Goal: Task Accomplishment & Management: Manage account settings

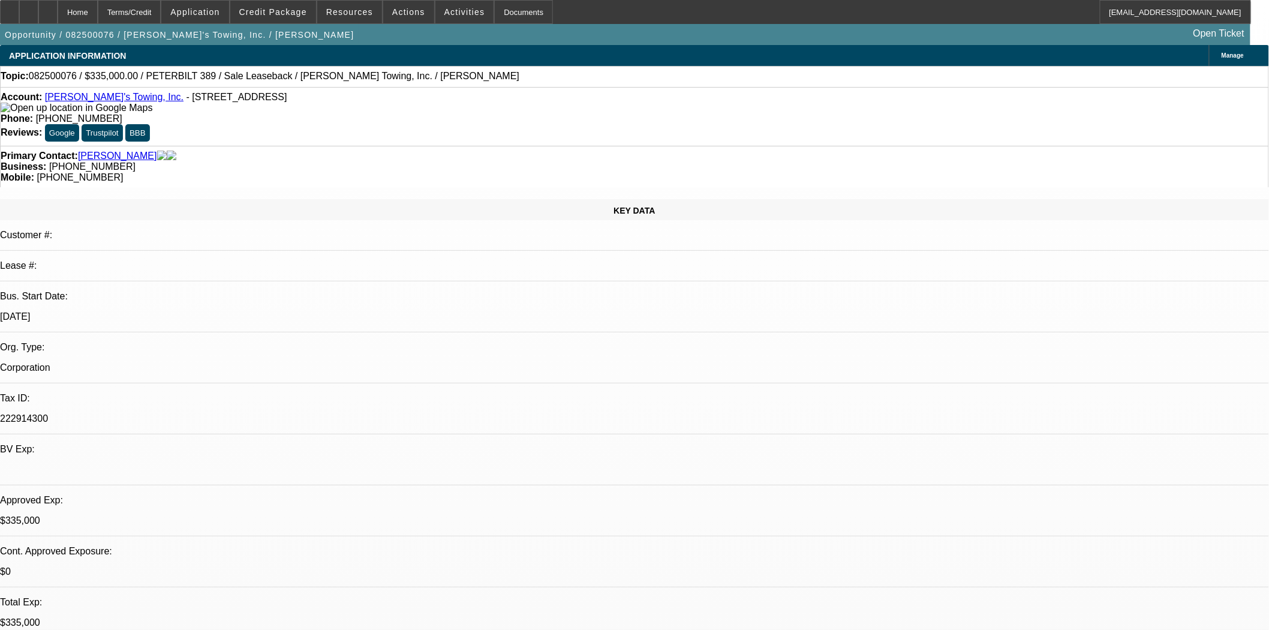
select select "0"
select select "2"
select select "0"
select select "6"
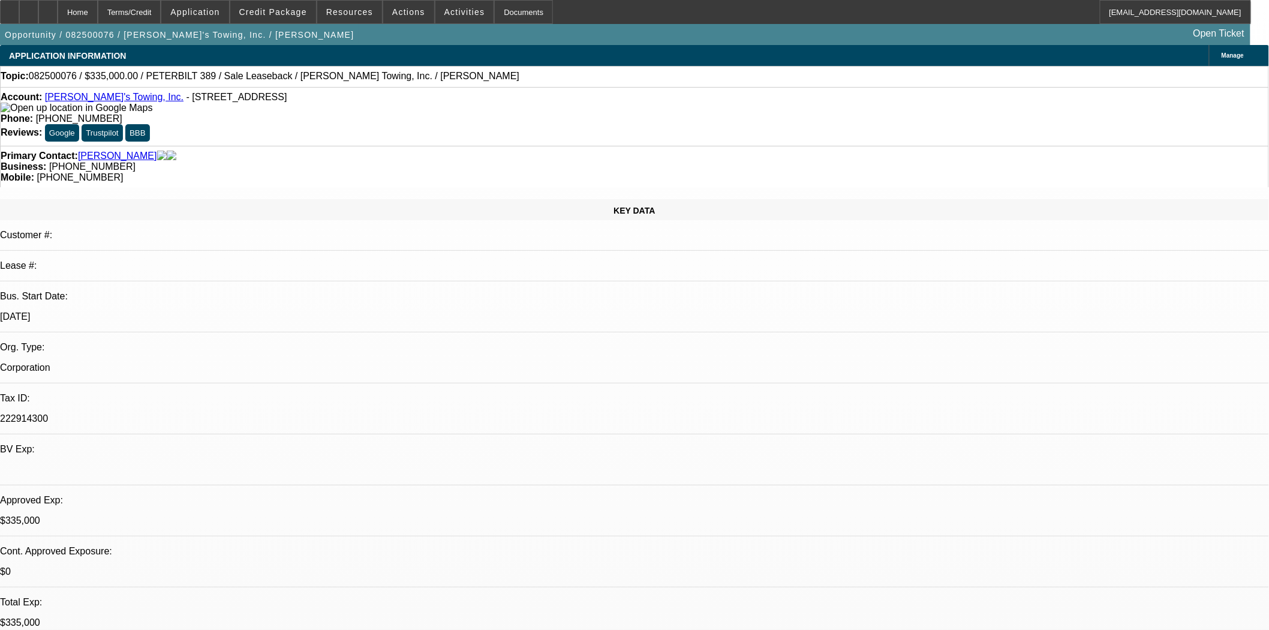
select select "0"
select select "2"
select select "0"
select select "6"
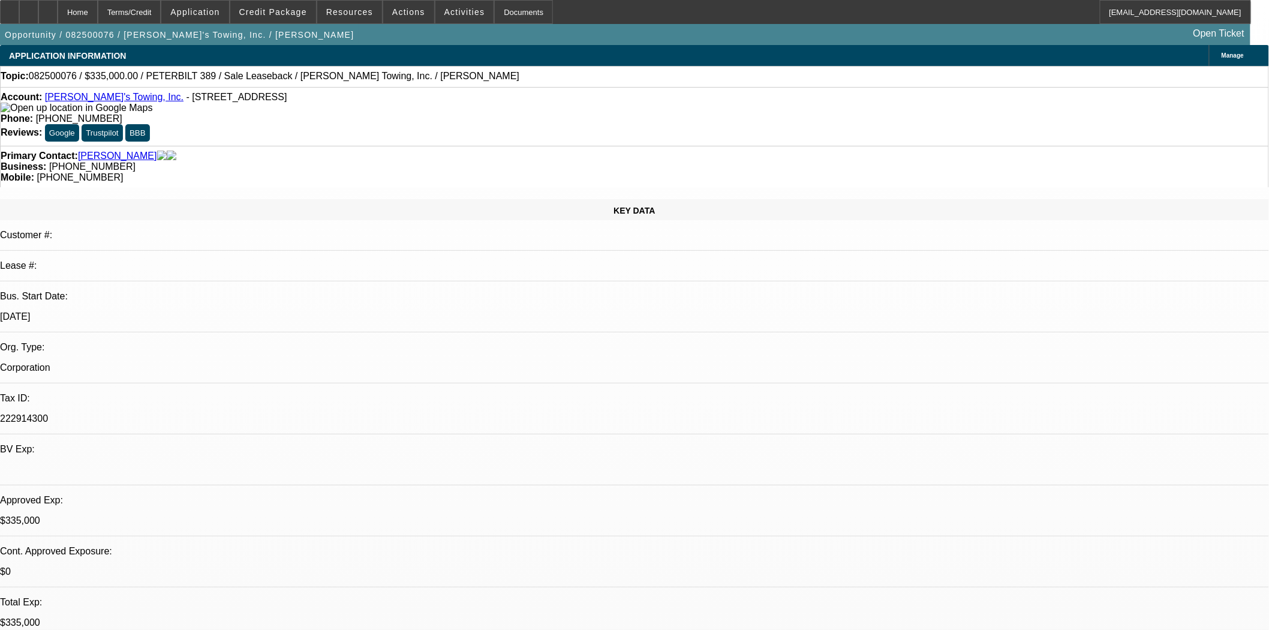
select select "0"
select select "2"
select select "0"
select select "6"
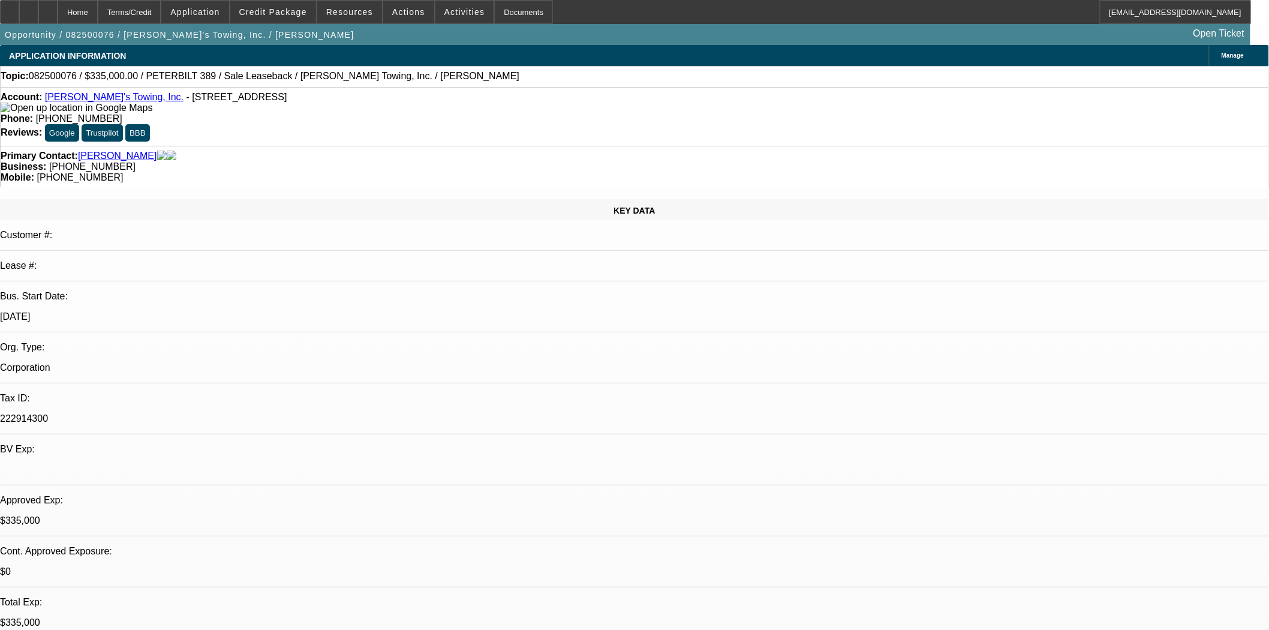
select select "0"
select select "2"
select select "0"
select select "6"
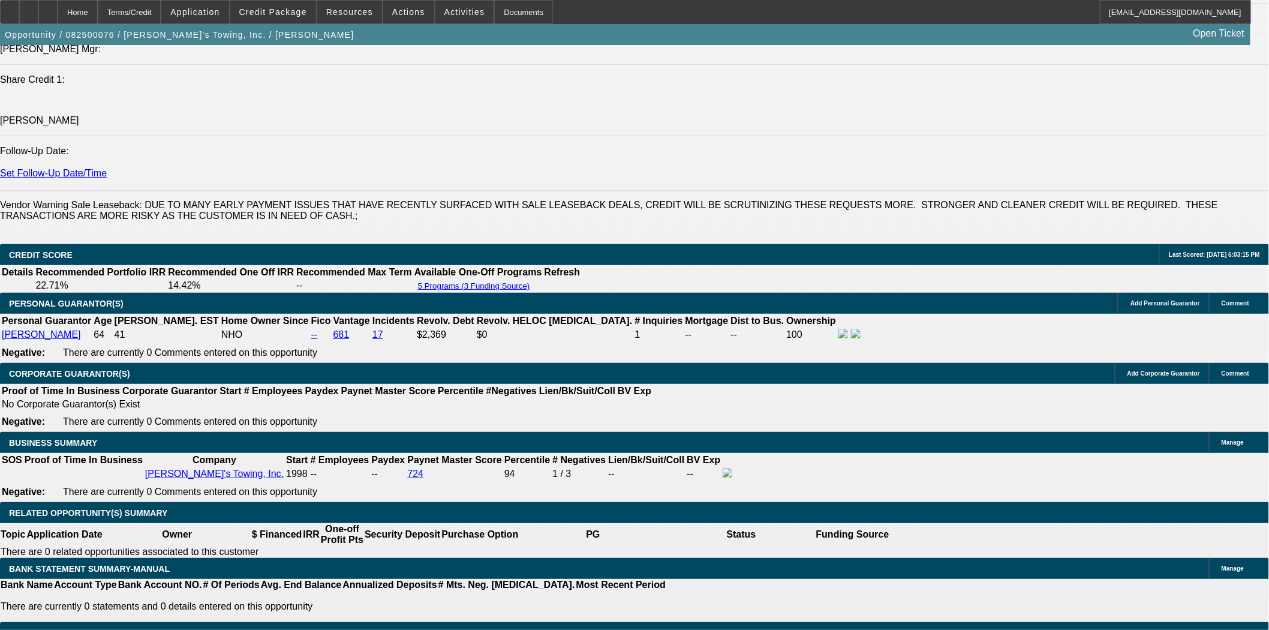
scroll to position [1732, 0]
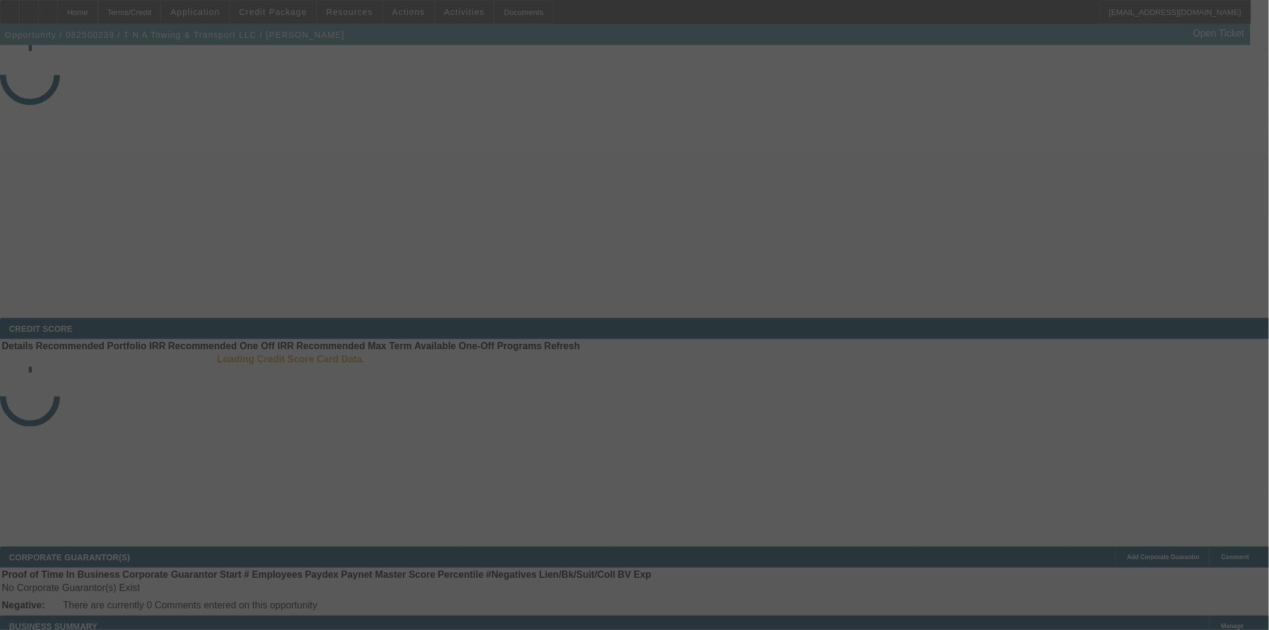
select select "4"
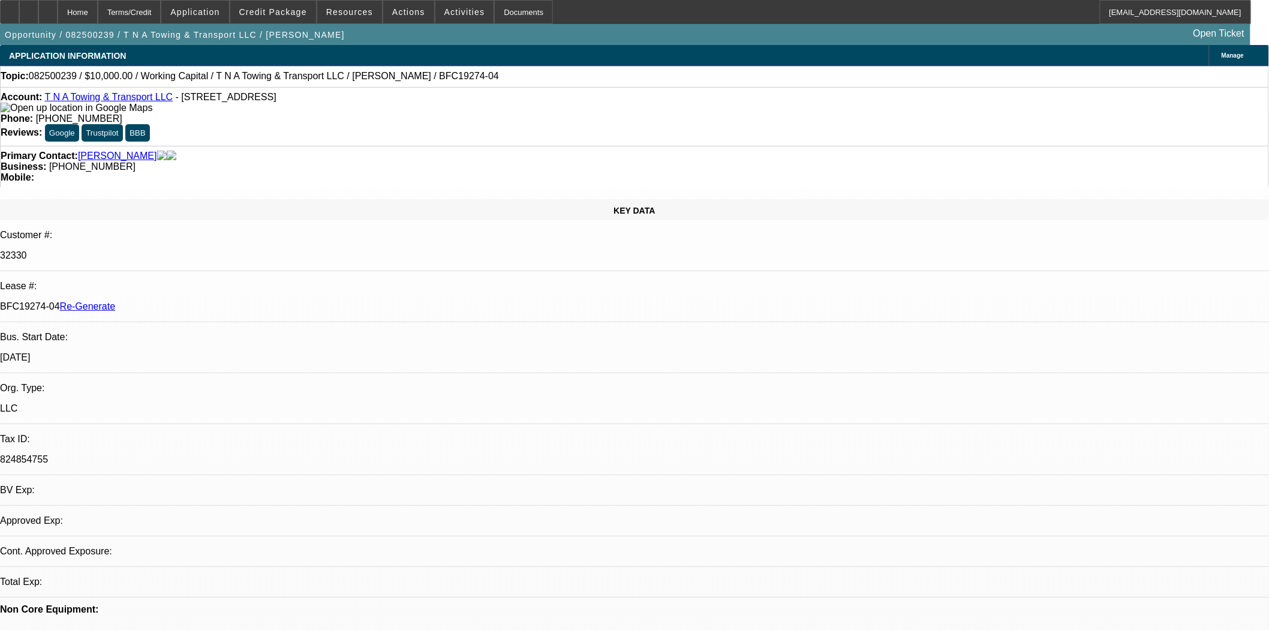
select select "0"
select select "2"
select select "0"
select select "6"
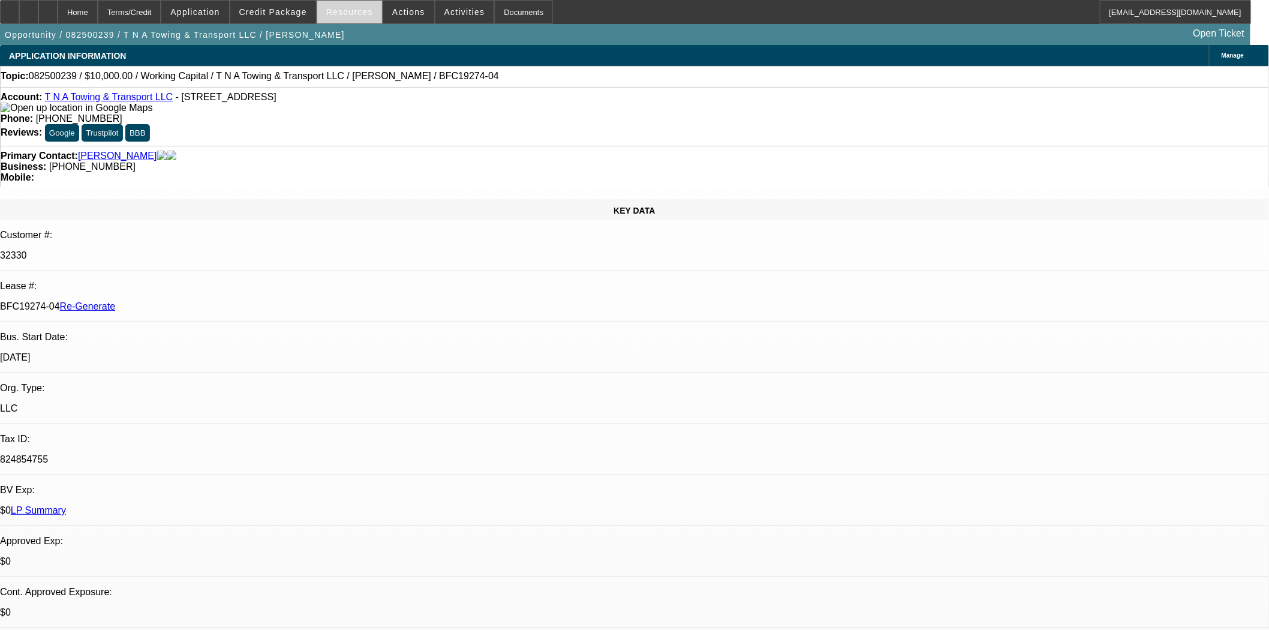
click at [355, 14] on span "Resources" at bounding box center [349, 12] width 47 height 10
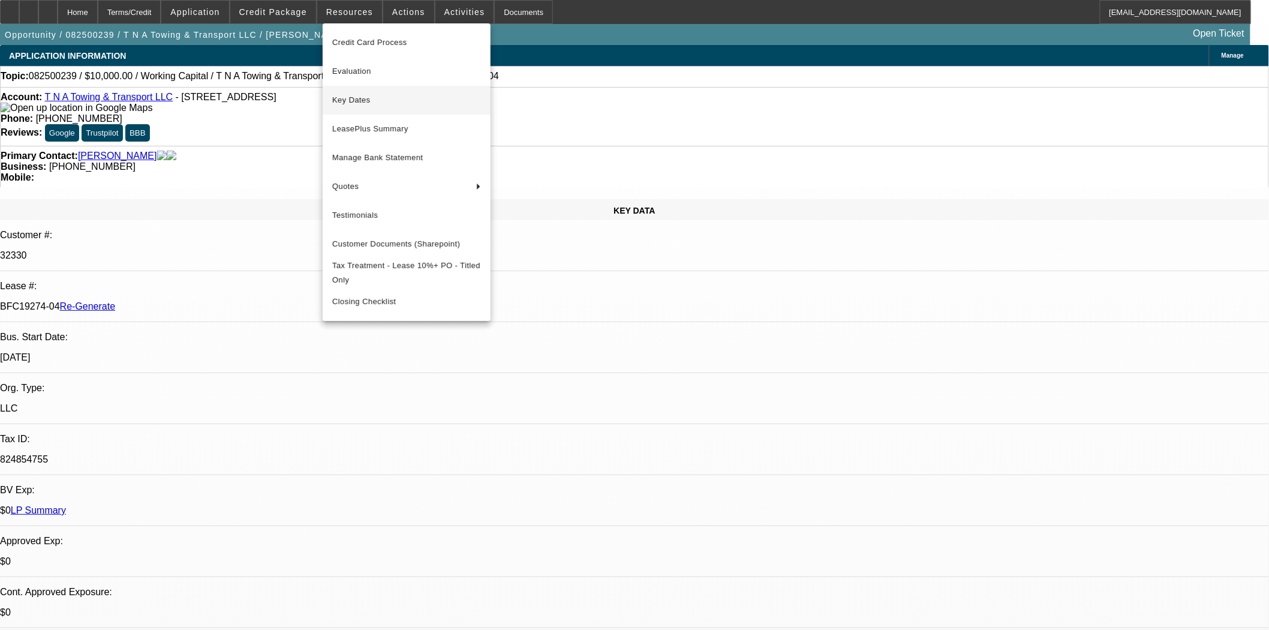
click at [361, 98] on span "Key Dates" at bounding box center [406, 100] width 149 height 14
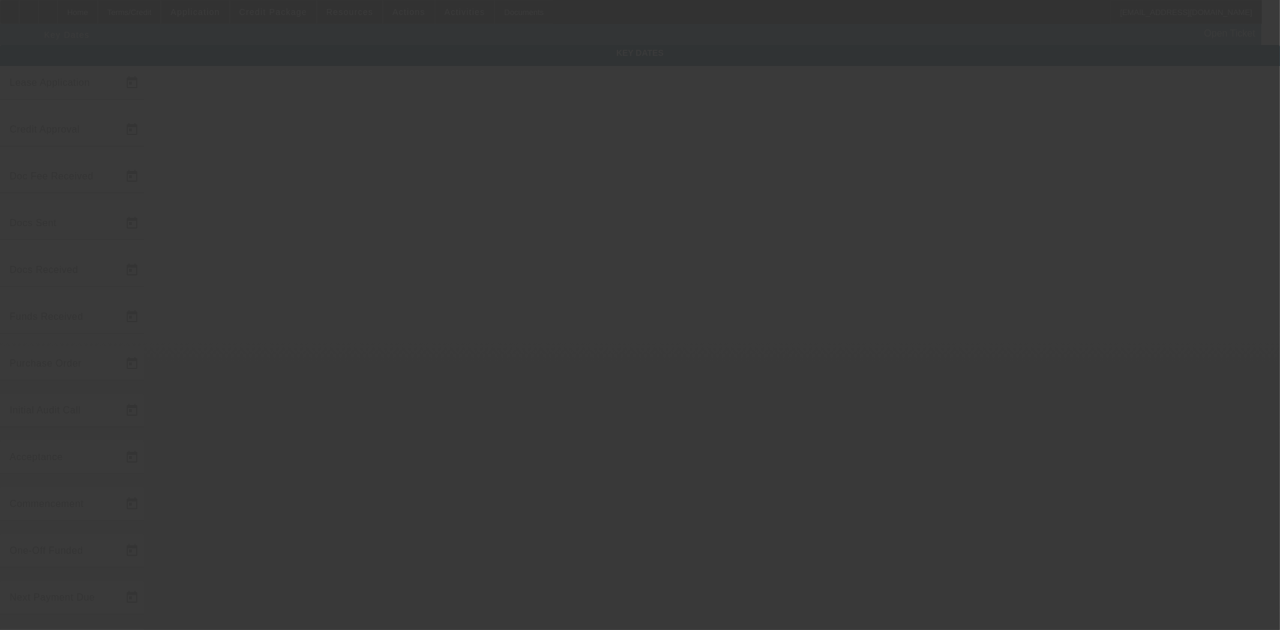
type input "8/11/2025"
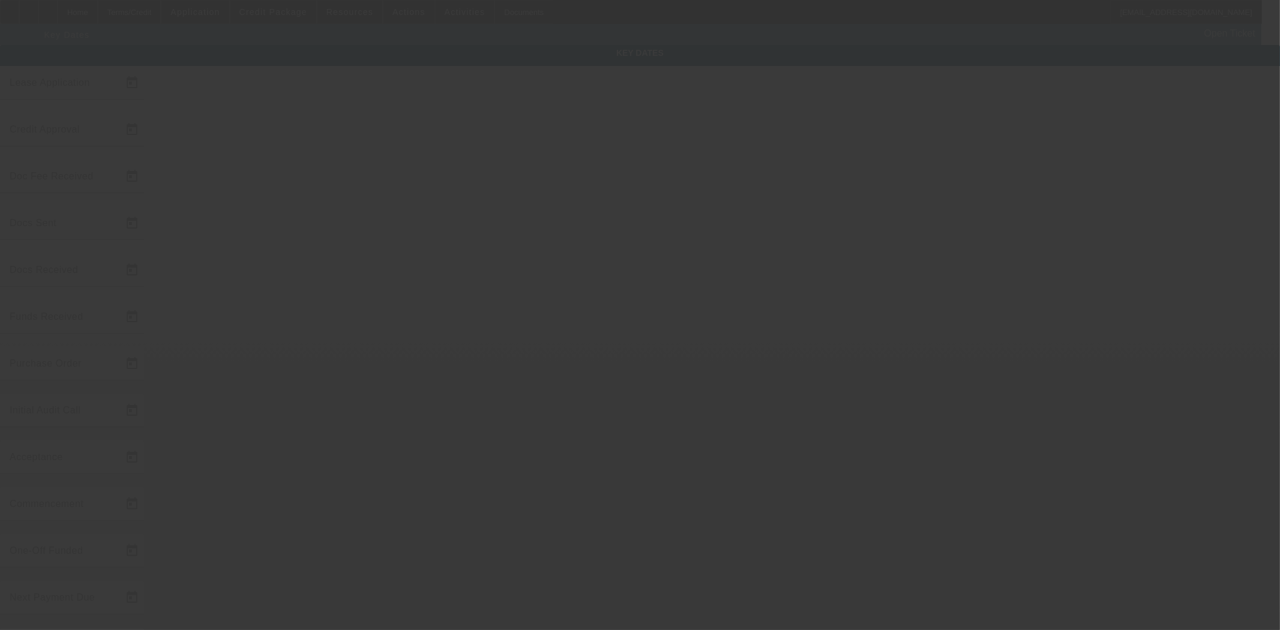
type input "8/11/2025"
type input "9/1/2025"
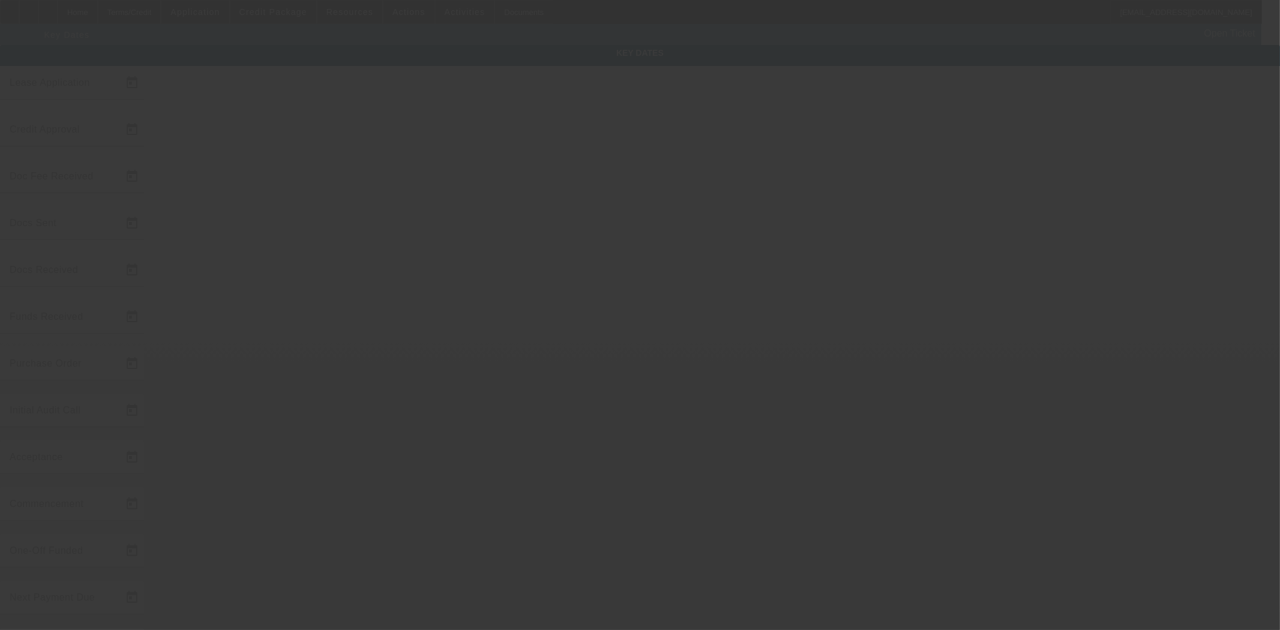
type input "10/1/2025"
type input "8/11/2025"
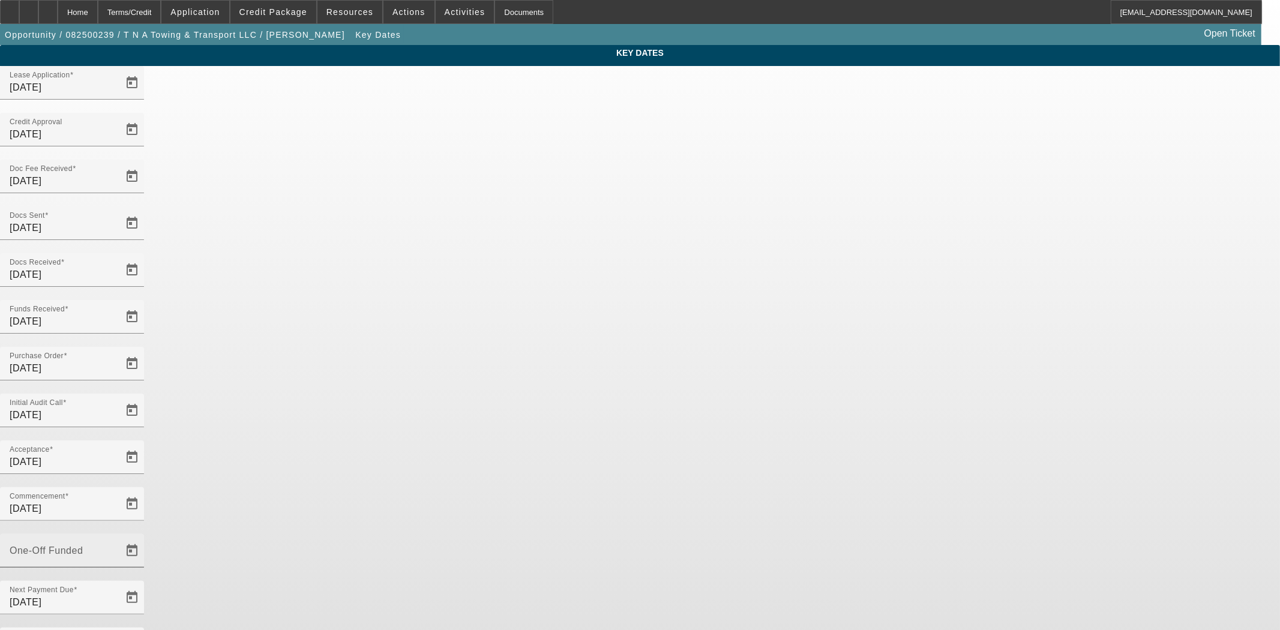
click at [118, 548] on input "One-Off Funded" at bounding box center [64, 555] width 108 height 14
type input "8/11/2025"
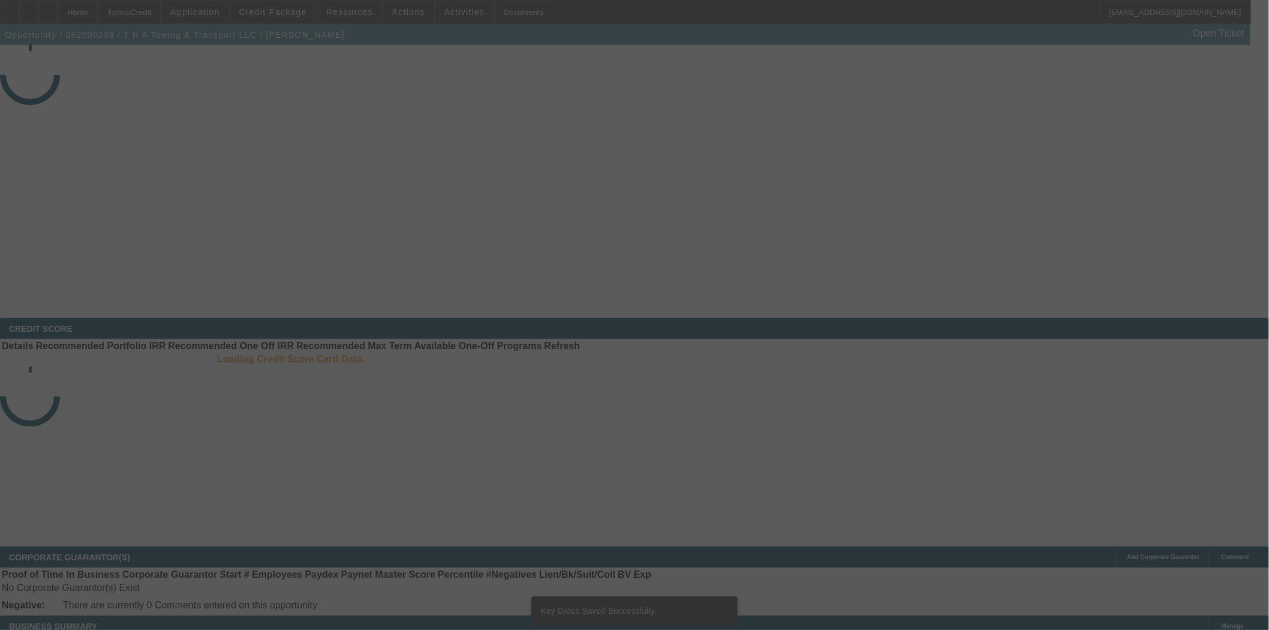
select select "4"
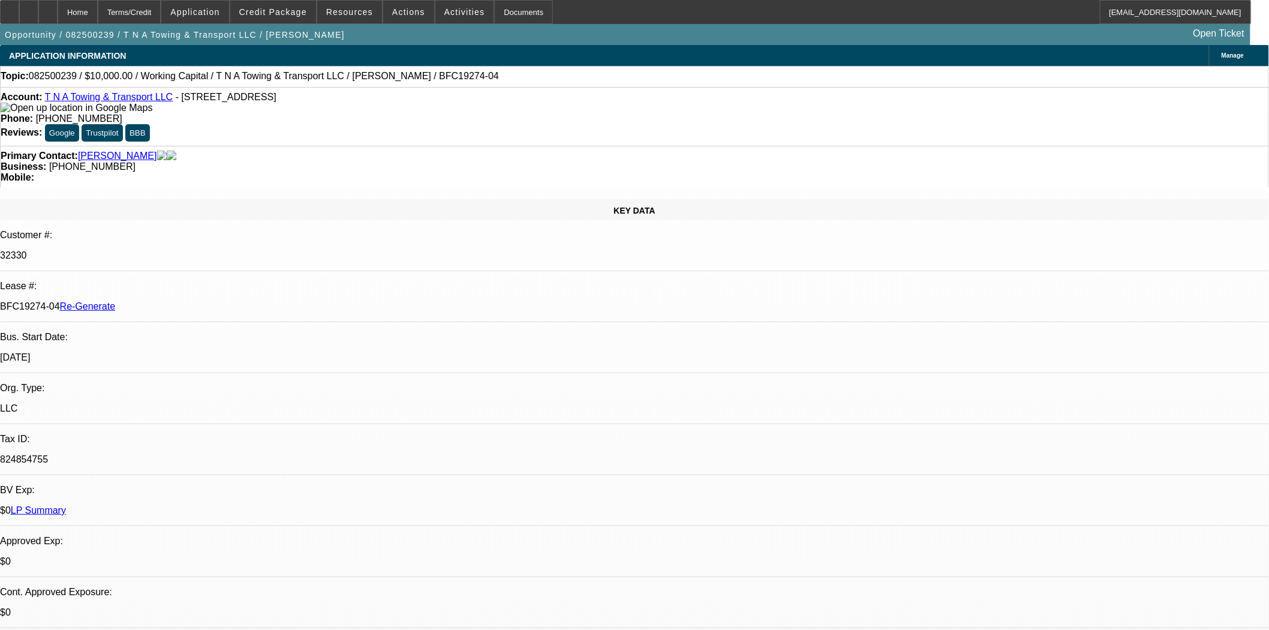
select select "0"
select select "2"
select select "0"
select select "6"
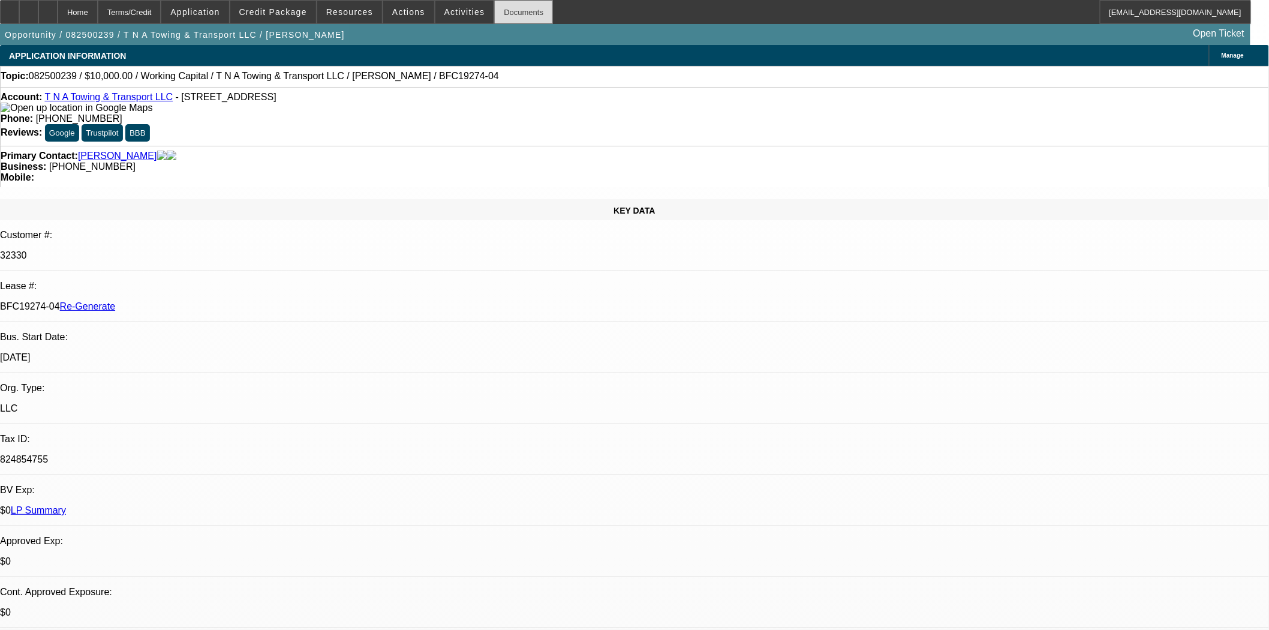
click at [512, 22] on div "Documents" at bounding box center [523, 12] width 59 height 24
click at [386, 13] on span at bounding box center [408, 12] width 51 height 29
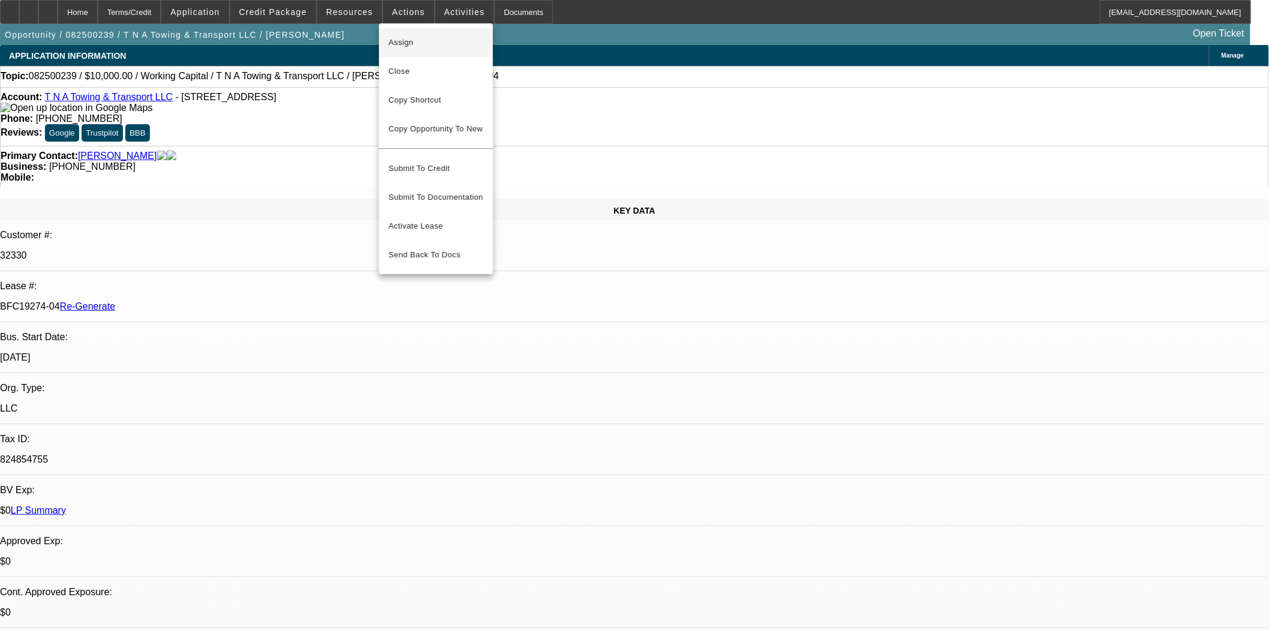
click at [416, 46] on span "Assign" at bounding box center [436, 42] width 95 height 14
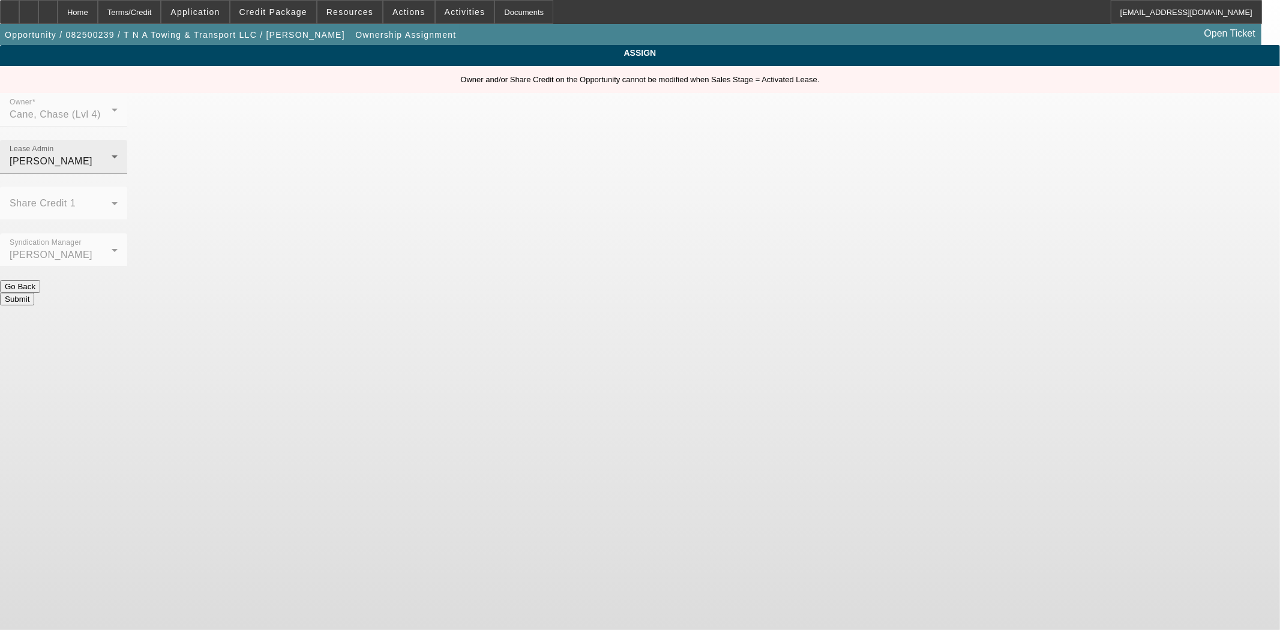
click at [112, 154] on div "[PERSON_NAME]" at bounding box center [61, 161] width 102 height 14
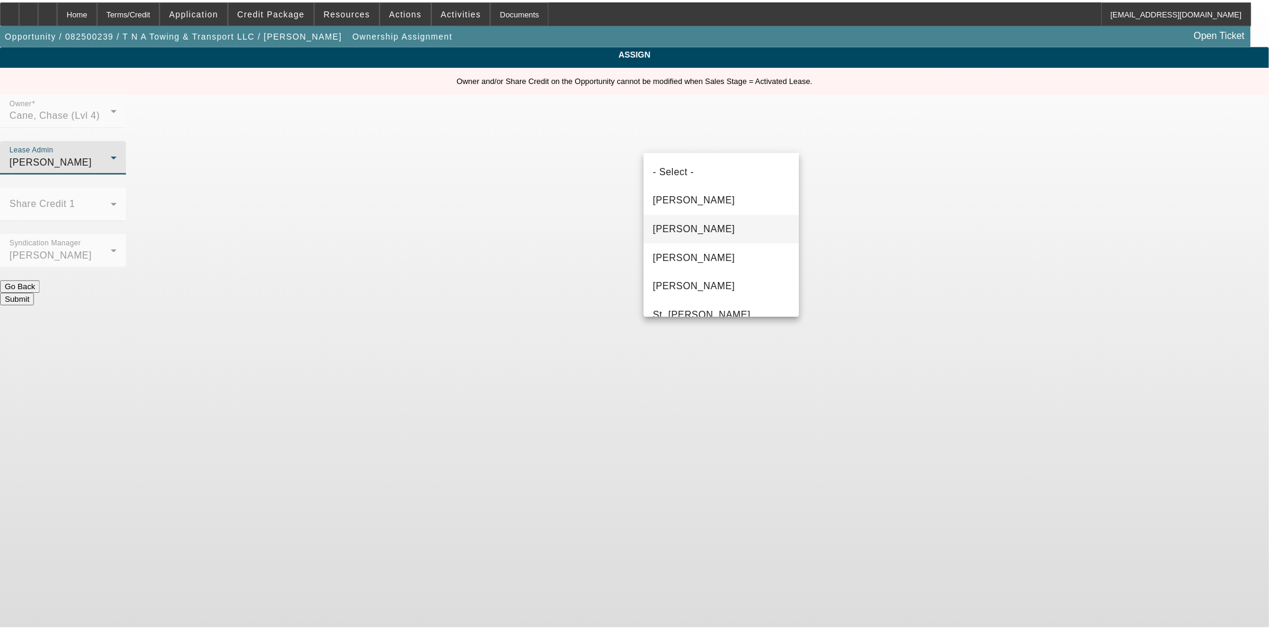
scroll to position [41, 0]
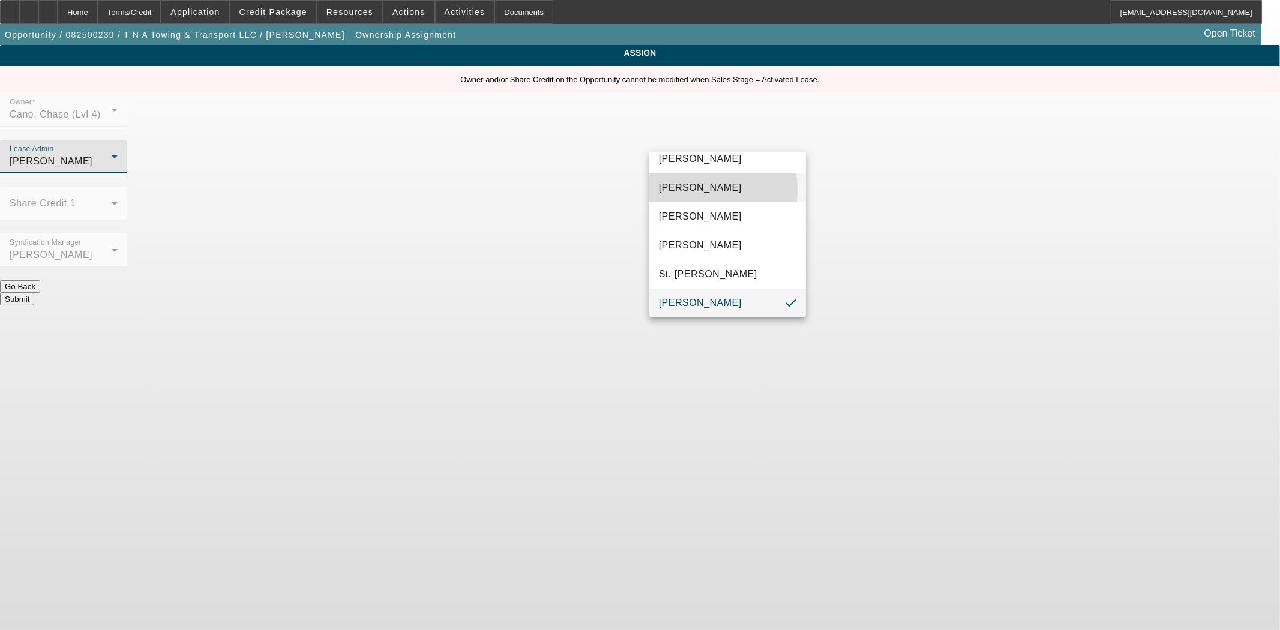
click at [689, 190] on span "Chaves, Jen" at bounding box center [700, 188] width 83 height 14
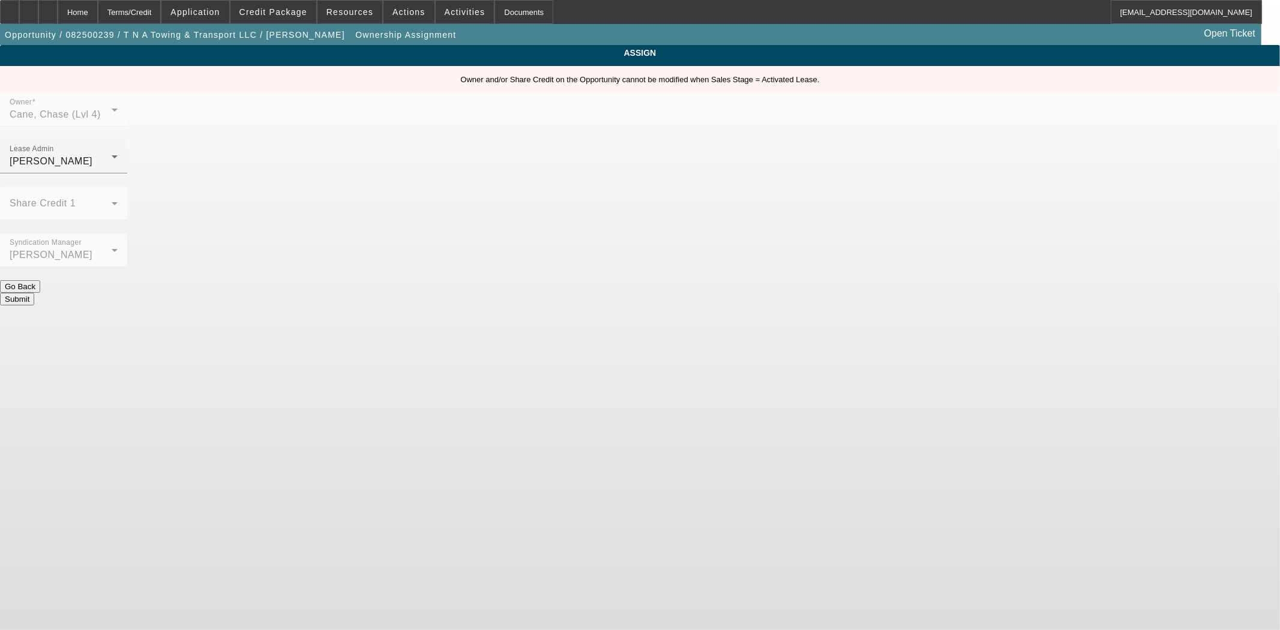
click at [34, 293] on button "Submit" at bounding box center [17, 299] width 34 height 13
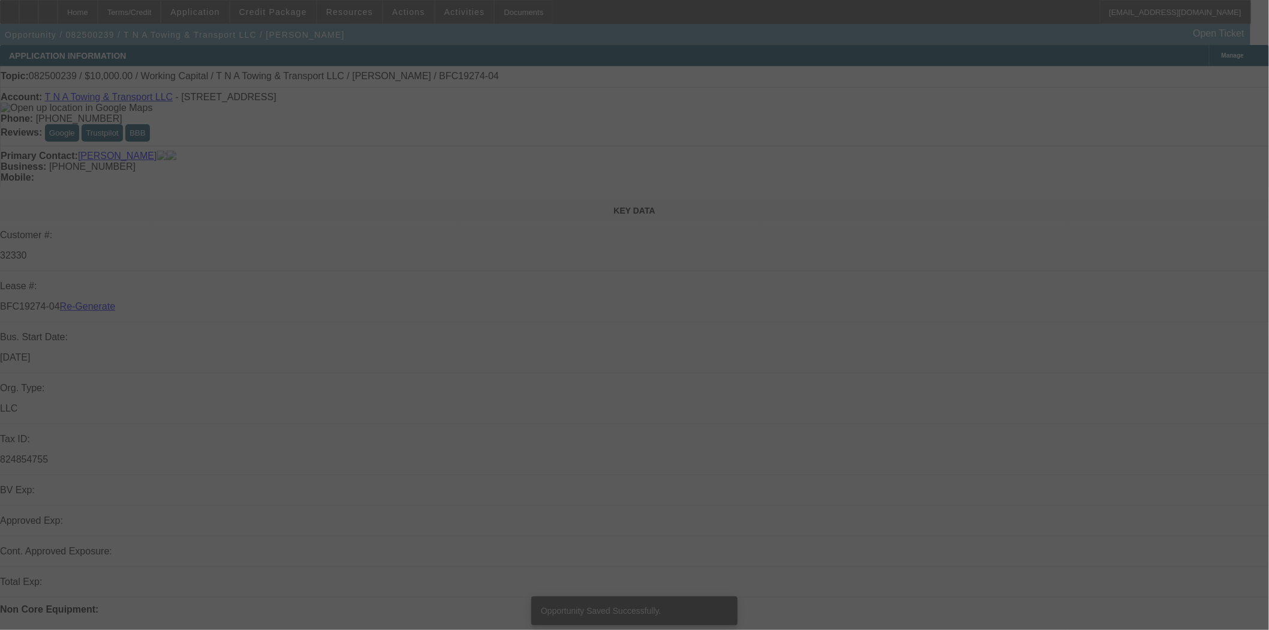
select select "4"
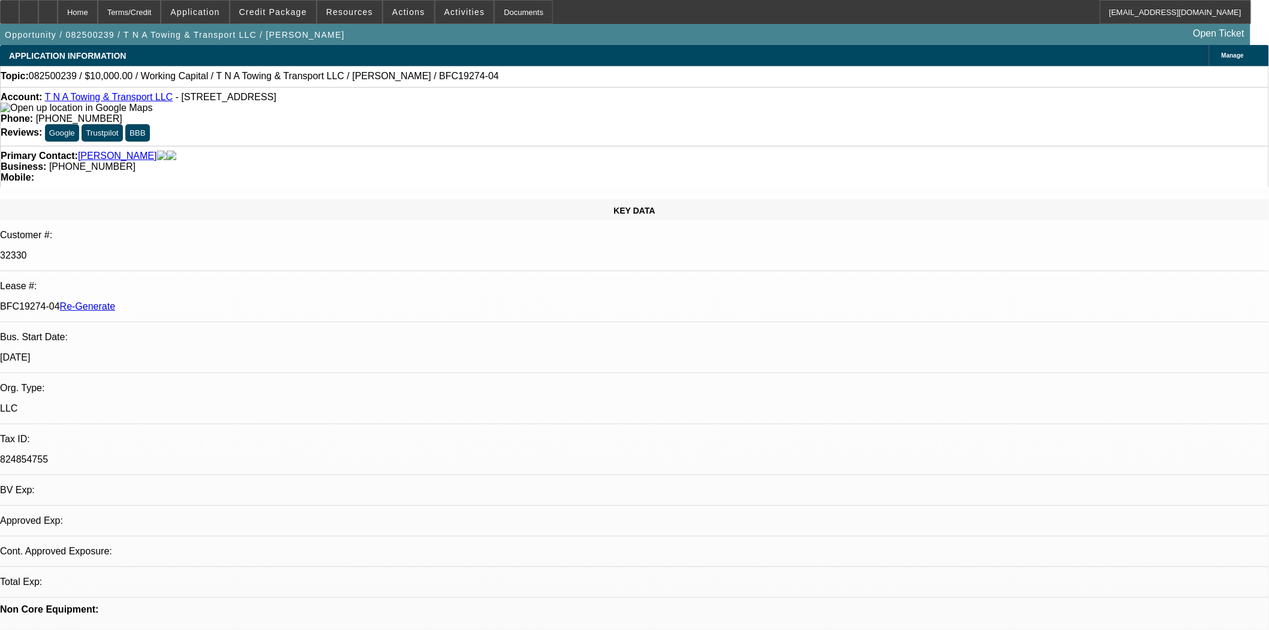
select select "0"
select select "2"
select select "0"
select select "6"
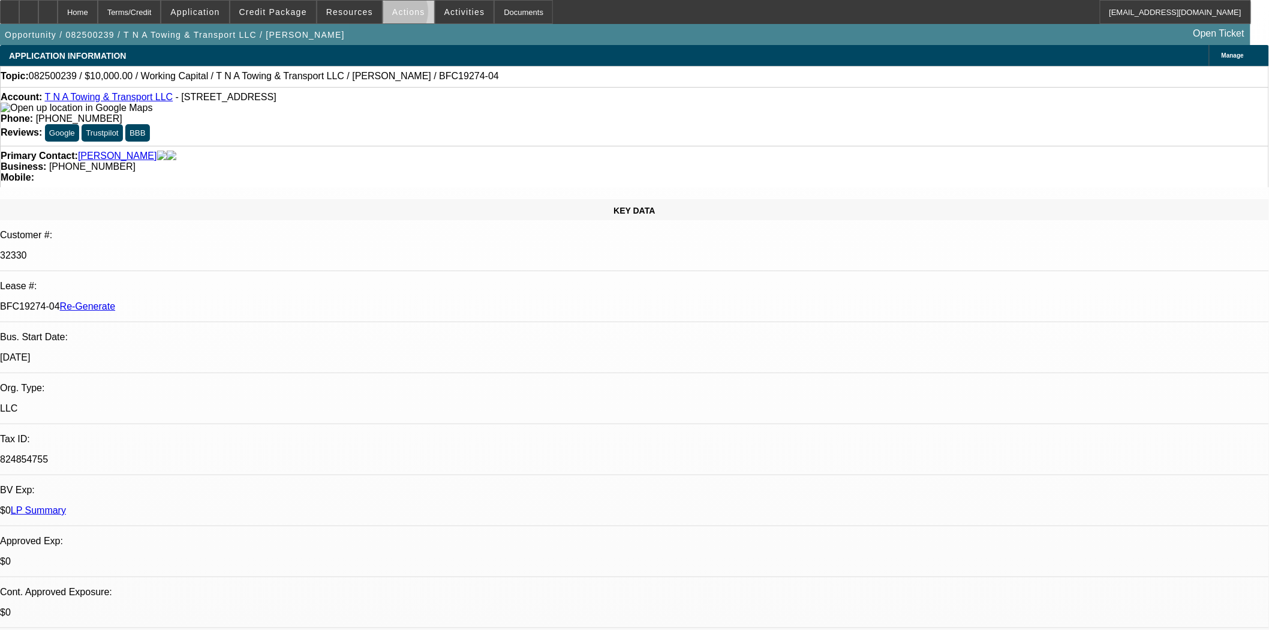
click at [386, 14] on span at bounding box center [408, 12] width 51 height 29
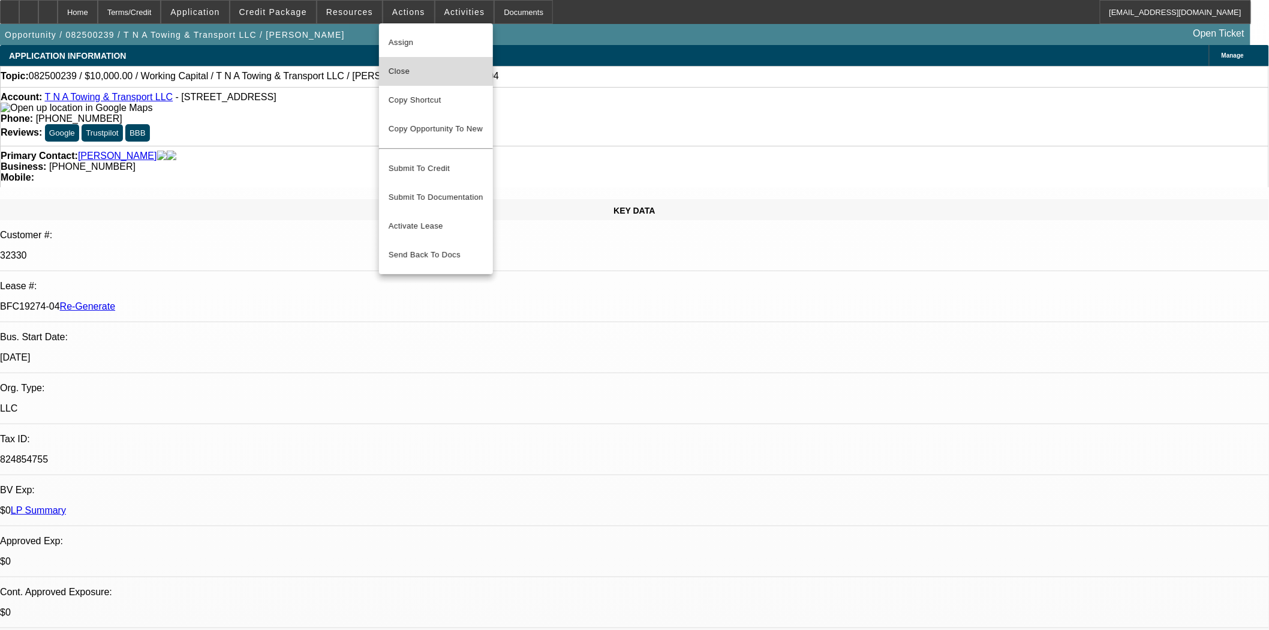
click at [400, 67] on span "Close" at bounding box center [436, 71] width 95 height 14
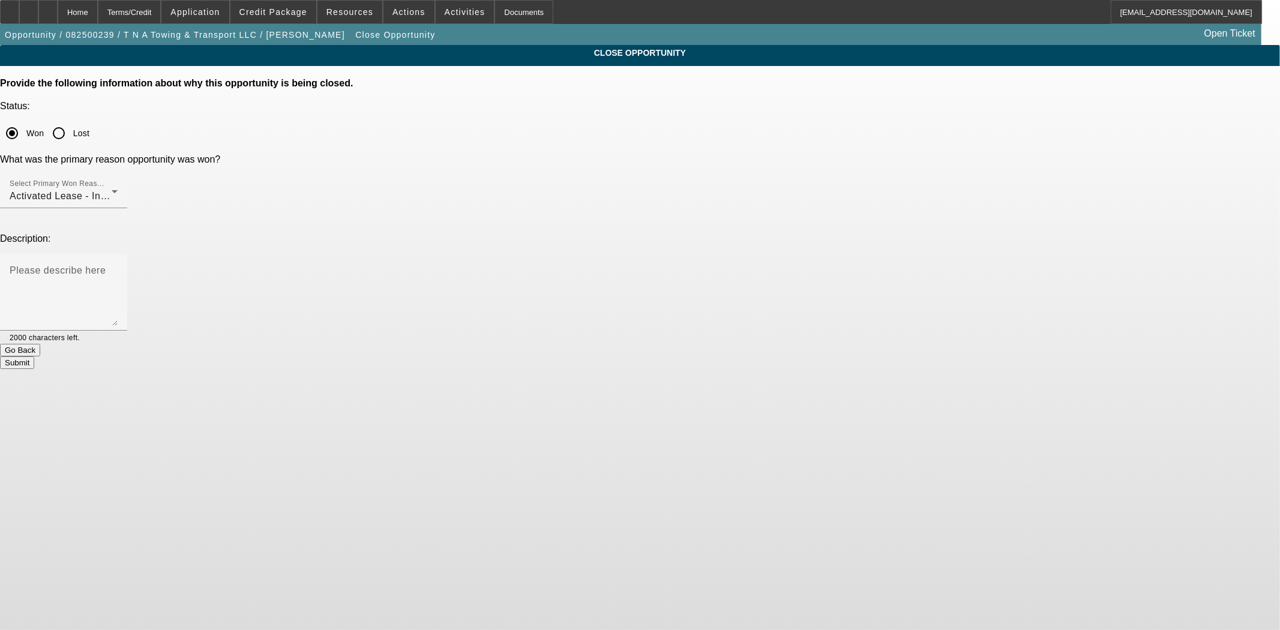
click at [34, 356] on button "Submit" at bounding box center [17, 362] width 34 height 13
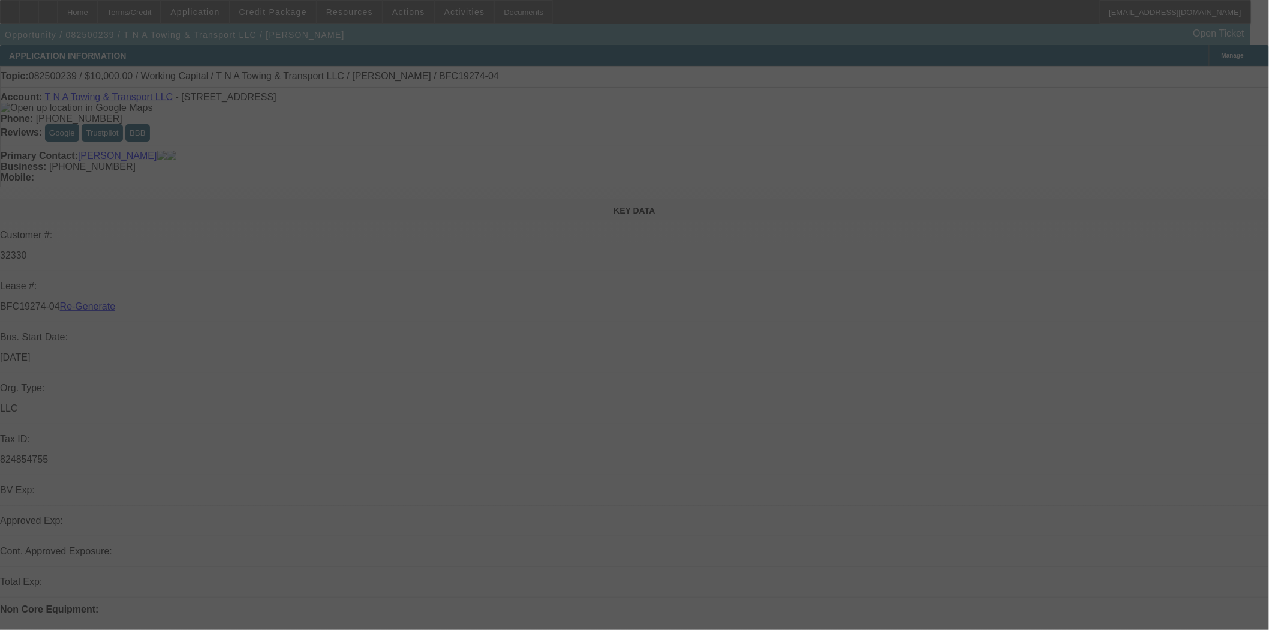
select select "4"
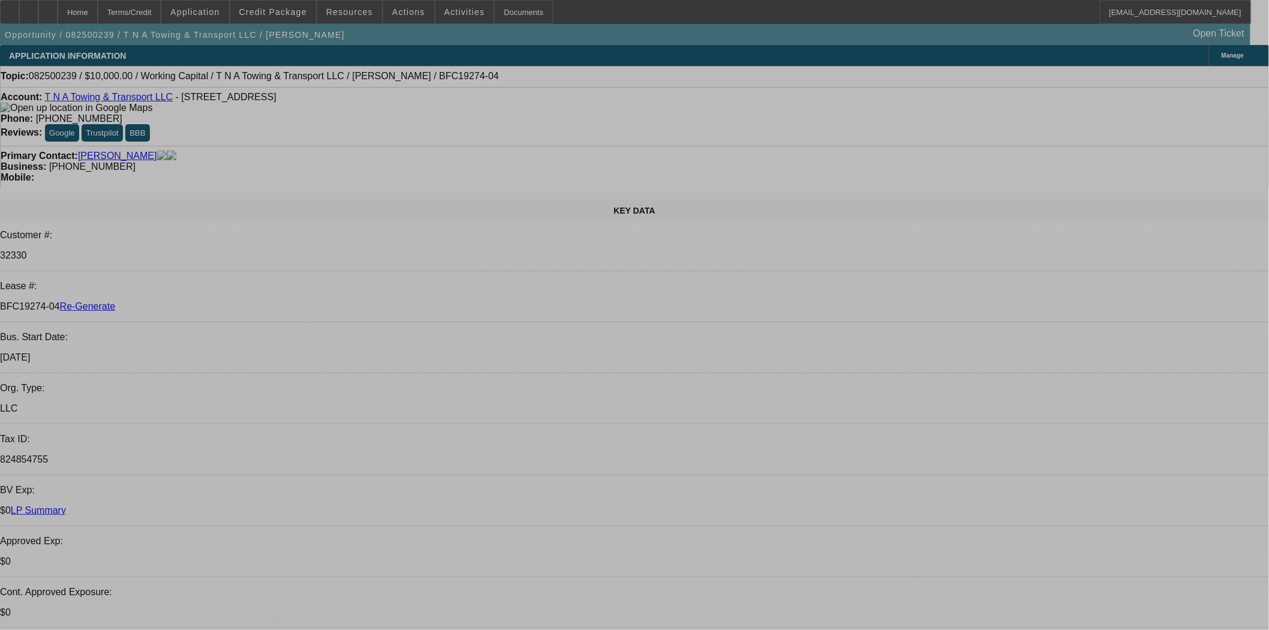
select select "0"
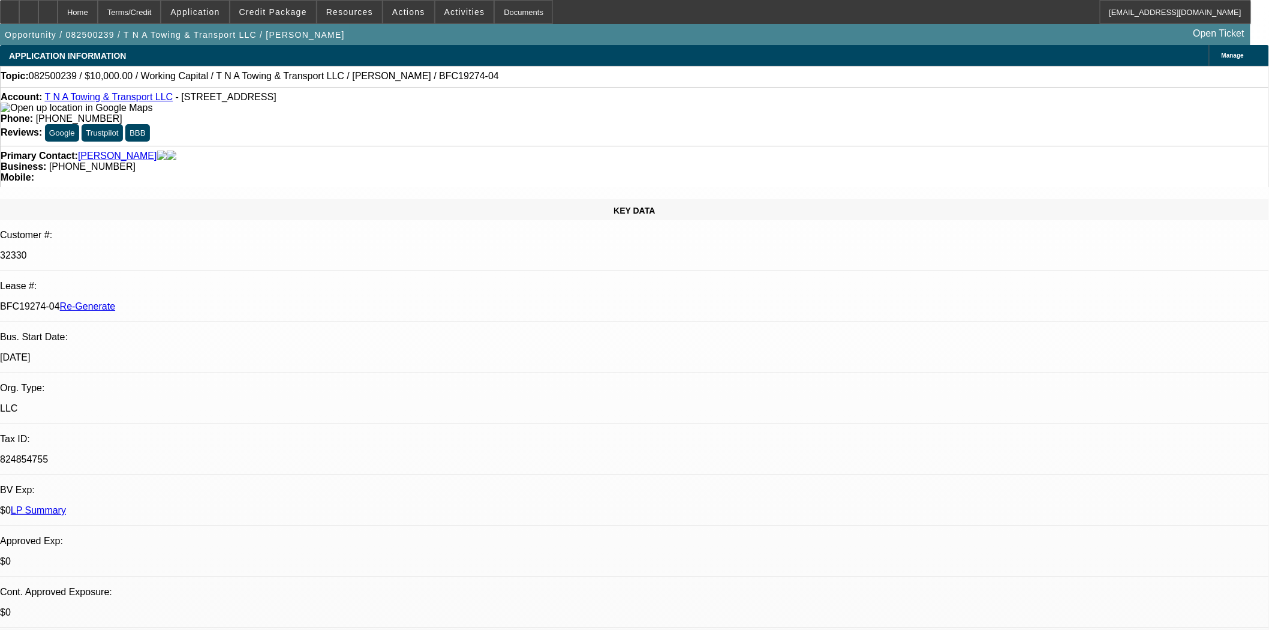
select select "2"
select select "0"
select select "6"
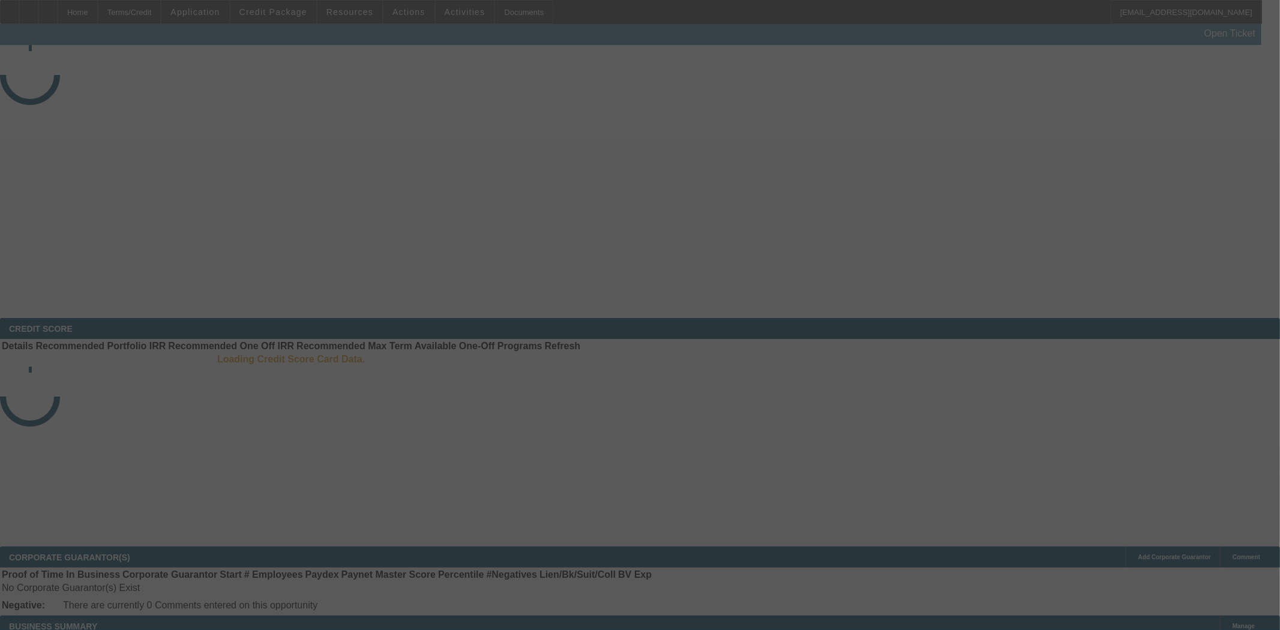
select select "4"
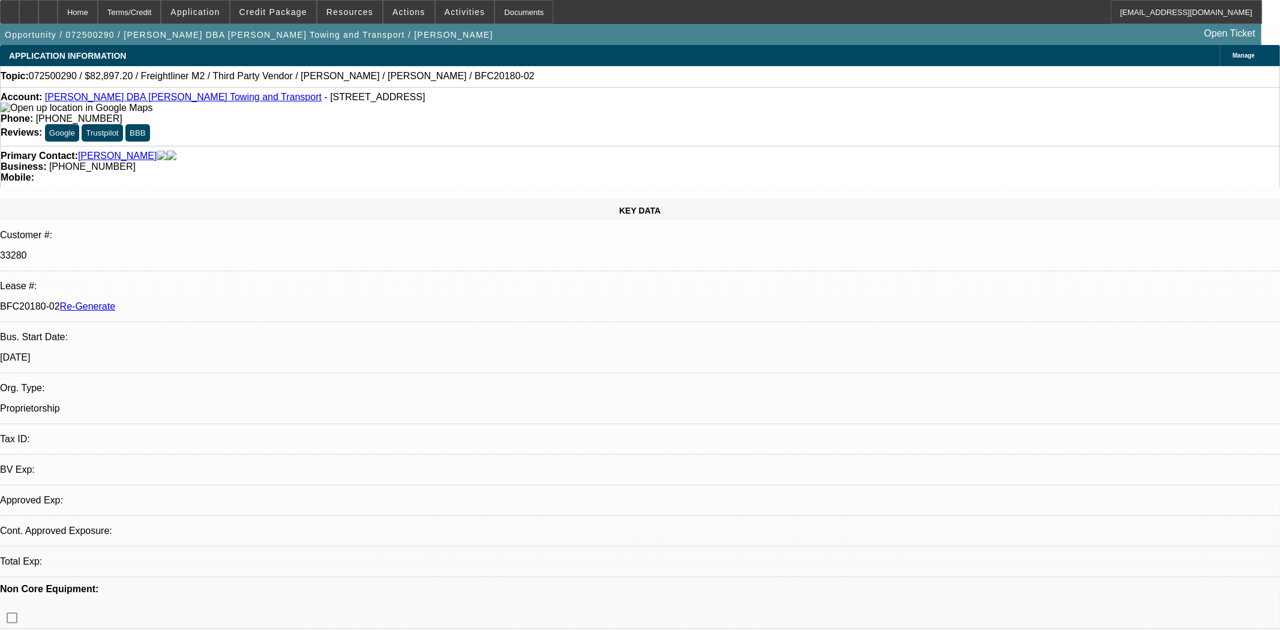
select select "0.1"
select select "0"
select select "6"
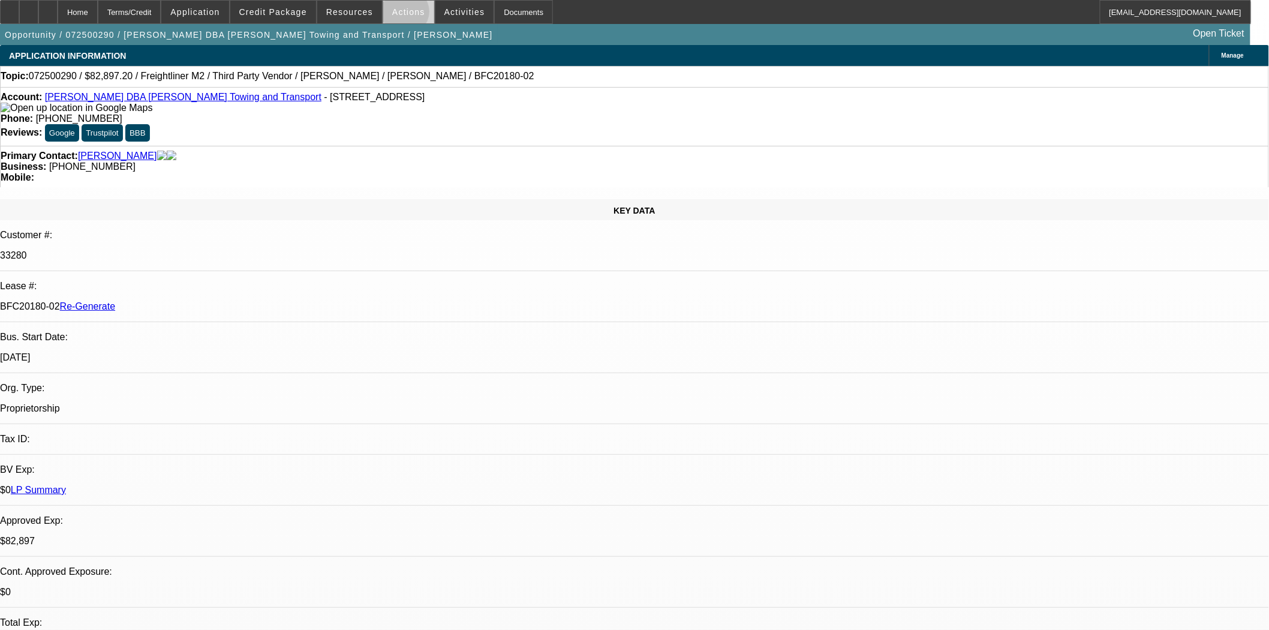
click at [401, 14] on span "Actions" at bounding box center [408, 12] width 33 height 10
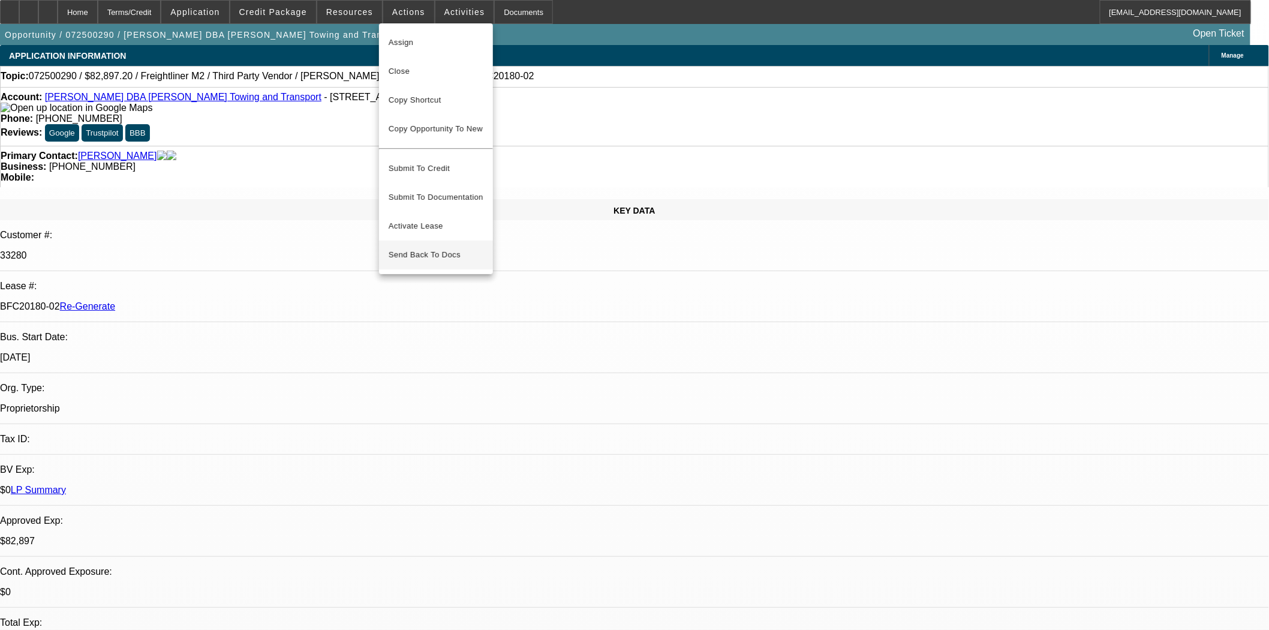
click at [421, 248] on span "Send Back To Docs" at bounding box center [436, 255] width 95 height 14
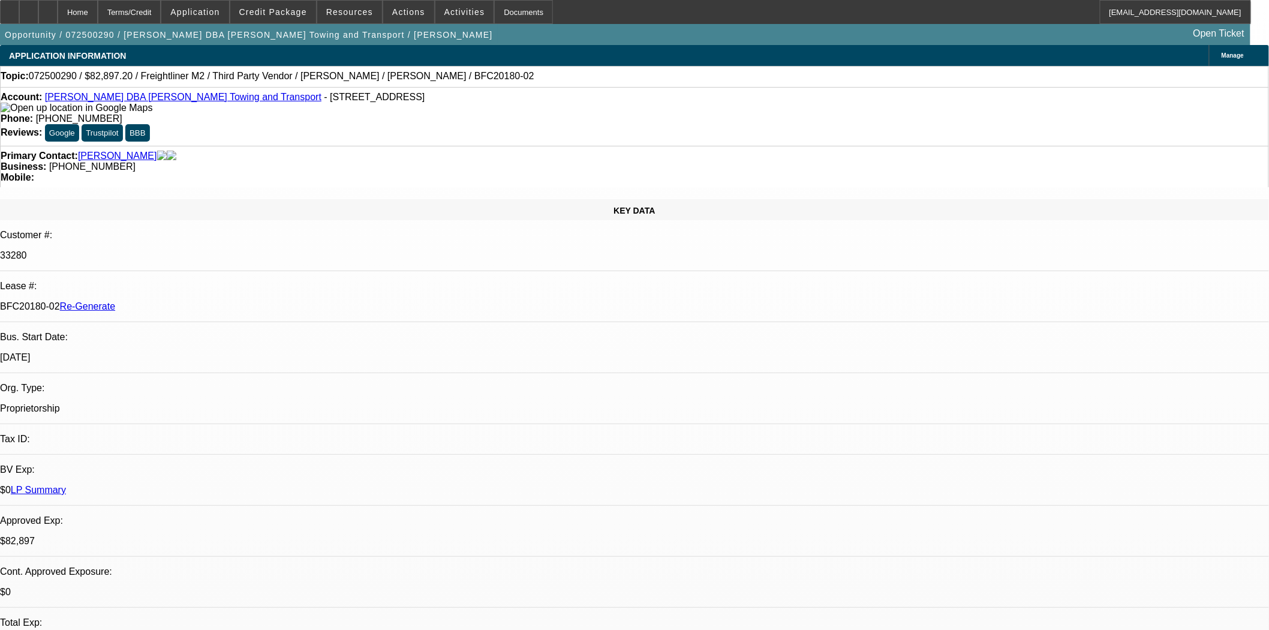
type textarea "Reapproving in the portfolio, sending back to update and will reactivate"
click at [554, 161] on div "Business: (615) 624-2892" at bounding box center [635, 166] width 1268 height 11
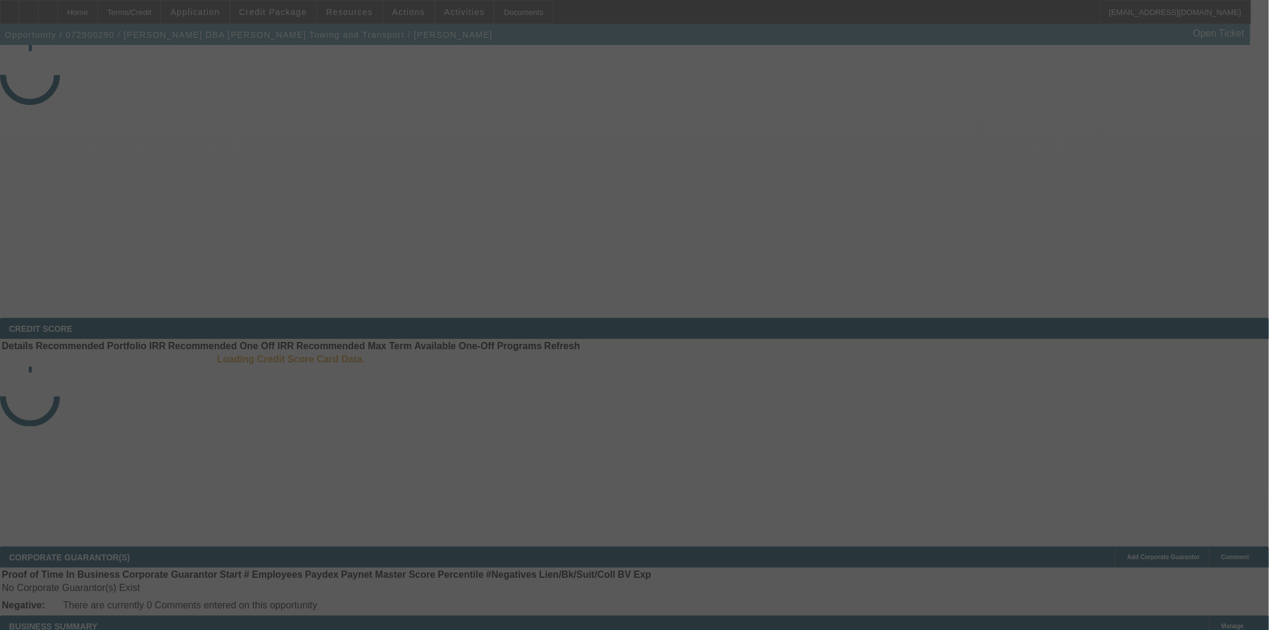
select select "3"
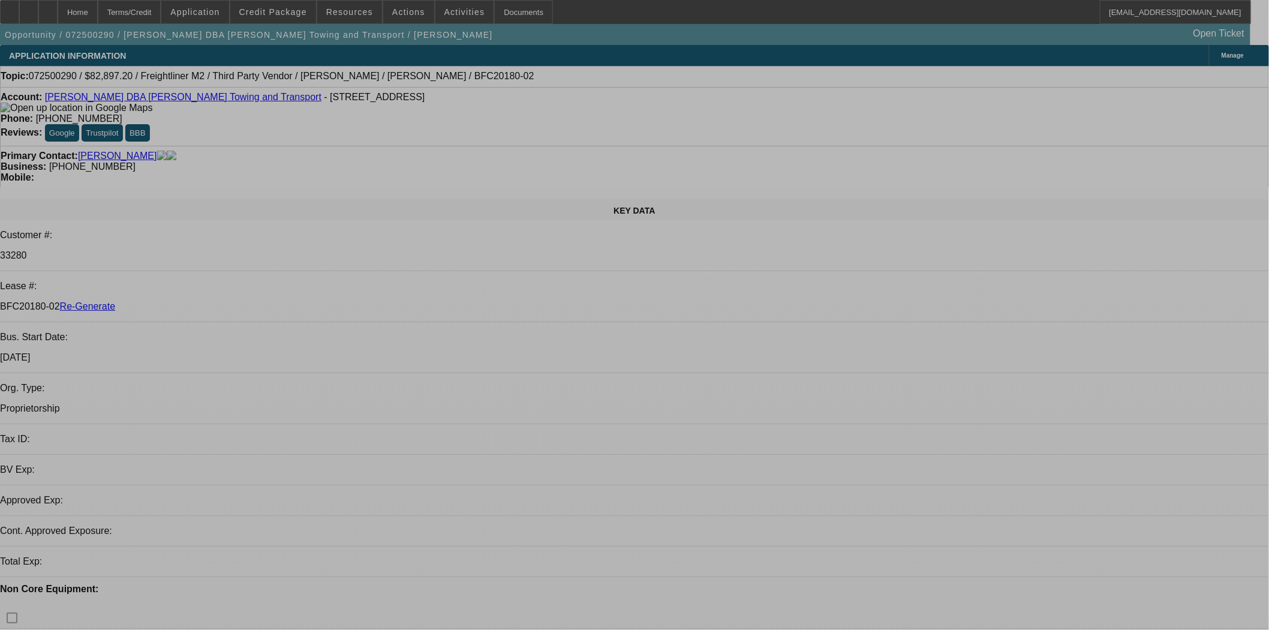
select select "0.1"
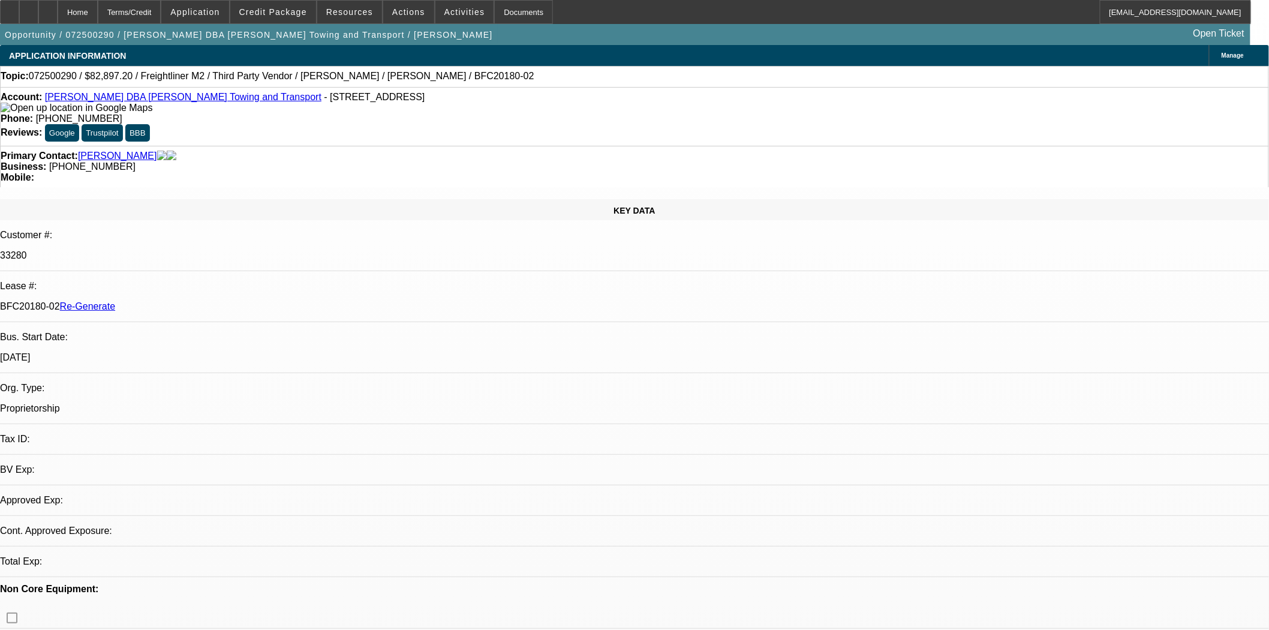
select select "0"
select select "6"
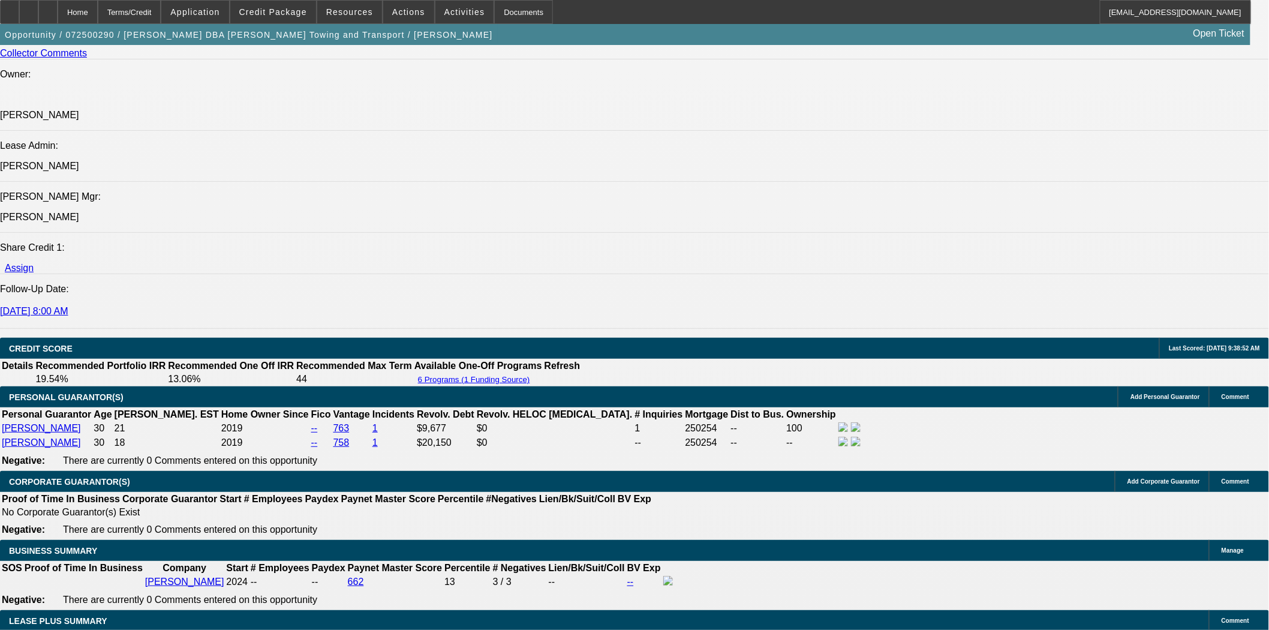
scroll to position [1666, 0]
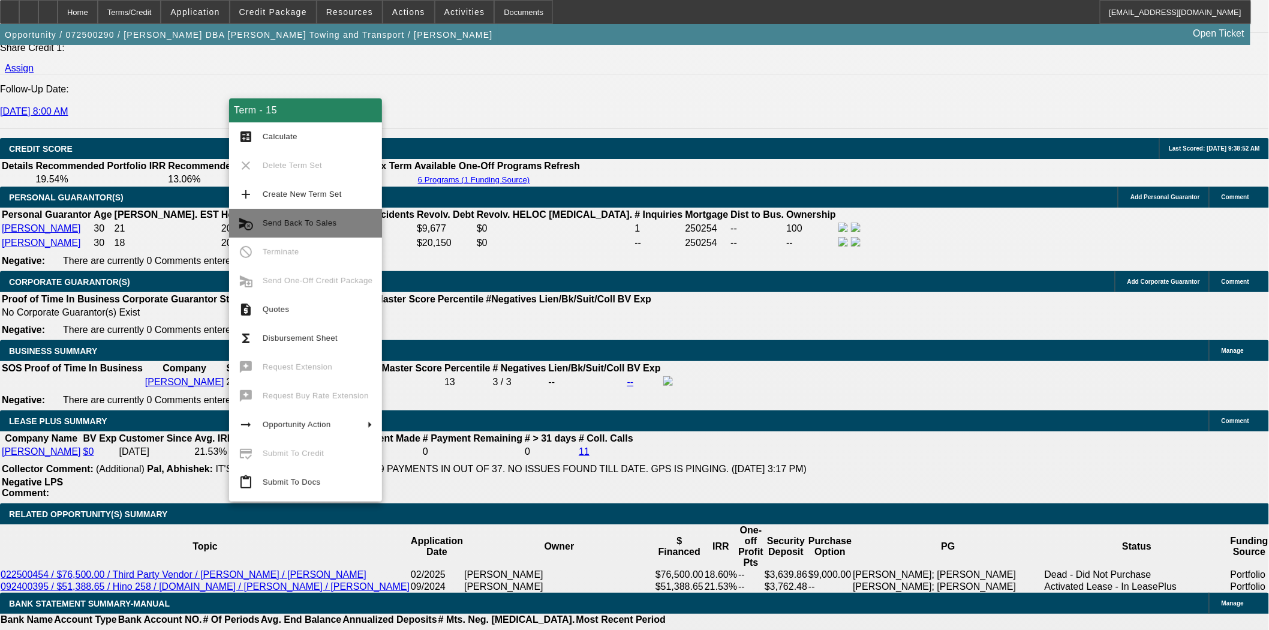
click at [293, 221] on span "Send Back To Sales" at bounding box center [300, 222] width 74 height 9
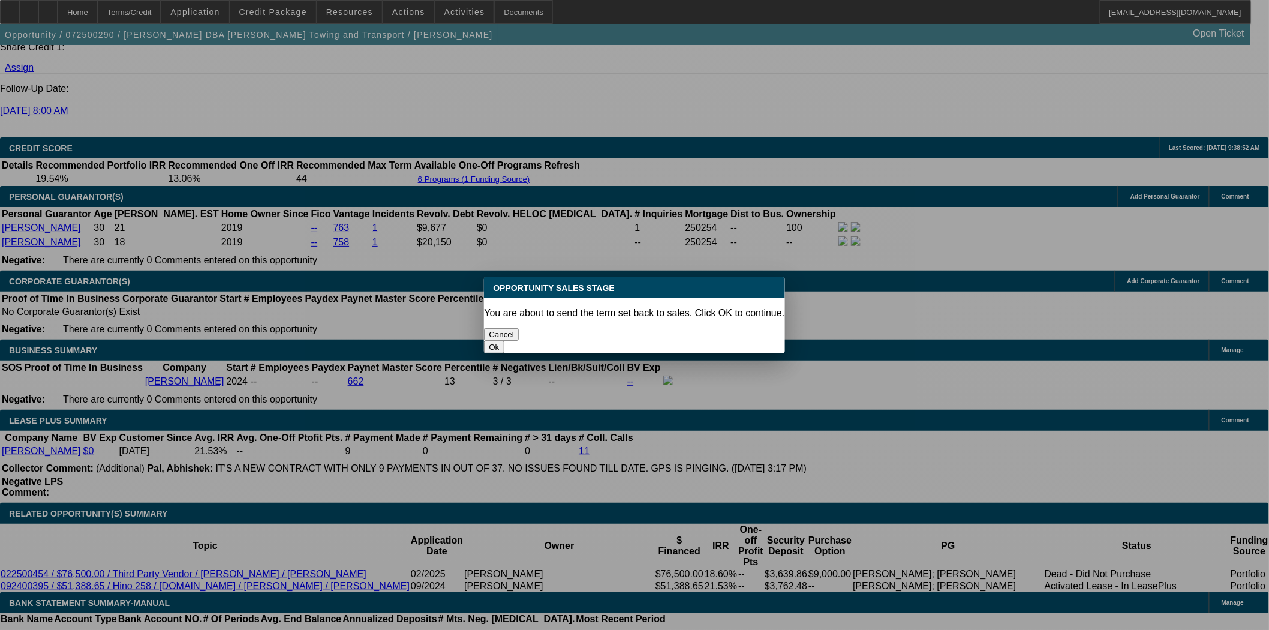
scroll to position [0, 0]
click at [504, 341] on button "Ok" at bounding box center [494, 347] width 20 height 13
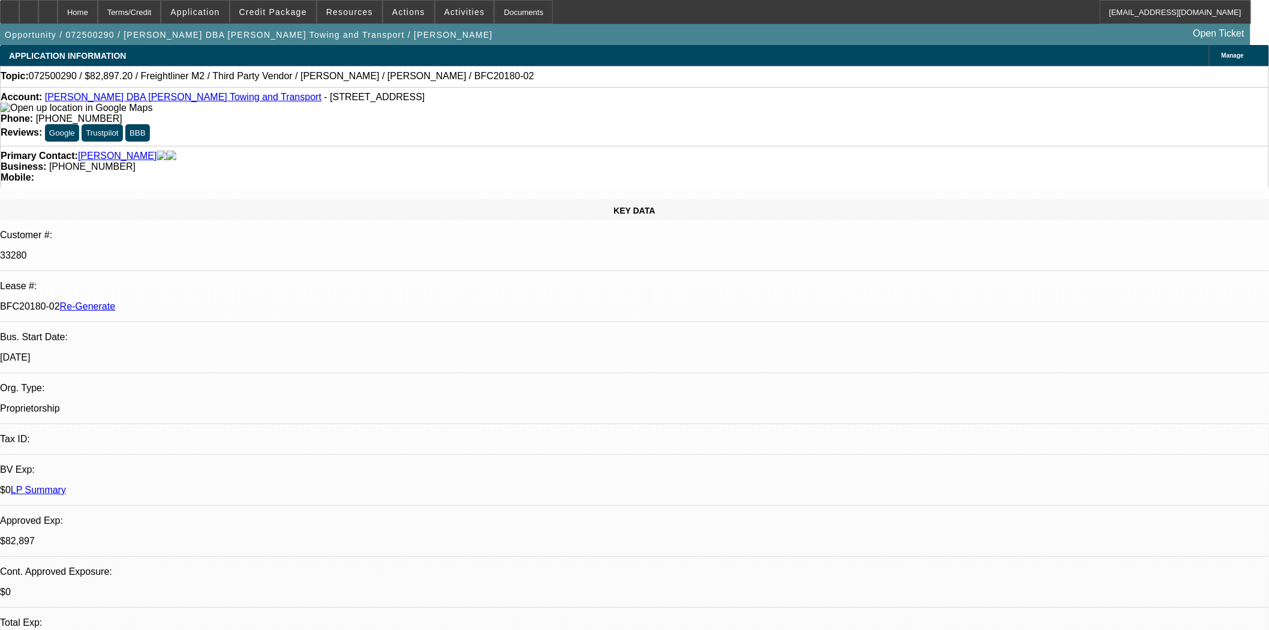
type textarea "Please submit a port approval to Zach as North Mill added in requirements after…"
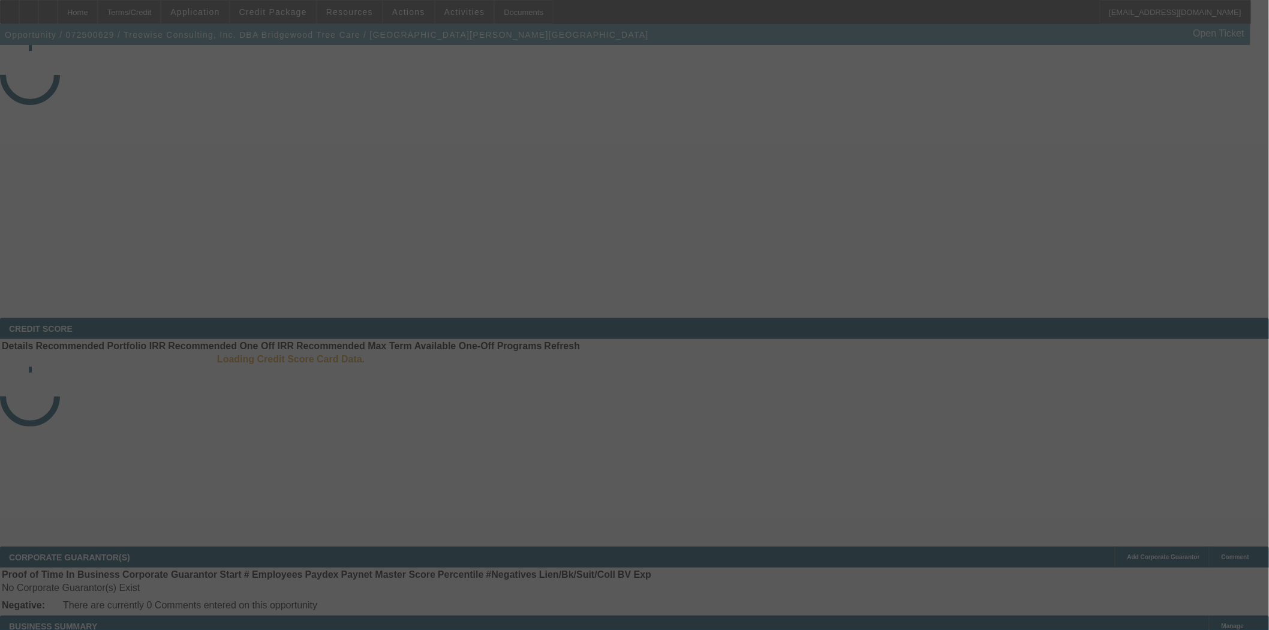
select select "3"
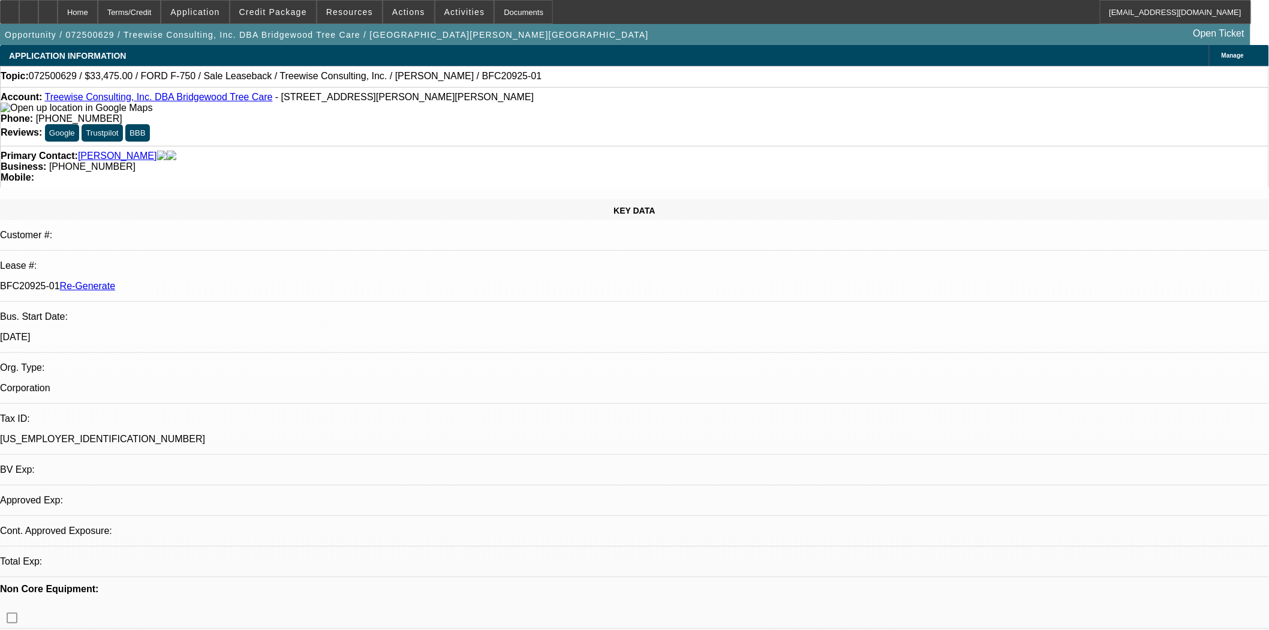
select select "0"
select select "2"
select select "0"
select select "6"
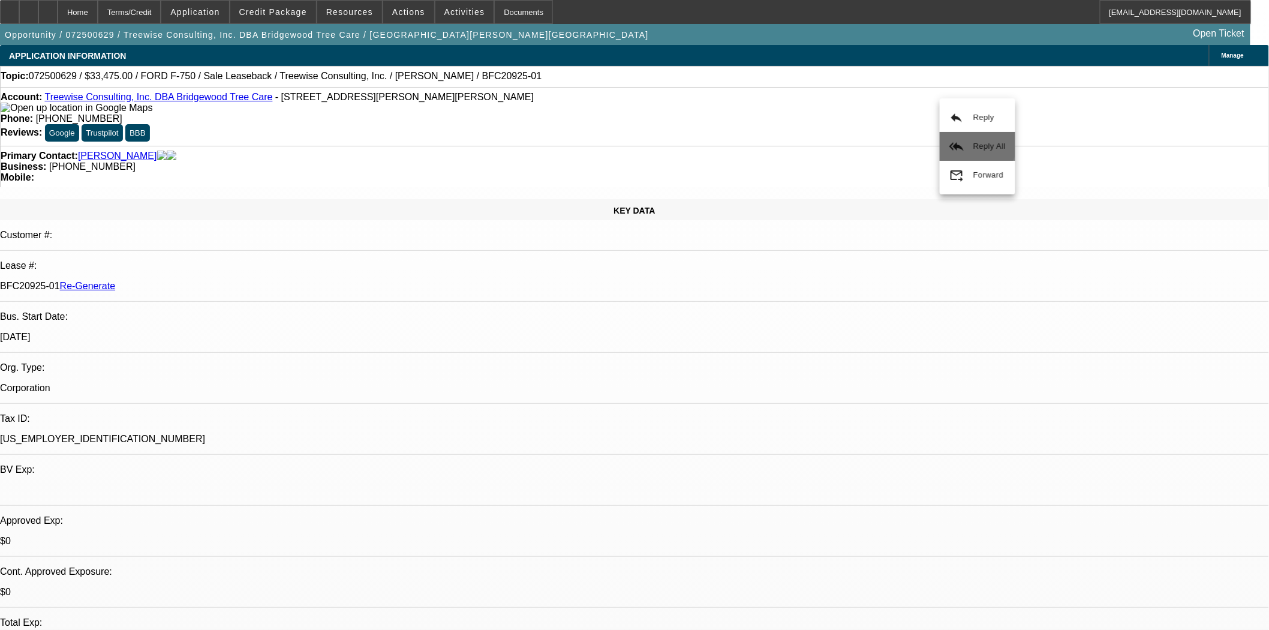
click at [969, 135] on button "reply_all Reply All" at bounding box center [978, 146] width 76 height 29
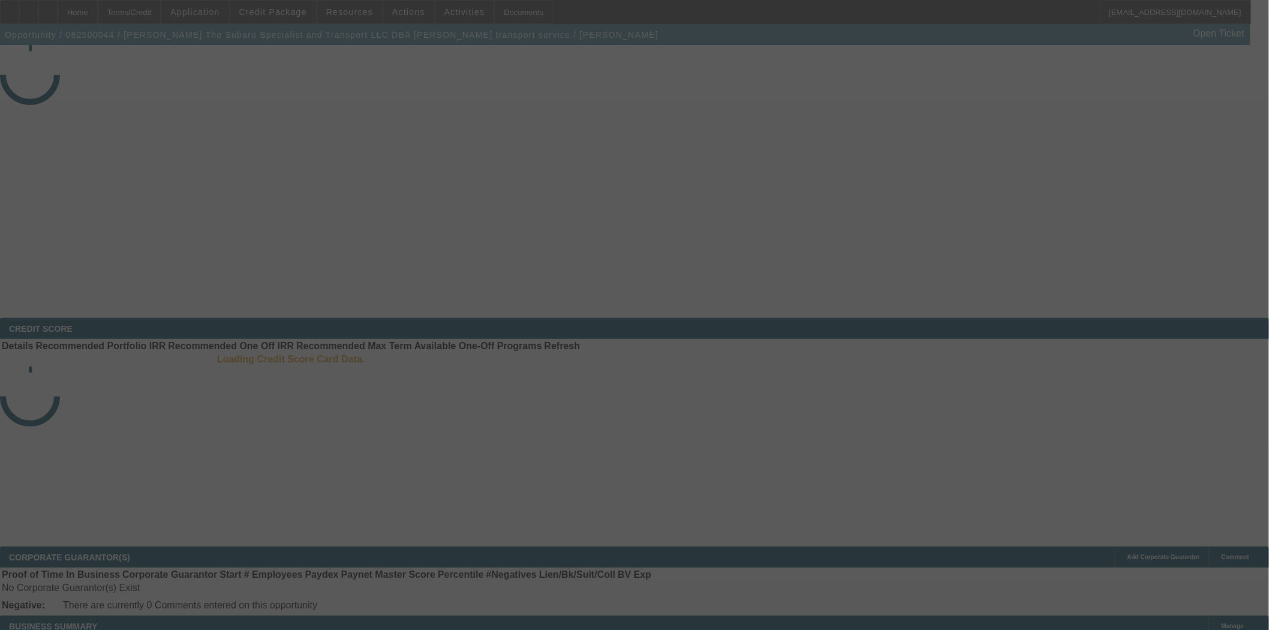
select select "4"
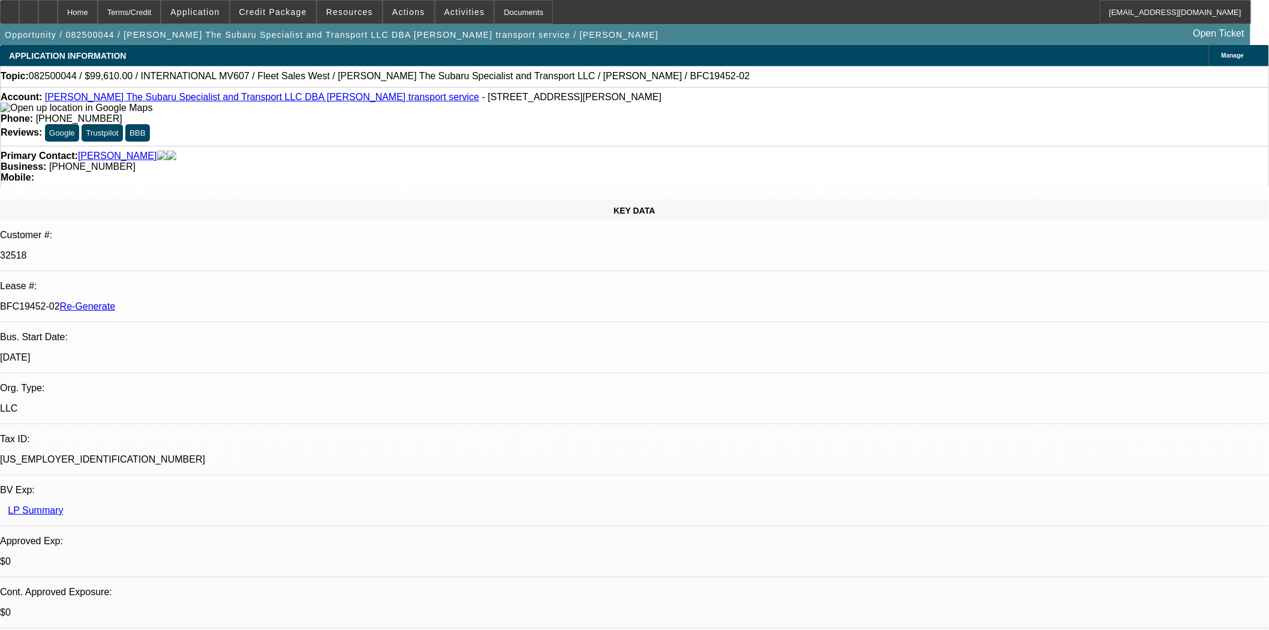
select select "0"
select select "1"
select select "2"
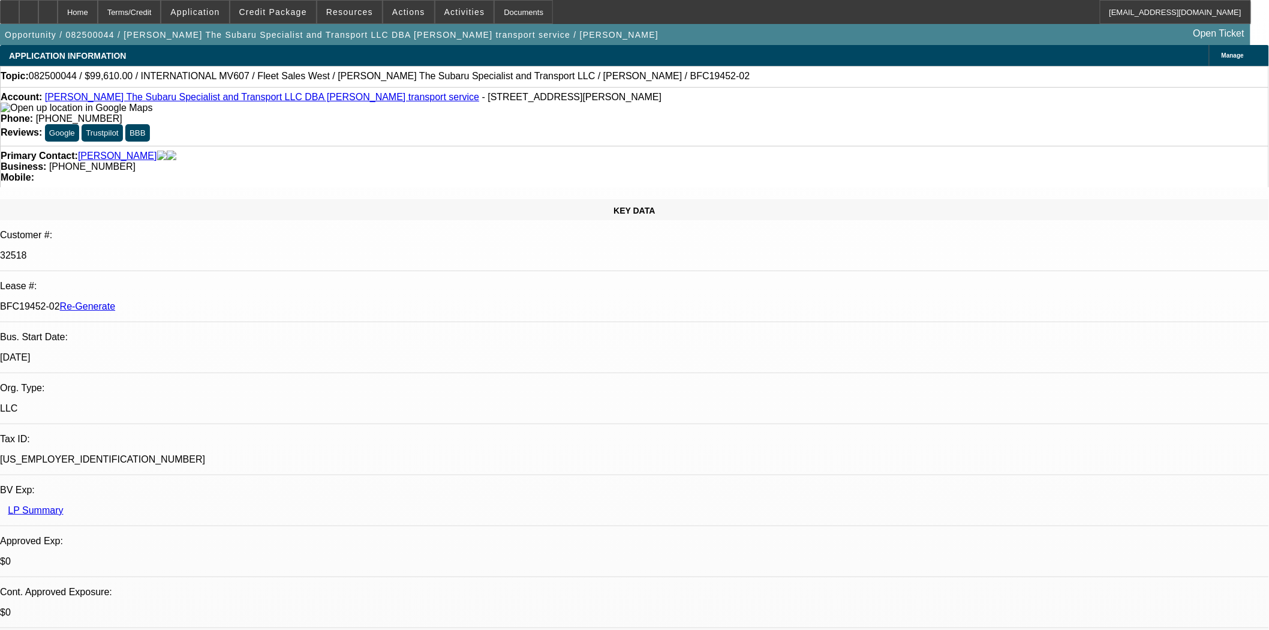
select select "6"
click at [268, 199] on div "KEY DATA Customer #: 32518 Lease #: BFC19452-02 Re-Generate Bus. Start Date: 3/…" at bounding box center [634, 498] width 1269 height 598
click at [807, 116] on div "Account: Daniel The Subaru Specialist and Transport LLC DBA daniels transport s…" at bounding box center [634, 116] width 1269 height 59
click at [507, 13] on div "Documents" at bounding box center [523, 12] width 59 height 24
click at [596, 130] on div "Account: Daniel The Subaru Specialist and Transport LLC DBA daniels transport s…" at bounding box center [634, 116] width 1269 height 59
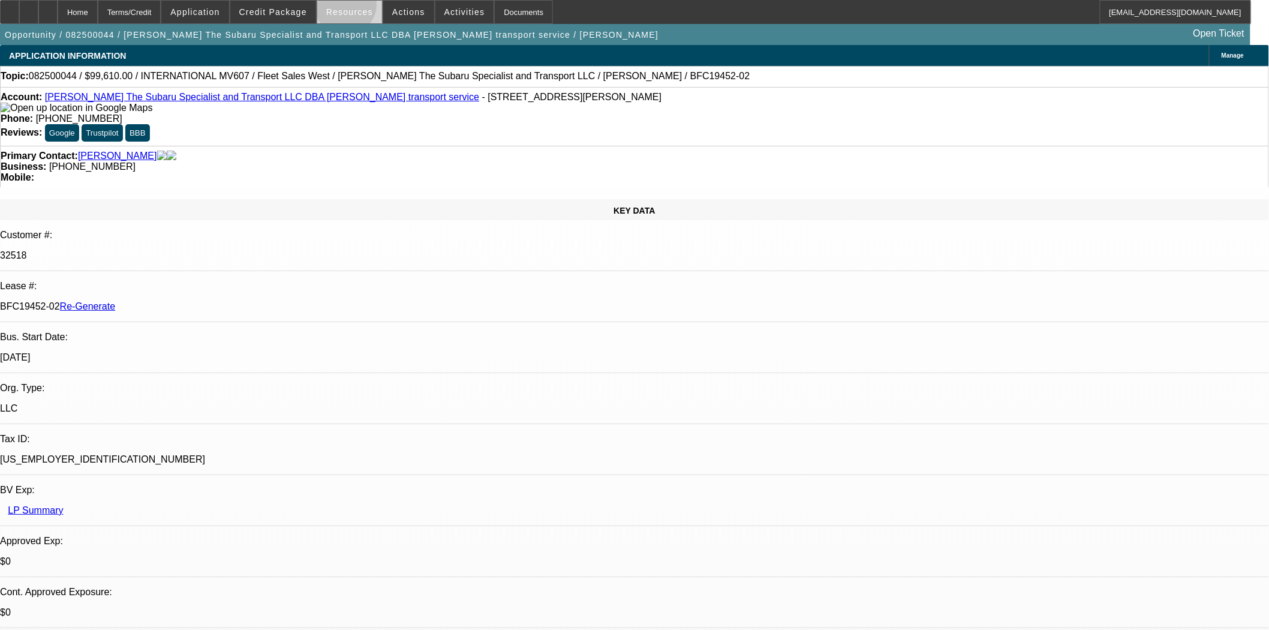
click at [351, 8] on span "Resources" at bounding box center [349, 12] width 47 height 10
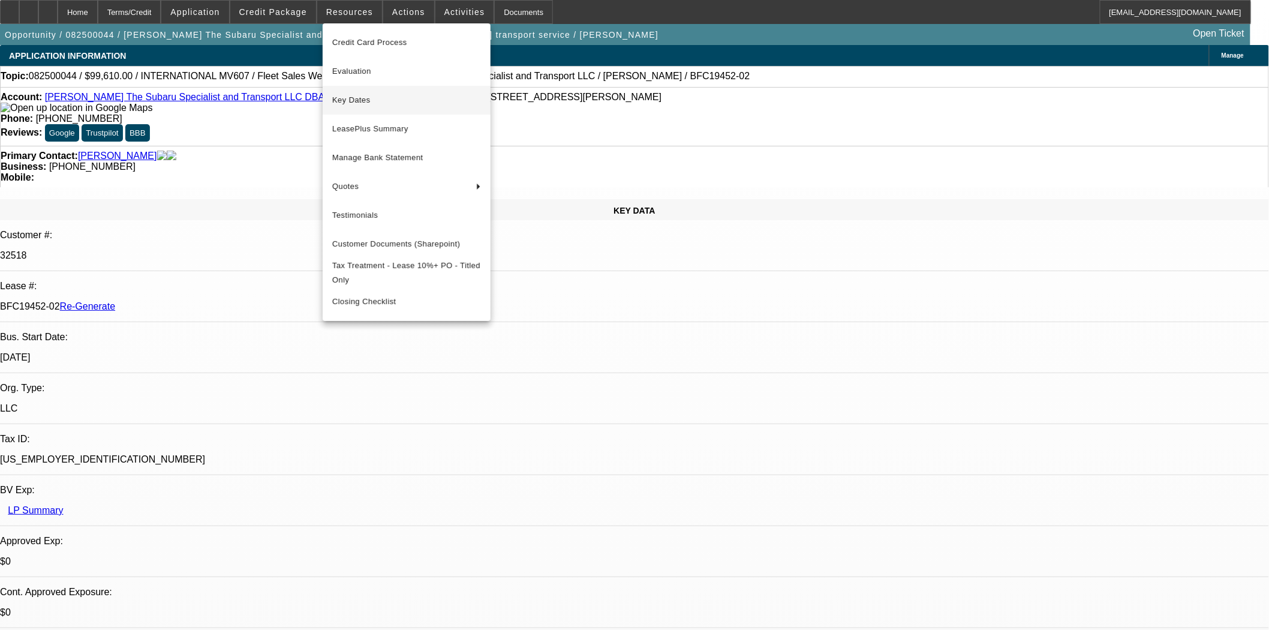
click at [368, 100] on span "Key Dates" at bounding box center [406, 100] width 149 height 14
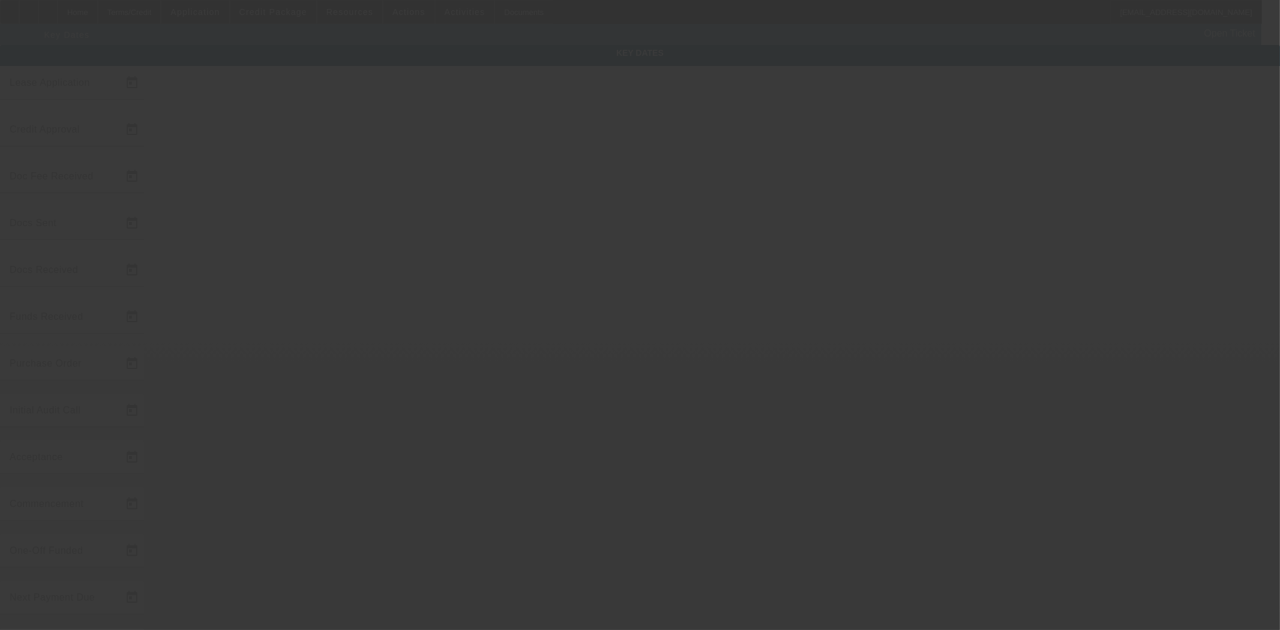
type input "8/4/2025"
type input "8/7/2025"
type input "8/11/2025"
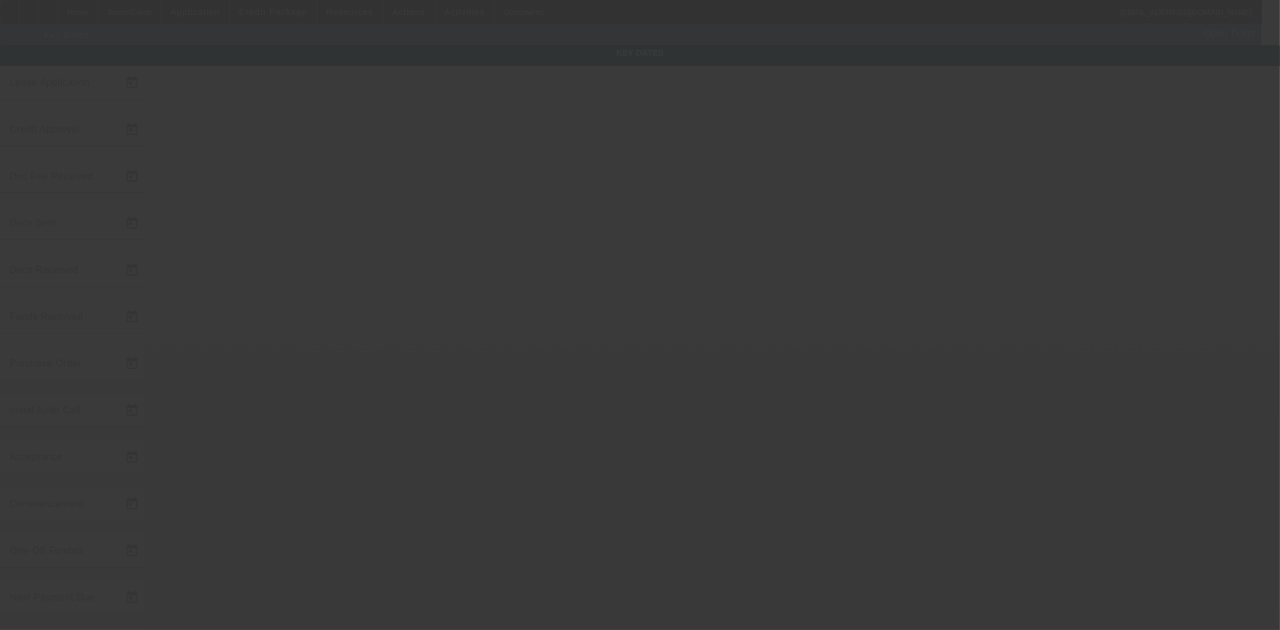
type input "8/11/2025"
type input "9/1/2025"
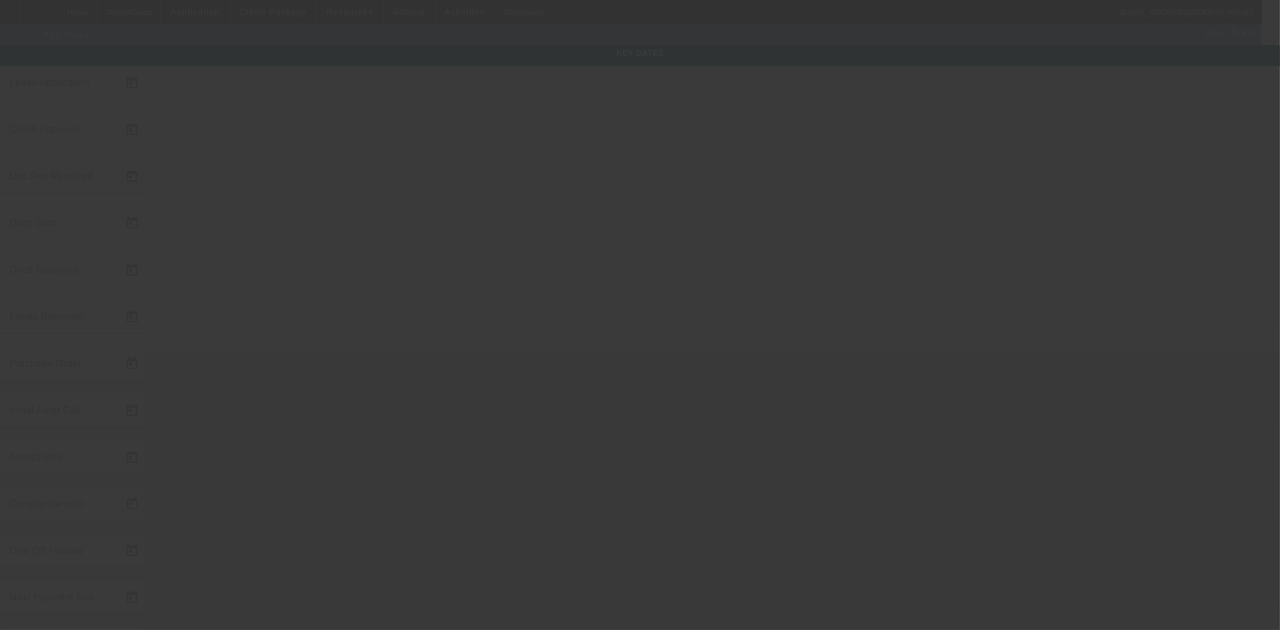
type input "10/1/2025"
type input "8/11/2025"
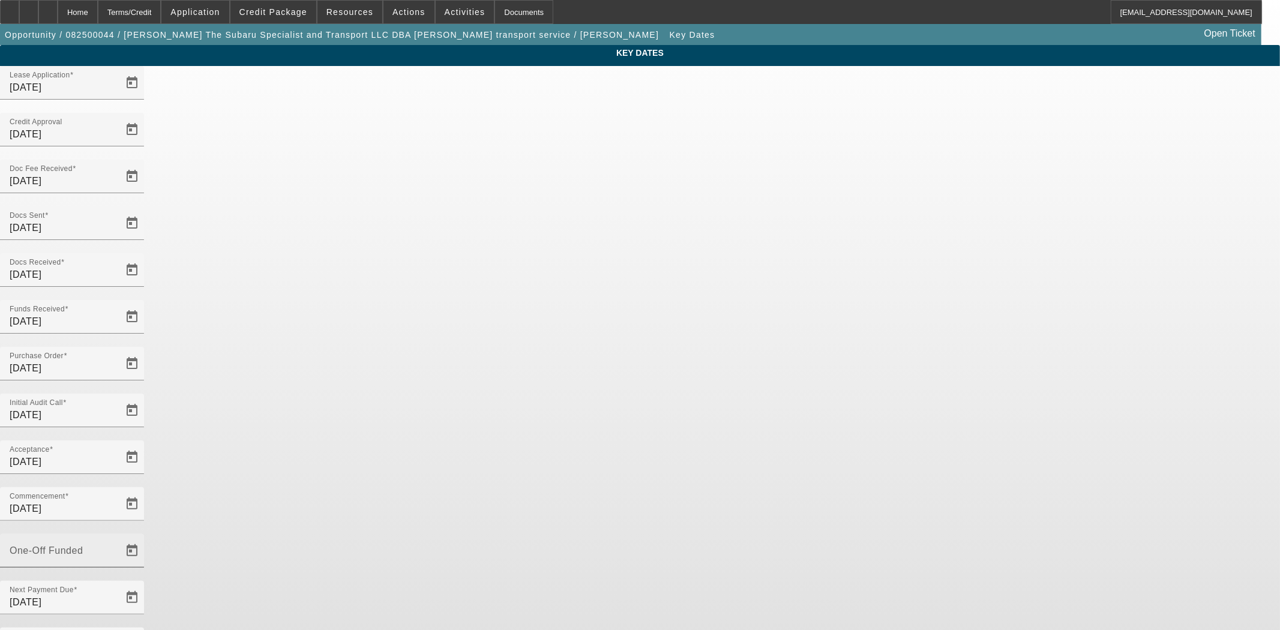
click at [118, 534] on div "One-Off Funded" at bounding box center [64, 551] width 108 height 34
type input "8/12/2025"
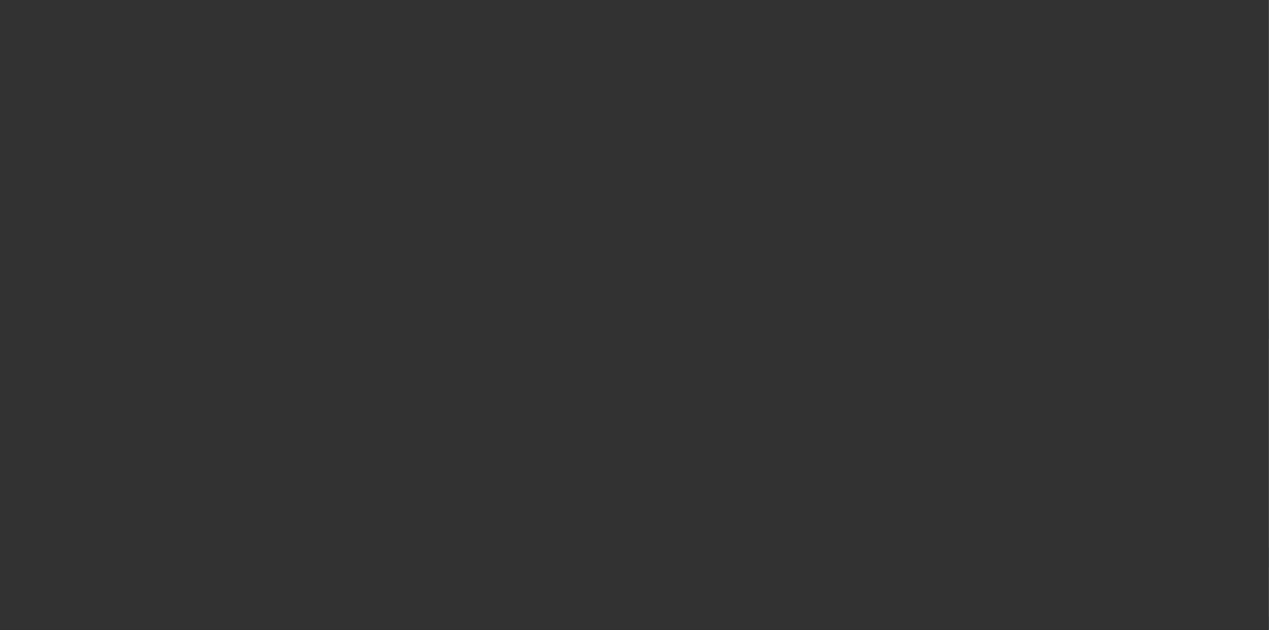
select select "4"
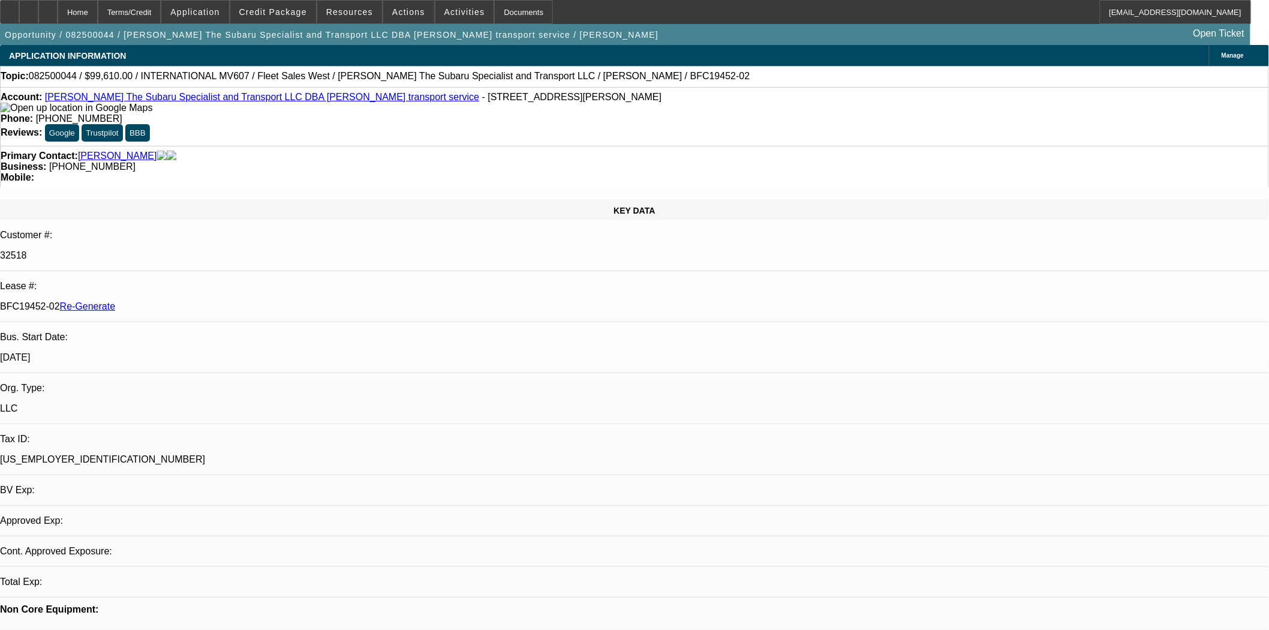
select select "0"
select select "2"
select select "0"
select select "6"
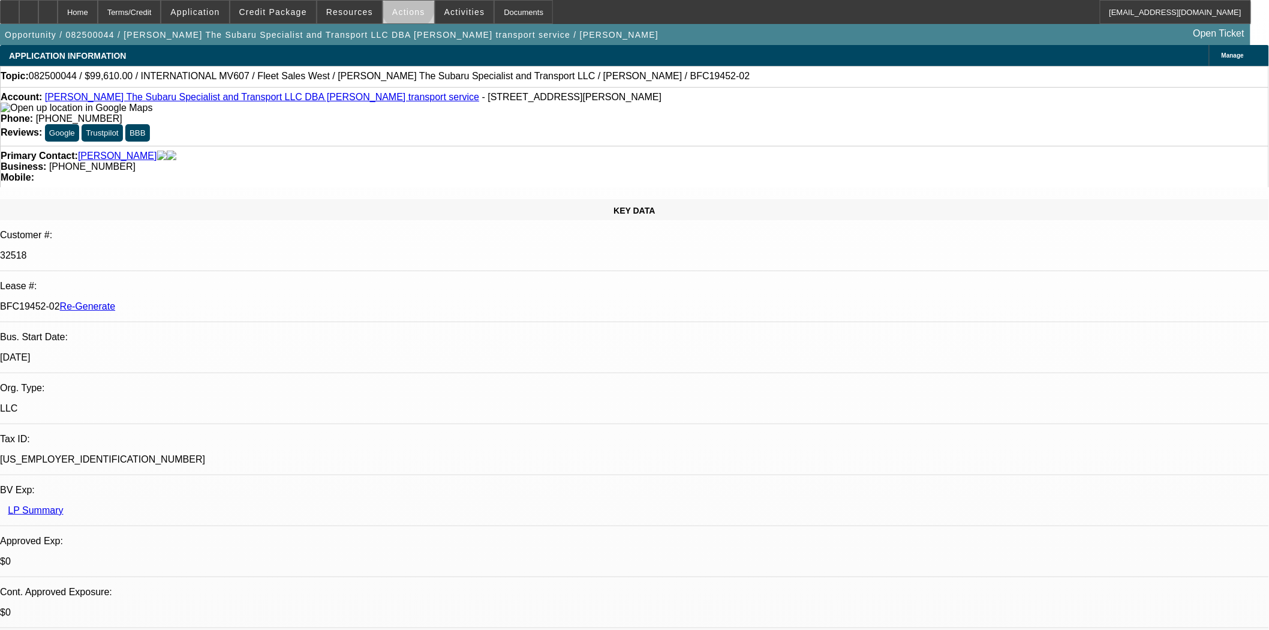
click at [404, 8] on span "Actions" at bounding box center [408, 12] width 33 height 10
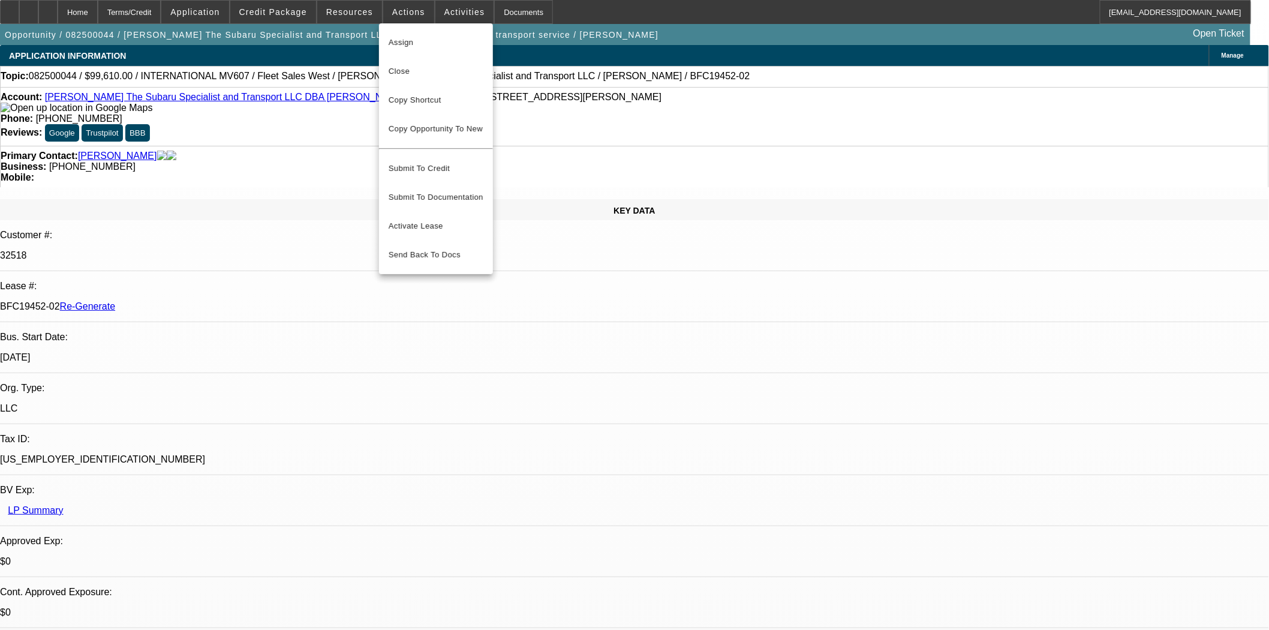
click at [413, 70] on span "Close" at bounding box center [436, 71] width 95 height 14
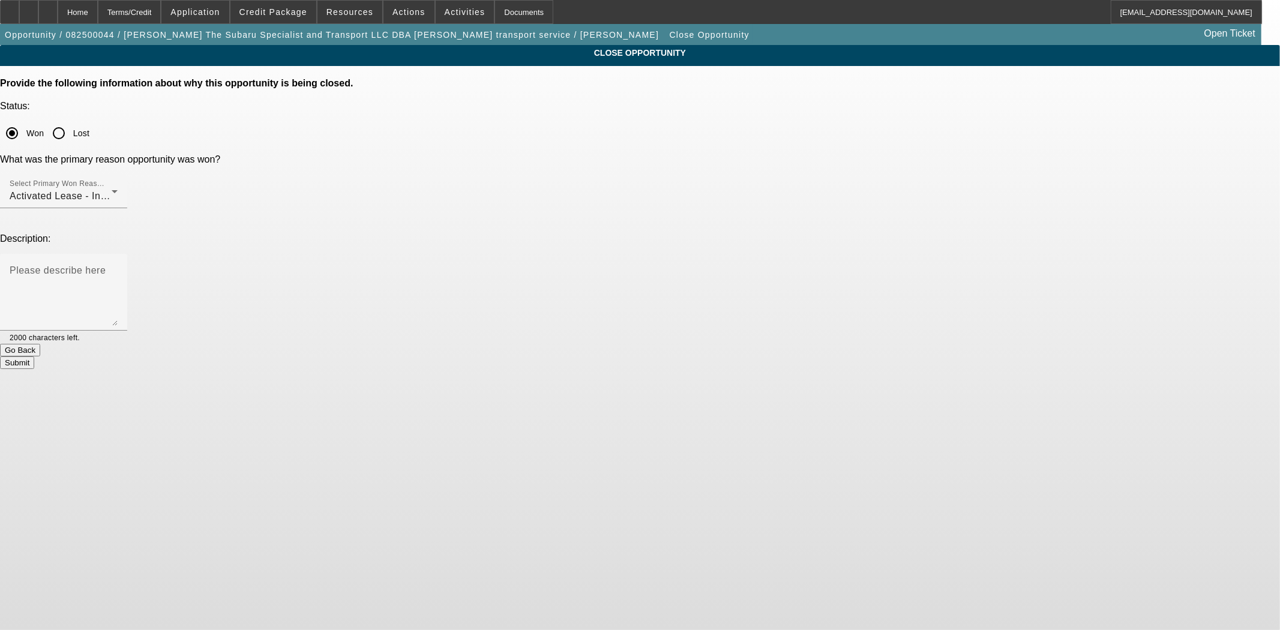
click at [34, 356] on button "Submit" at bounding box center [17, 362] width 34 height 13
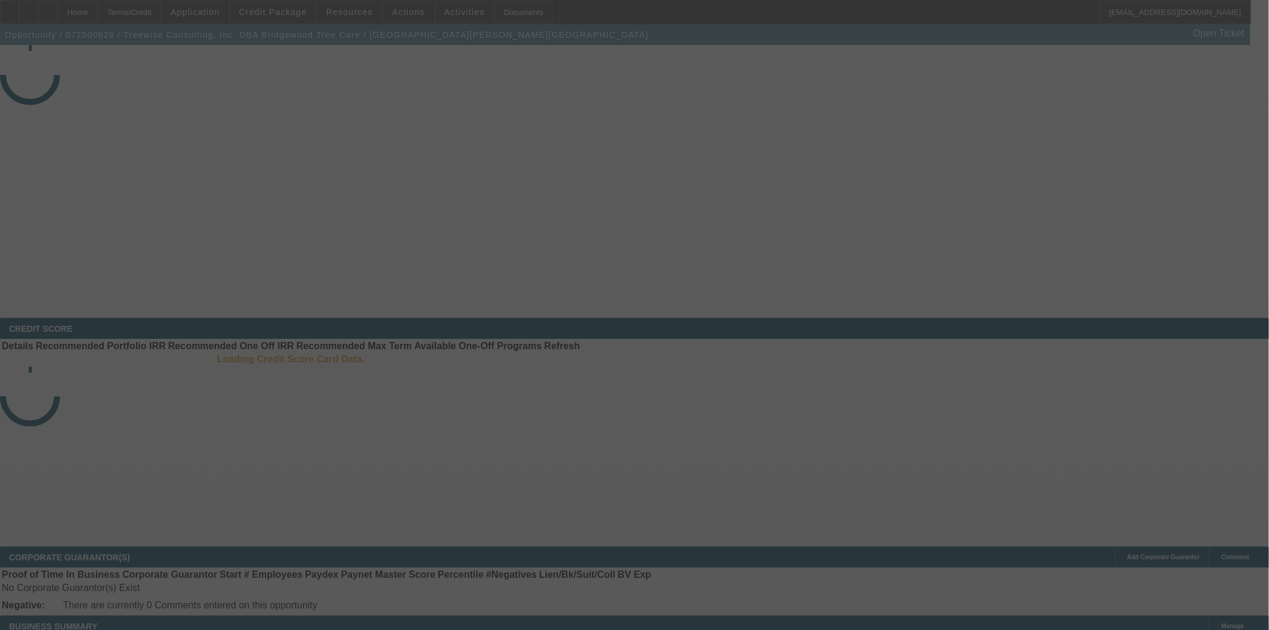
select select "3"
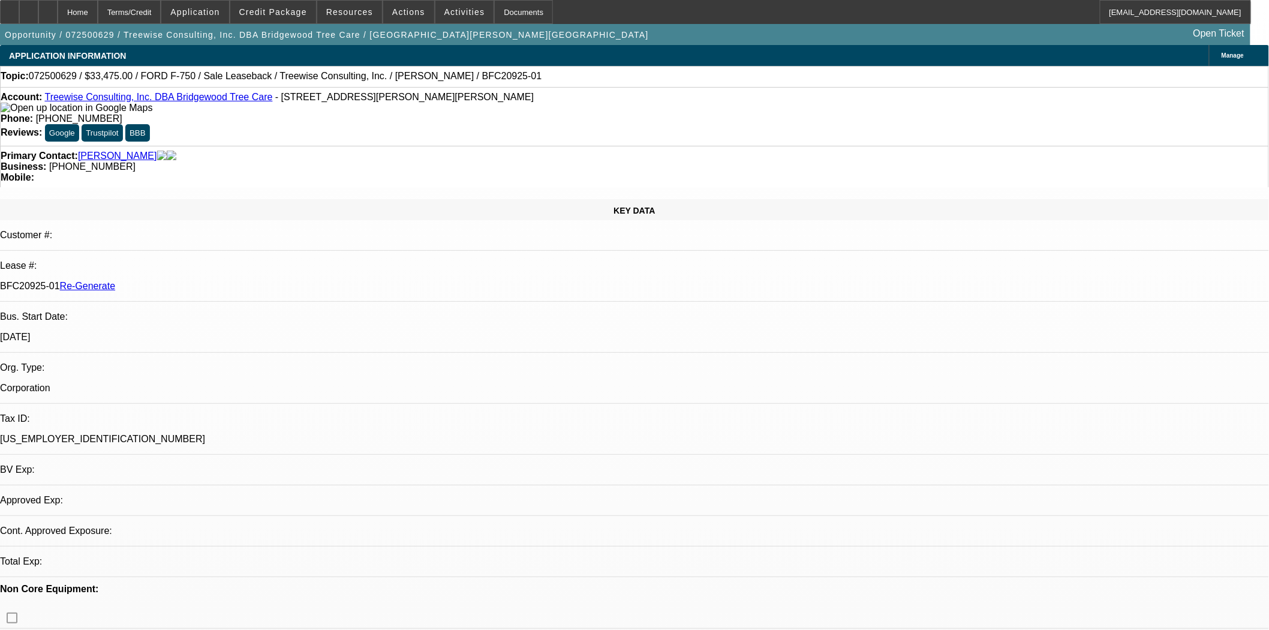
select select "0"
select select "2"
select select "0"
select select "6"
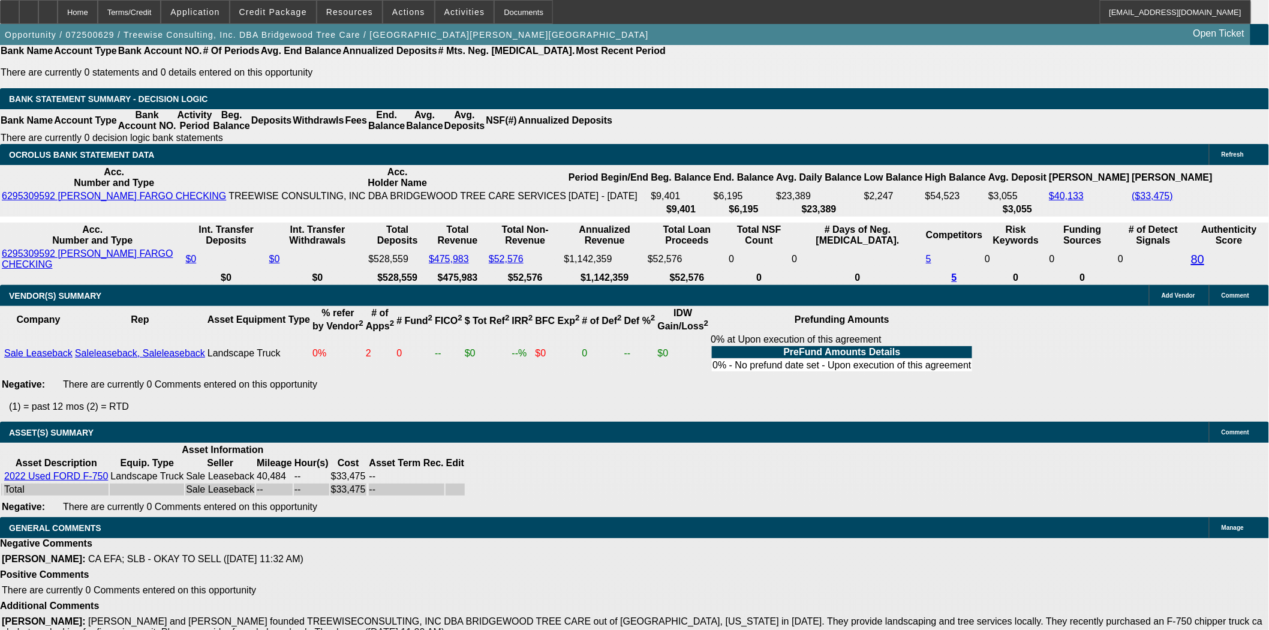
scroll to position [1732, 0]
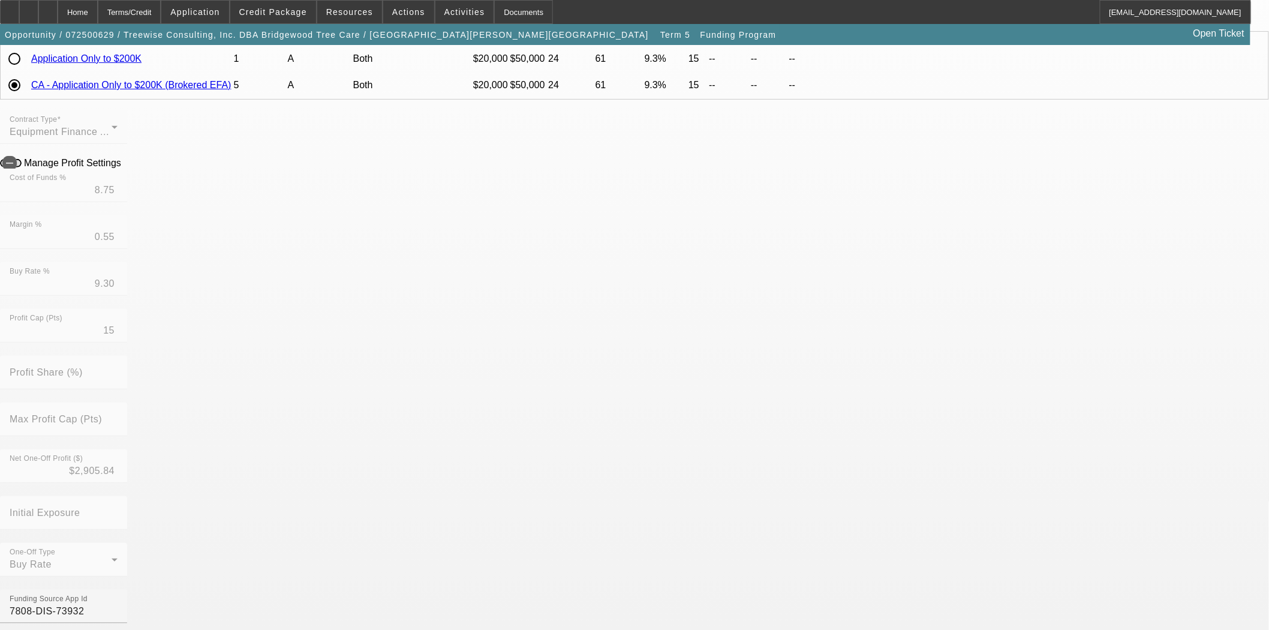
scroll to position [133, 0]
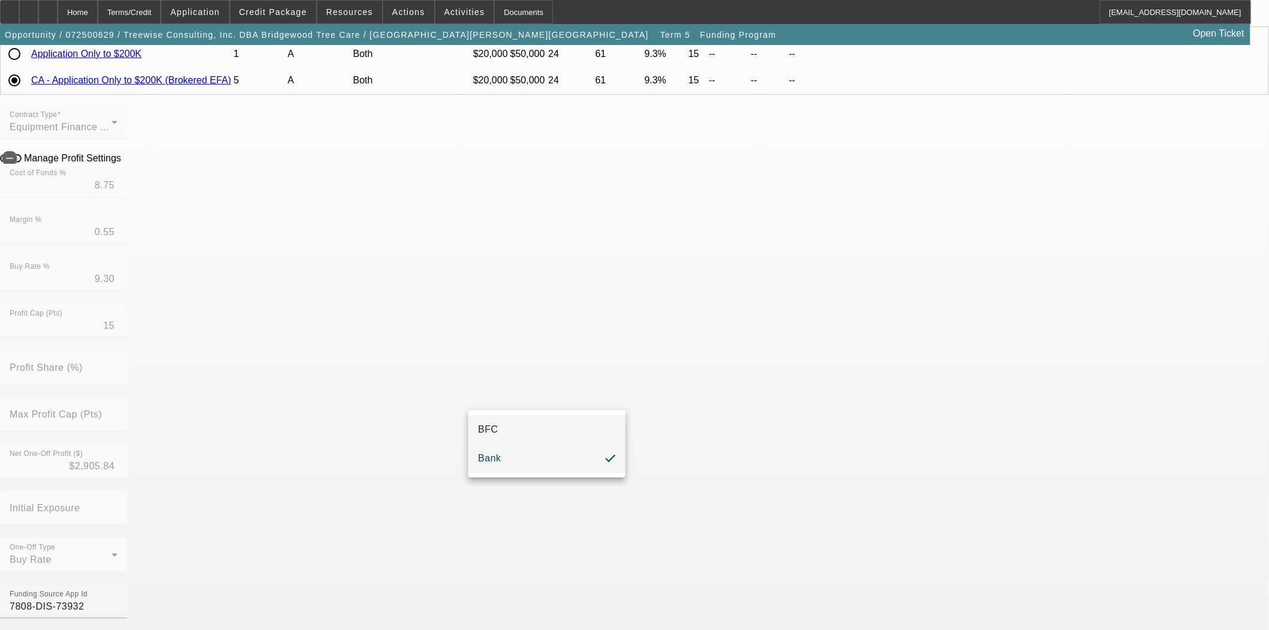
click at [520, 430] on mat-option "BFC" at bounding box center [546, 429] width 157 height 29
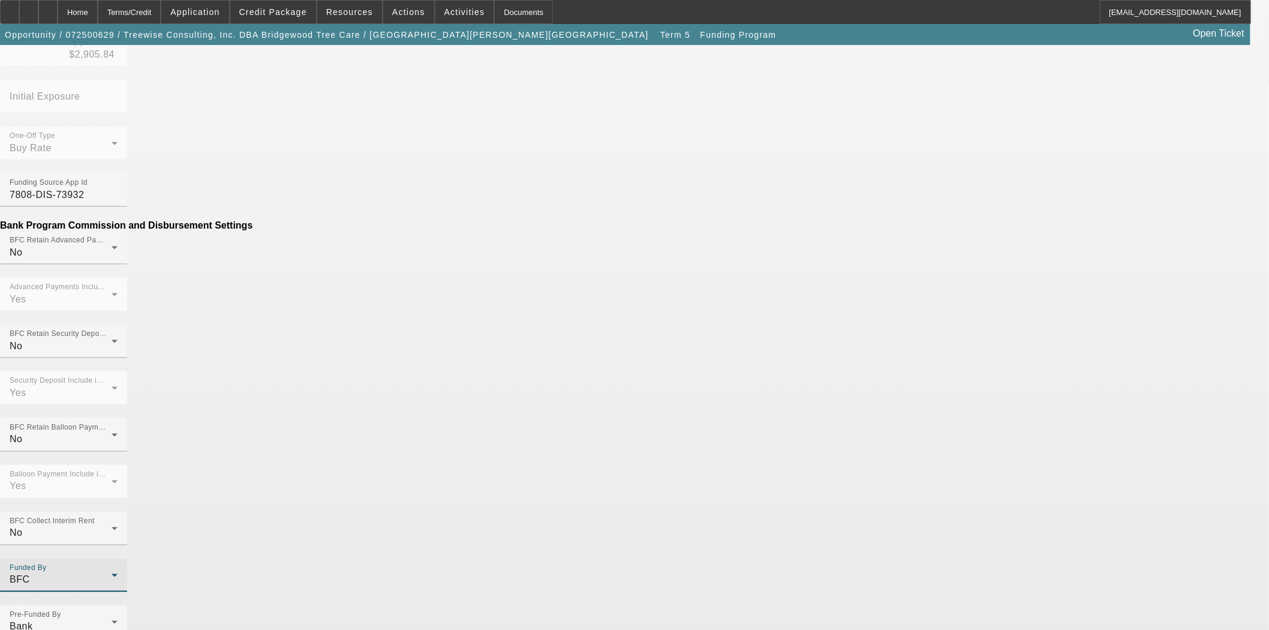
scroll to position [554, 0]
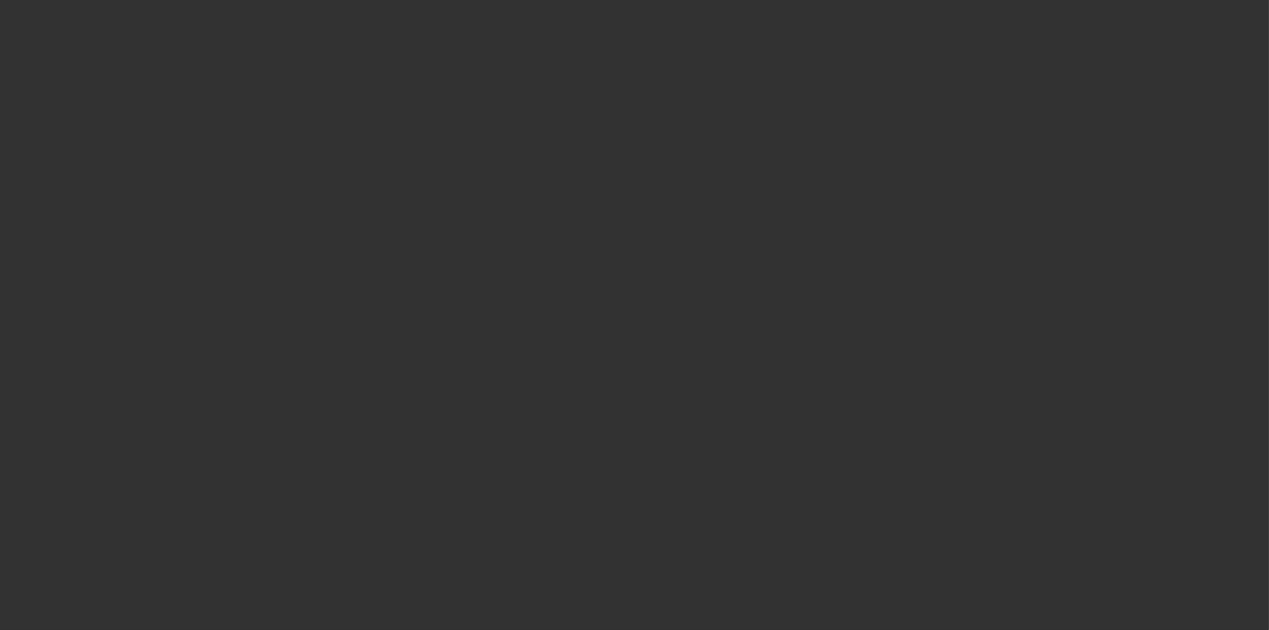
select select "3"
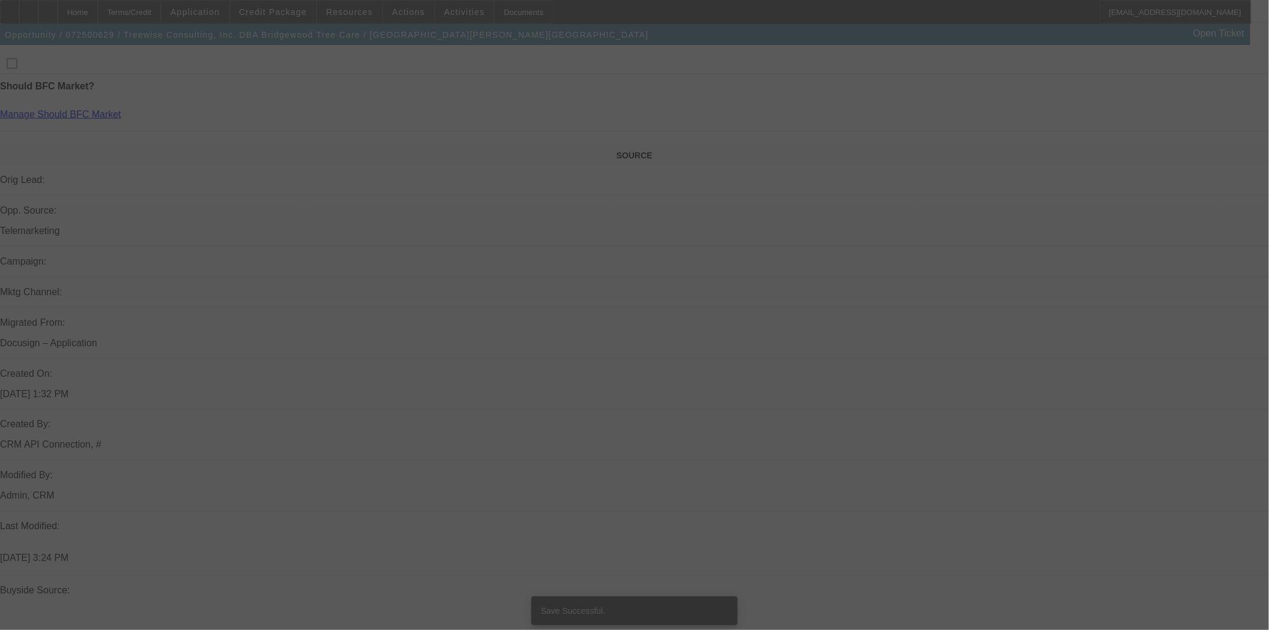
select select "0"
select select "2"
select select "0"
select select "6"
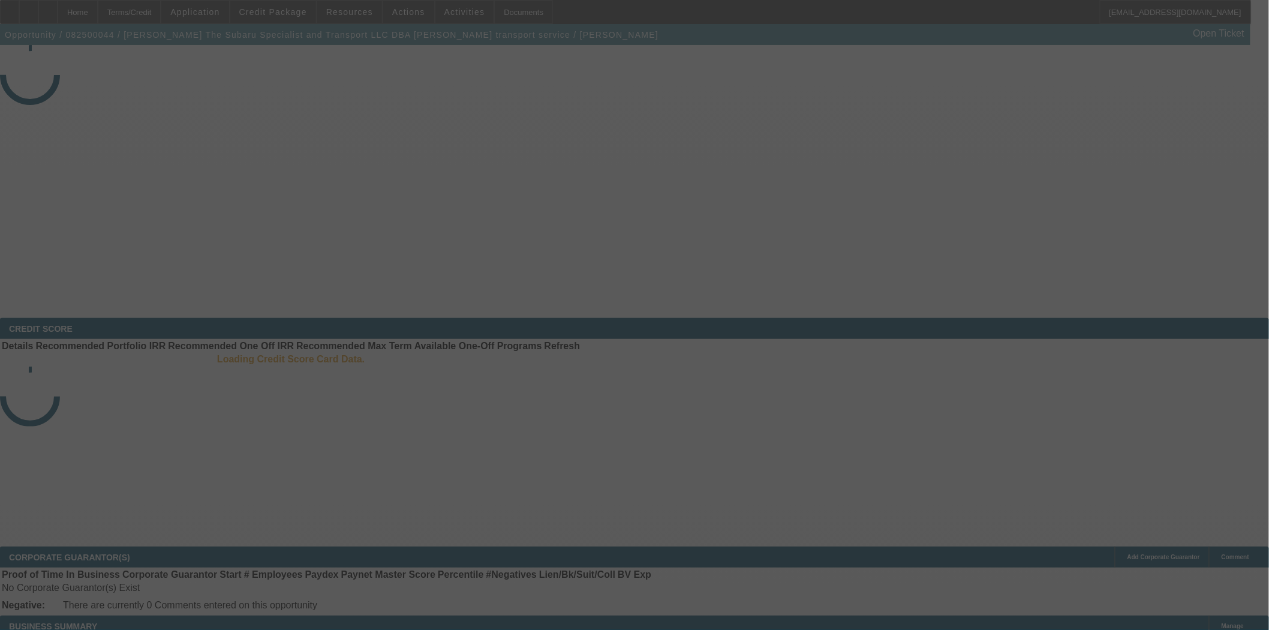
select select "4"
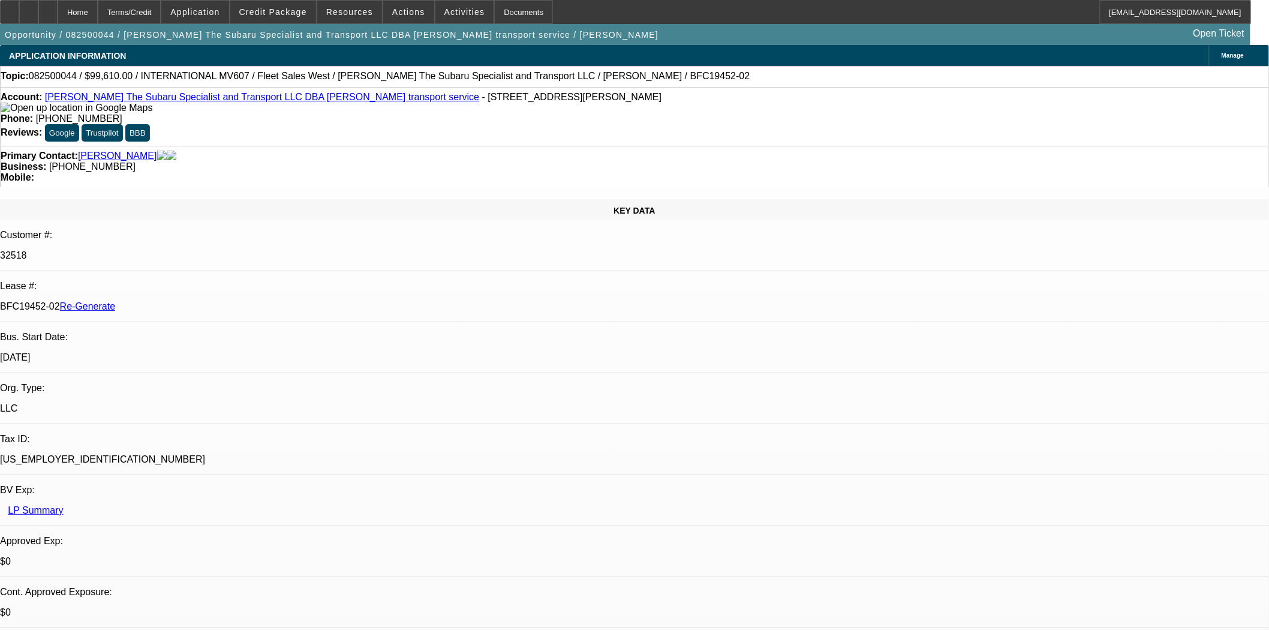
select select "0"
select select "2"
select select "0"
select select "6"
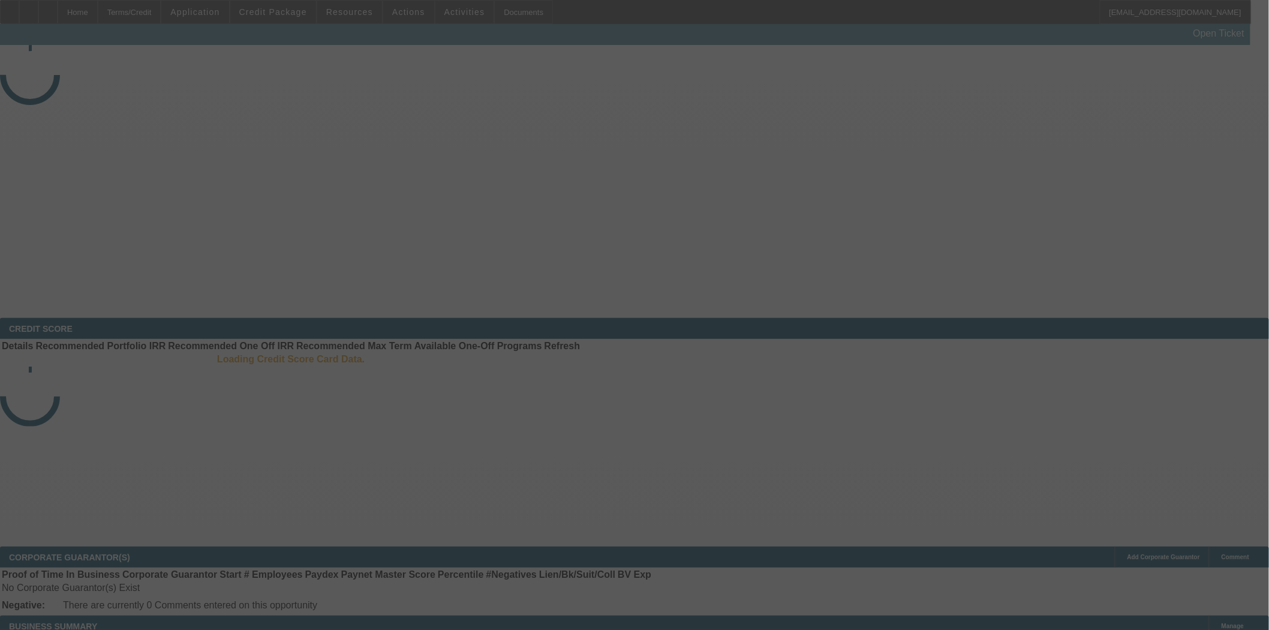
select select "3"
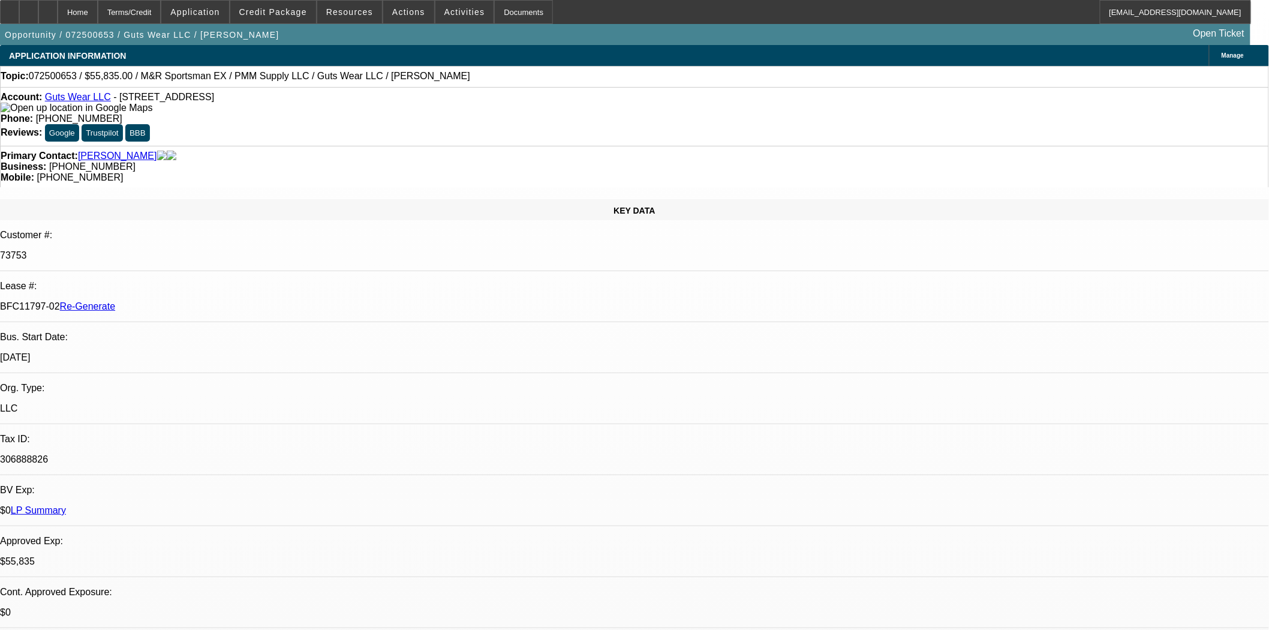
select select "0"
select select "2"
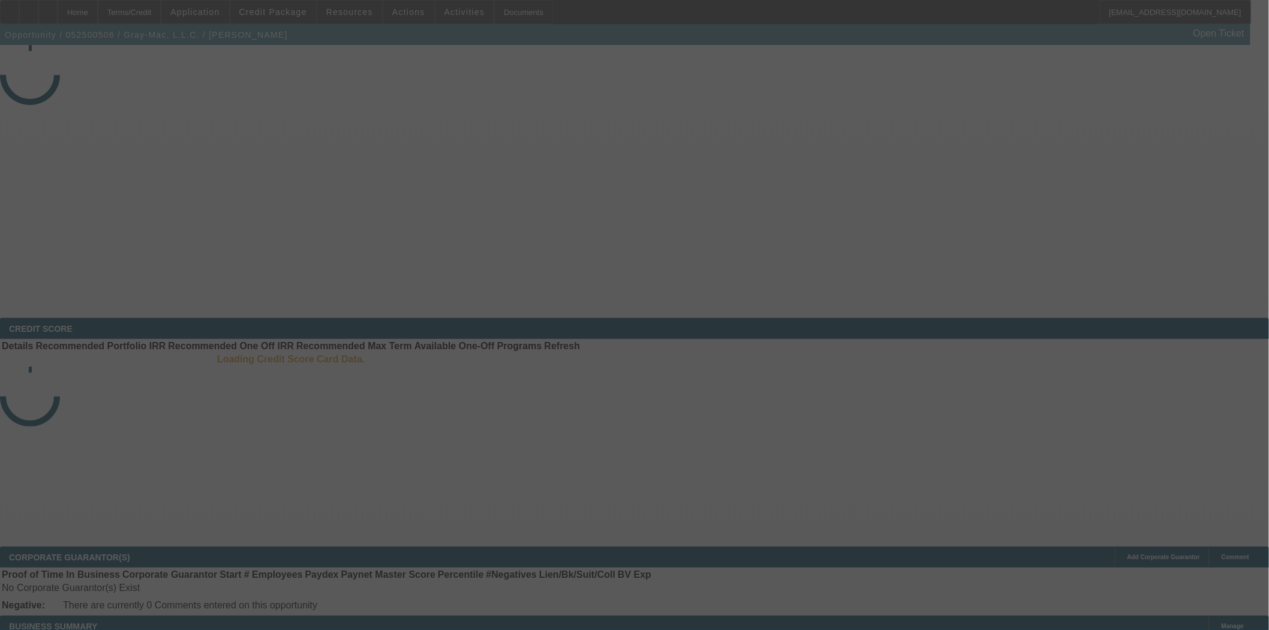
select select "4"
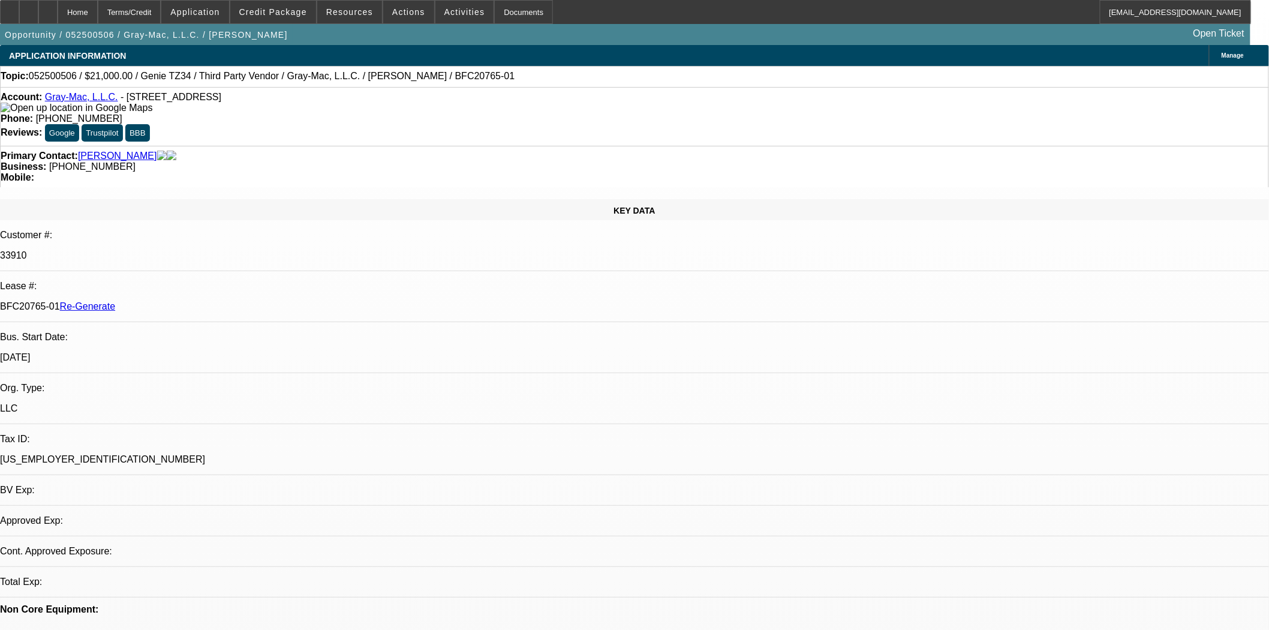
select select "0"
select select "1"
select select "6"
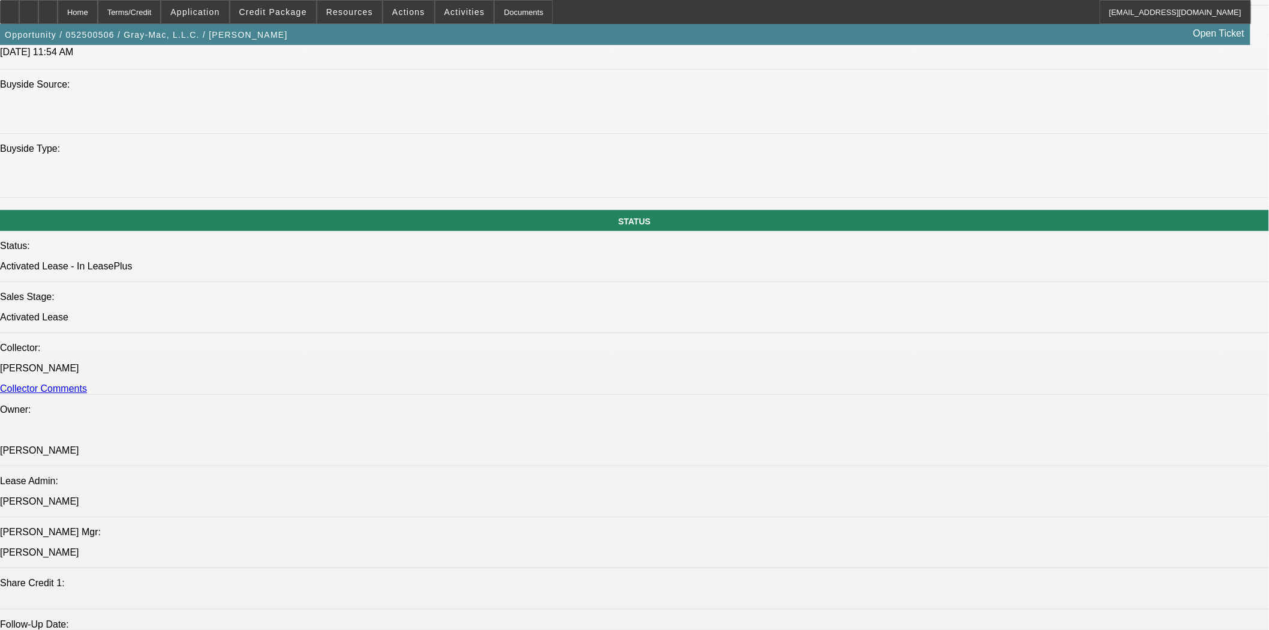
scroll to position [1533, 0]
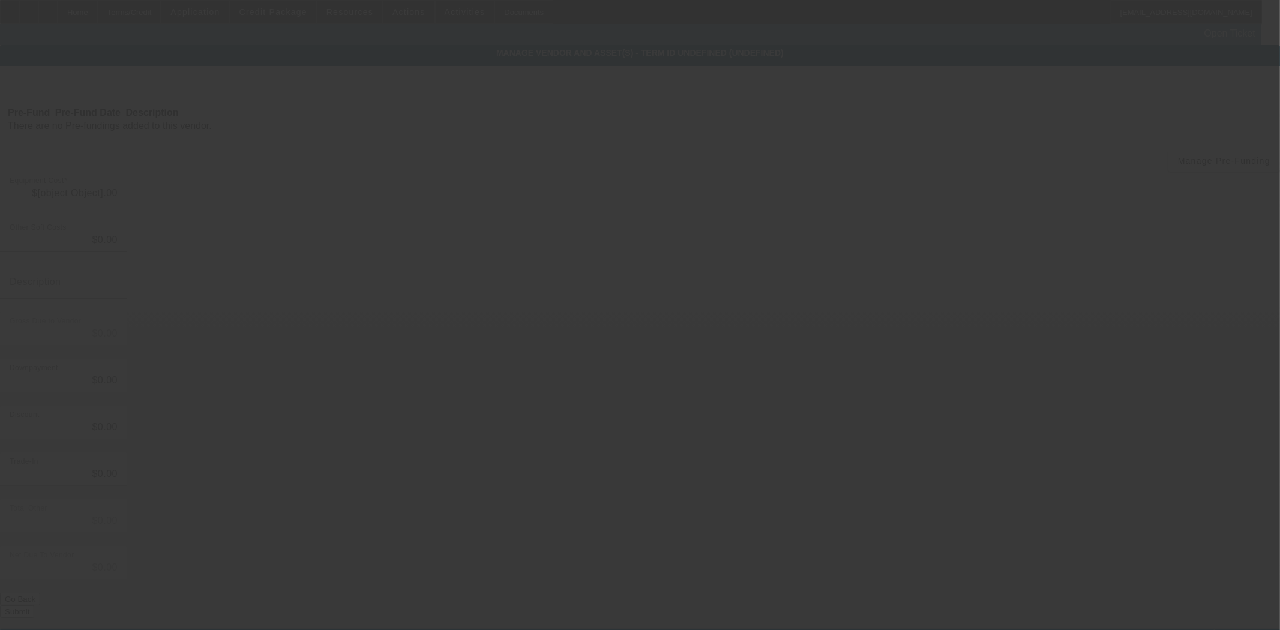
type input "$21,000.00"
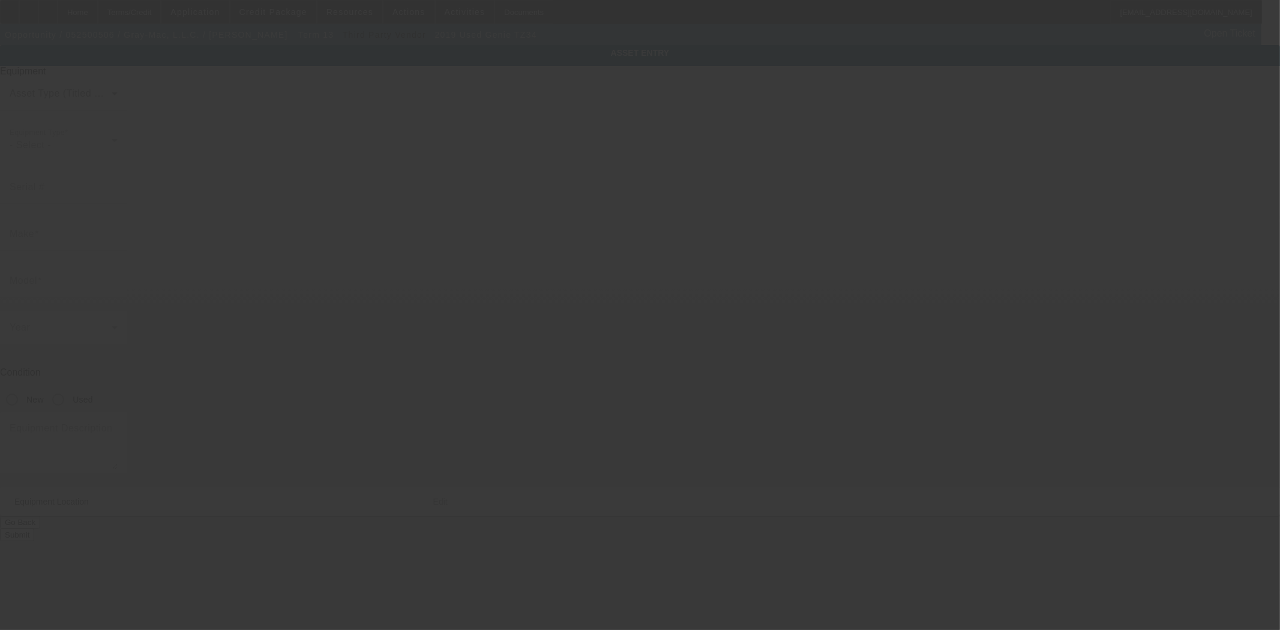
type input "5D8AA1714J1003852"
type input "Genie"
type input "TZ34"
radio input "true"
type textarea "includes: all options, attachments and accessories"
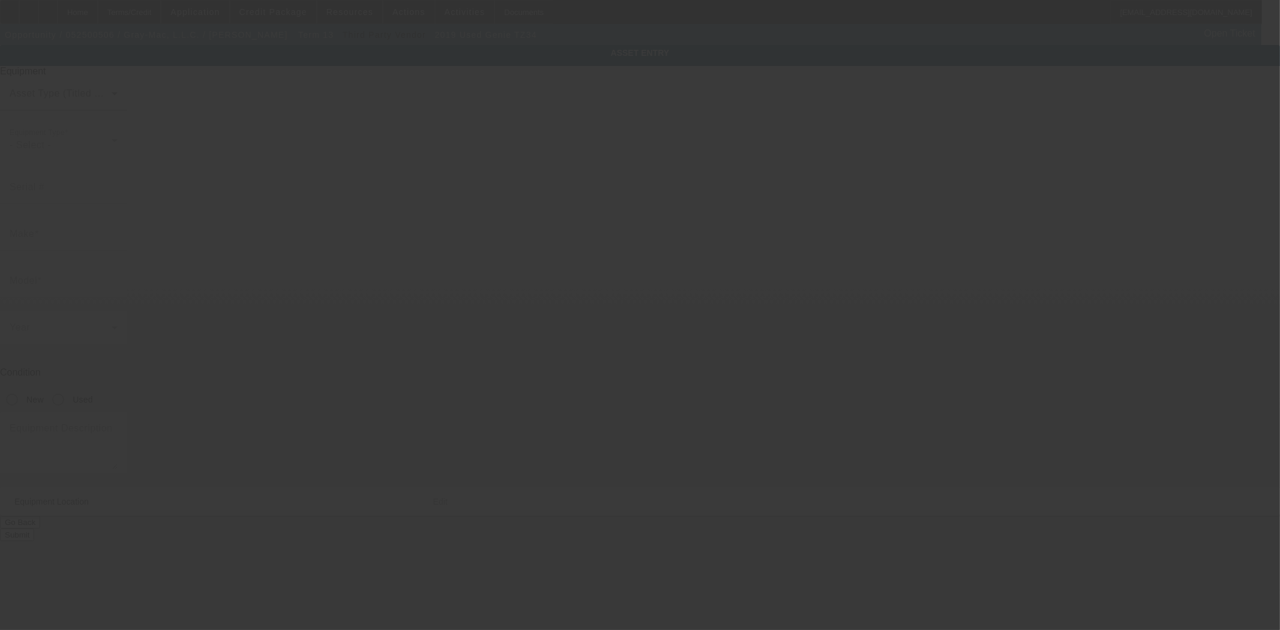
type input "18100 Old Pocola Highway"
type input "Spiro"
type input "74959"
type input "Le Flore"
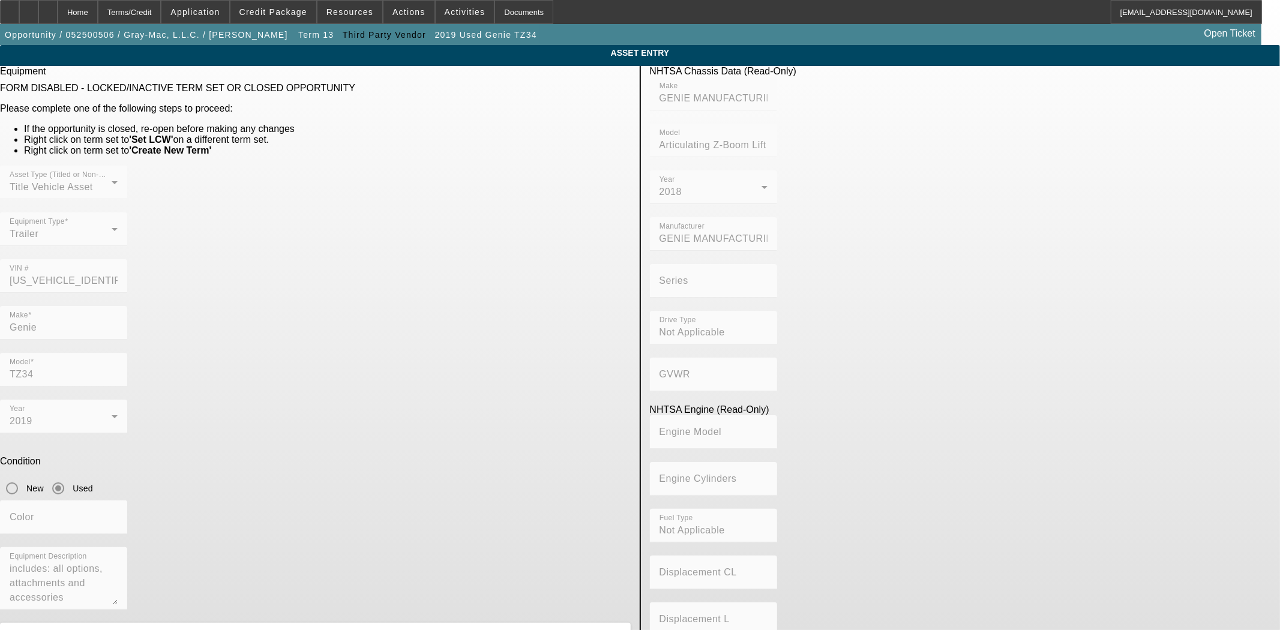
click at [127, 259] on mat-form-field "VIN # 5D8AA1714J1003852" at bounding box center [63, 282] width 127 height 47
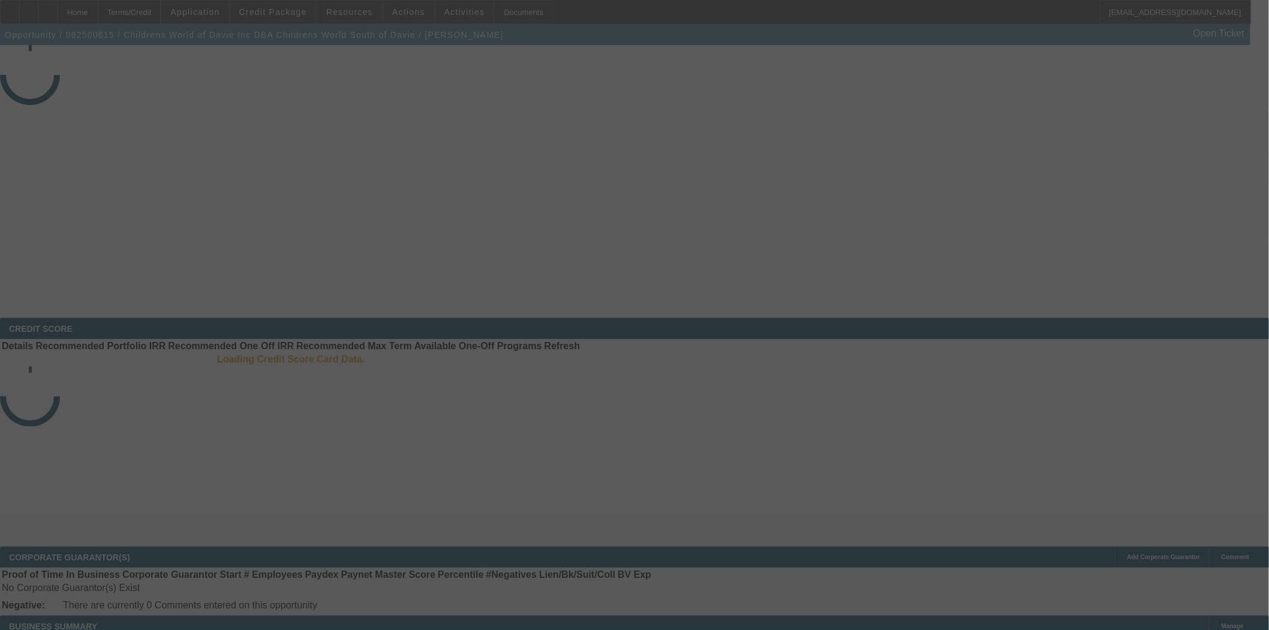
select select "4"
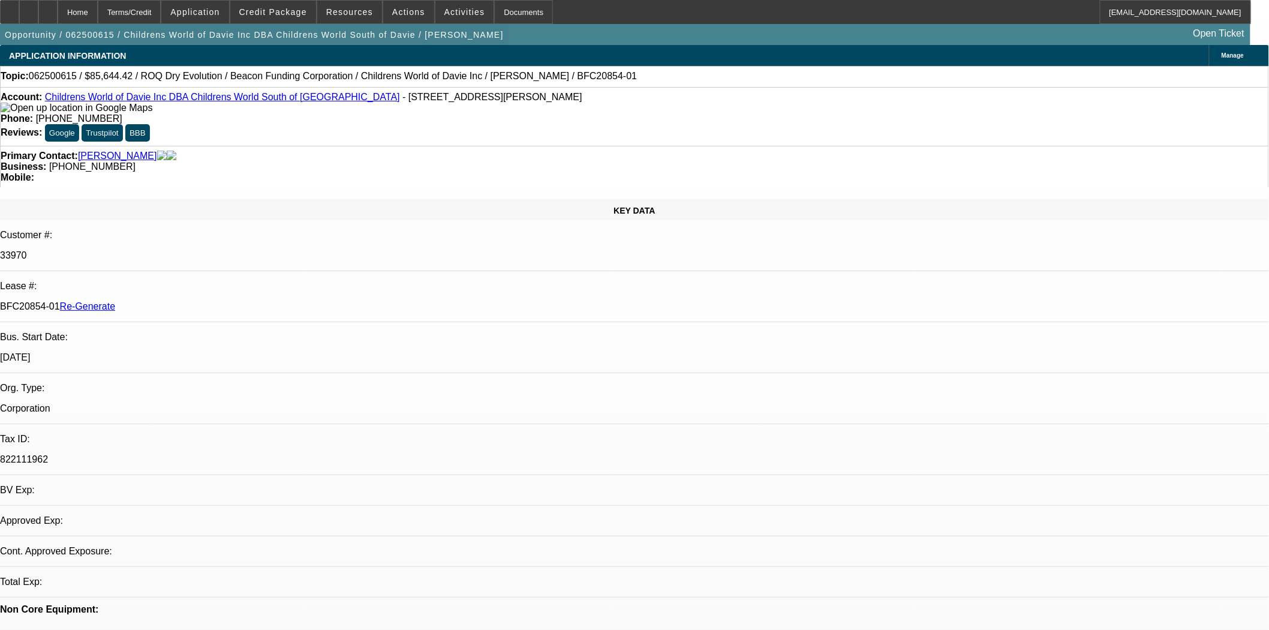
select select "0"
select select "3"
select select "0"
select select "6"
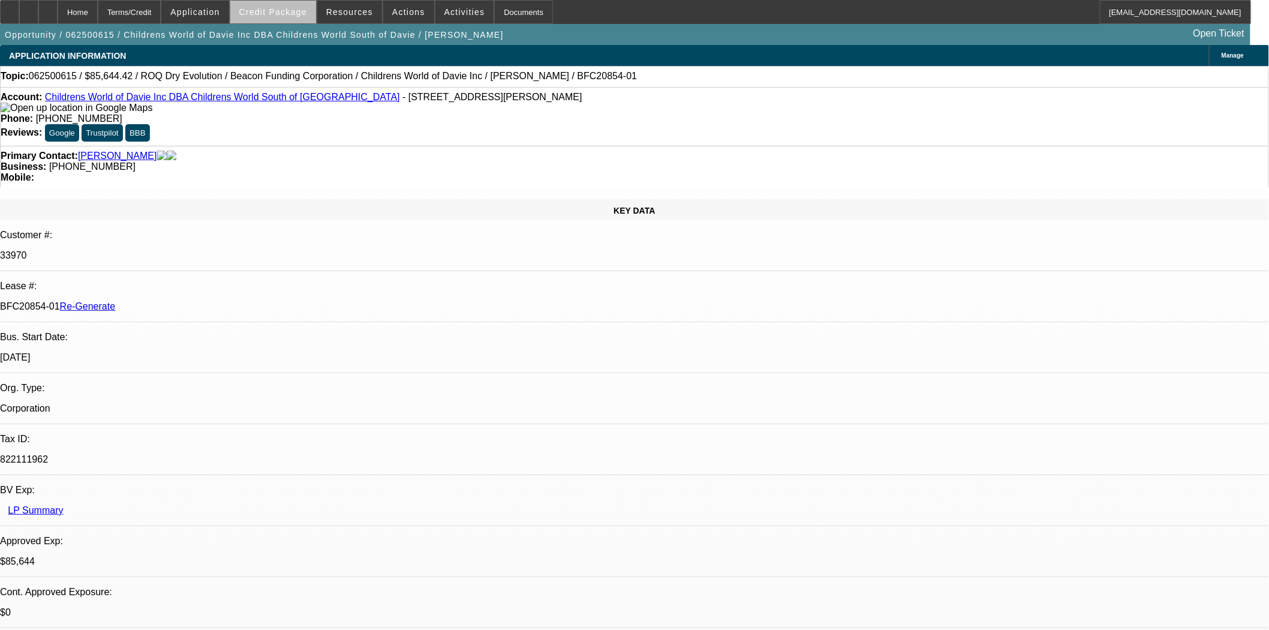
click at [306, 16] on span at bounding box center [273, 12] width 86 height 29
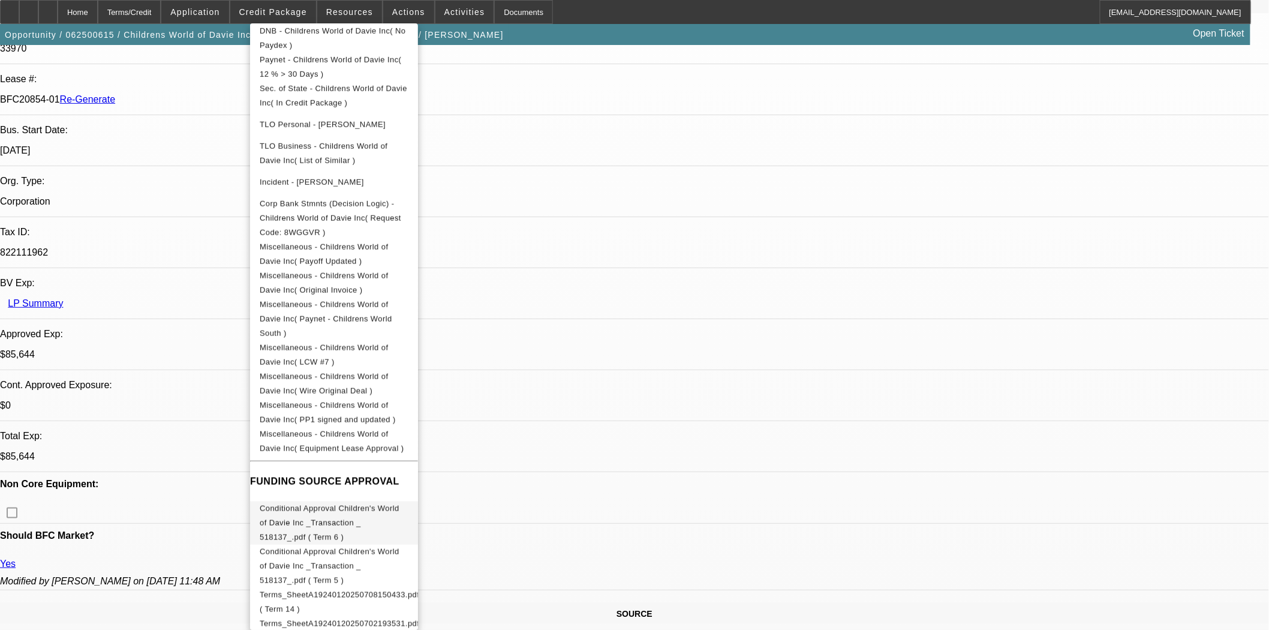
scroll to position [533, 0]
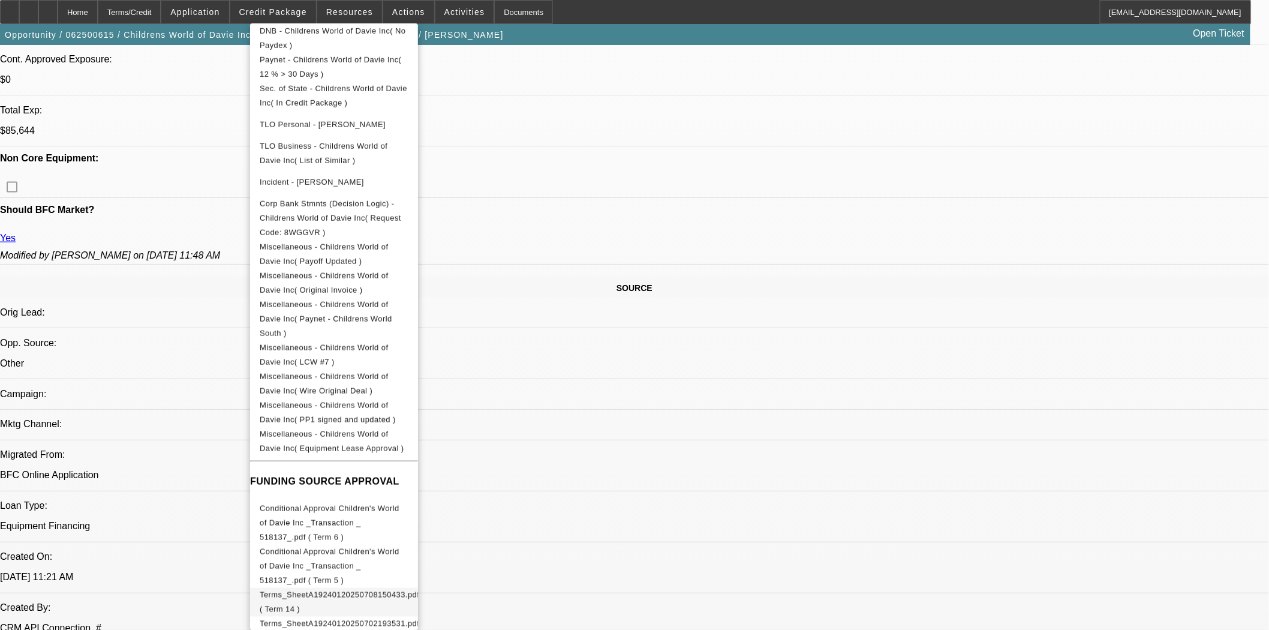
click at [397, 588] on span "Terms_SheetA19240120250708150433.pdf ( Term 14 )" at bounding box center [340, 602] width 160 height 29
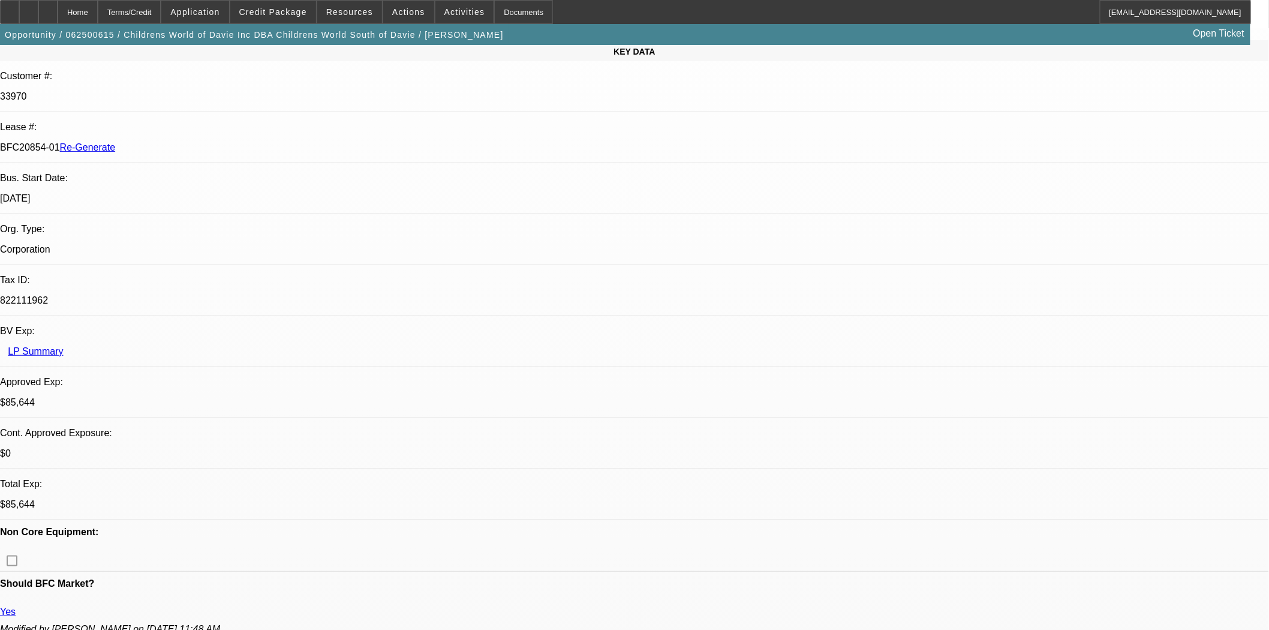
scroll to position [0, 0]
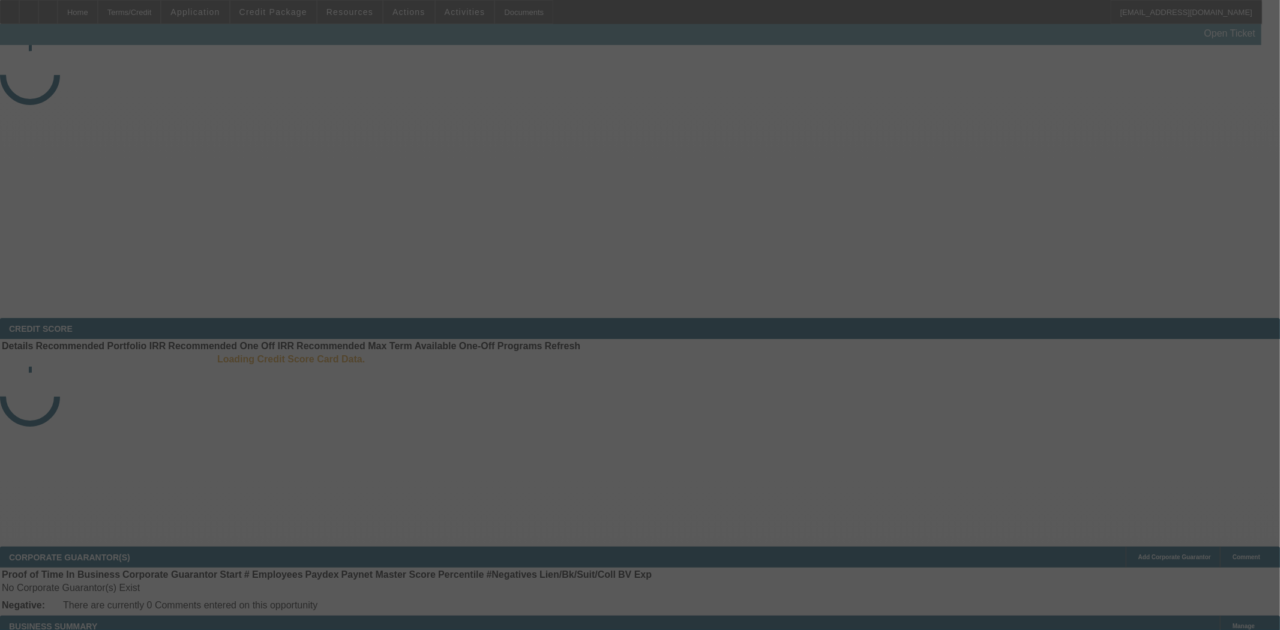
select select "3"
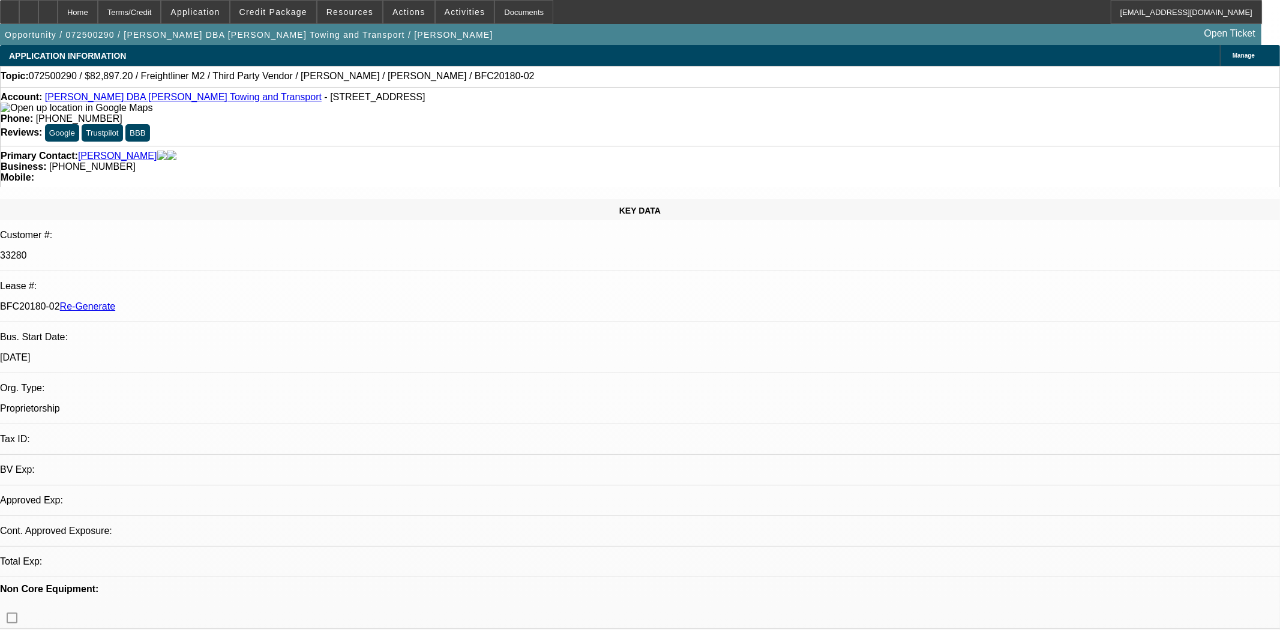
select select "0.1"
select select "0"
select select "6"
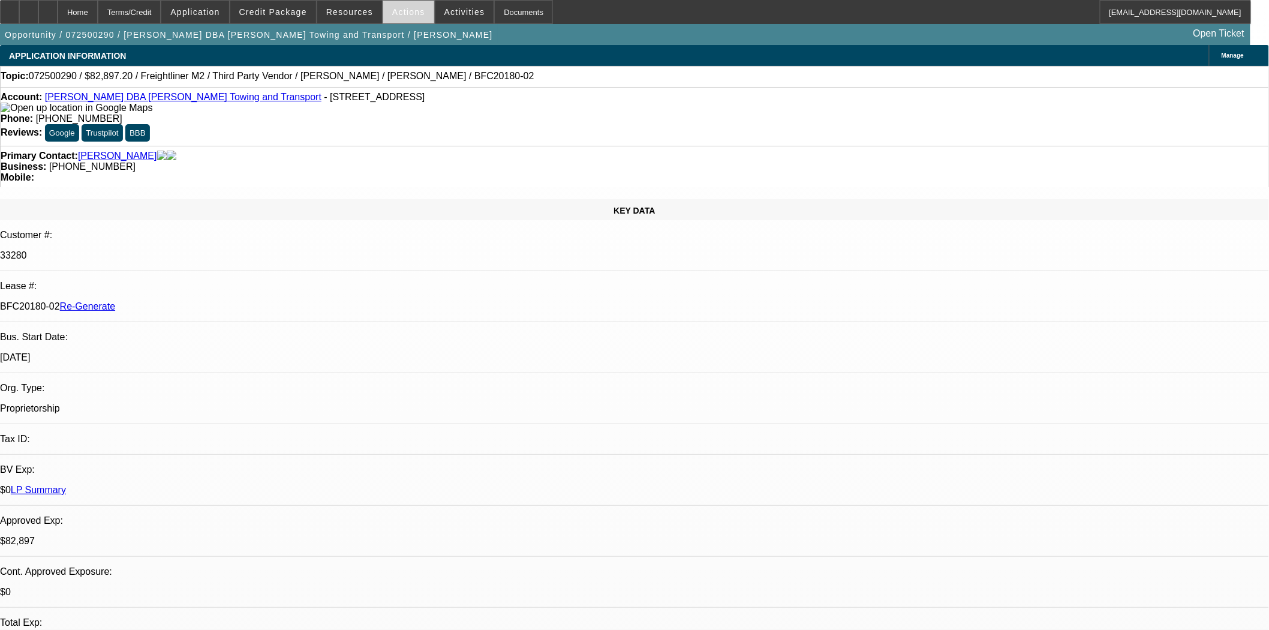
click at [398, 13] on span "Actions" at bounding box center [408, 12] width 33 height 10
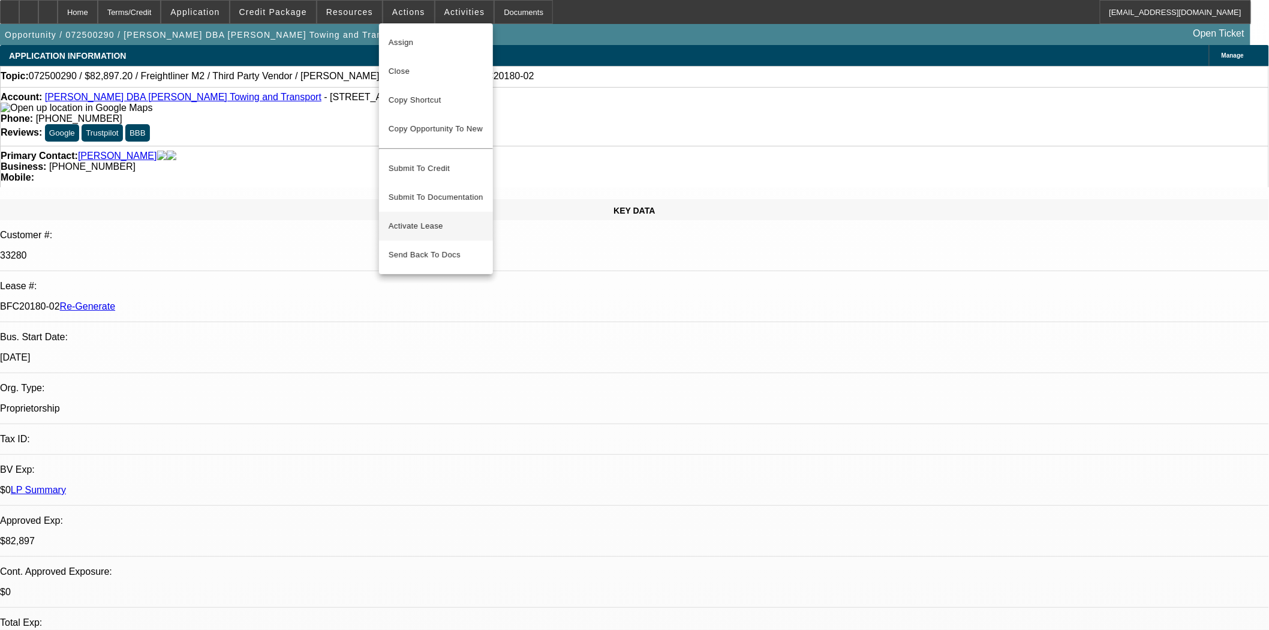
click at [421, 219] on span "Activate Lease" at bounding box center [436, 226] width 95 height 14
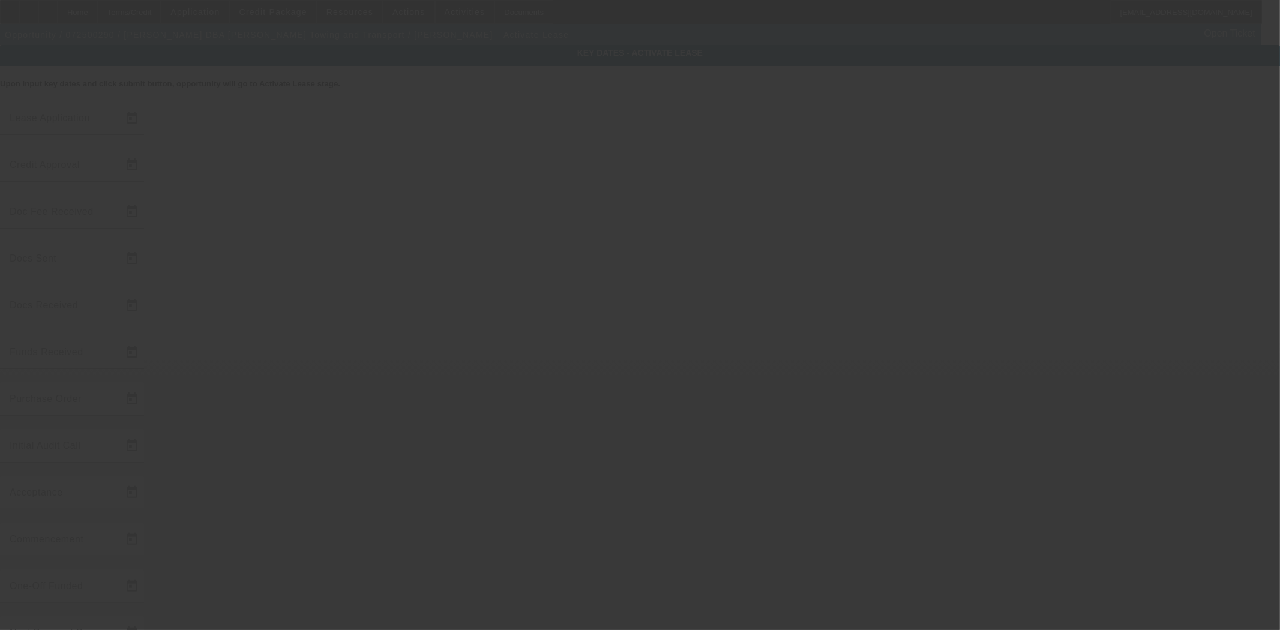
type input "[DATE]"
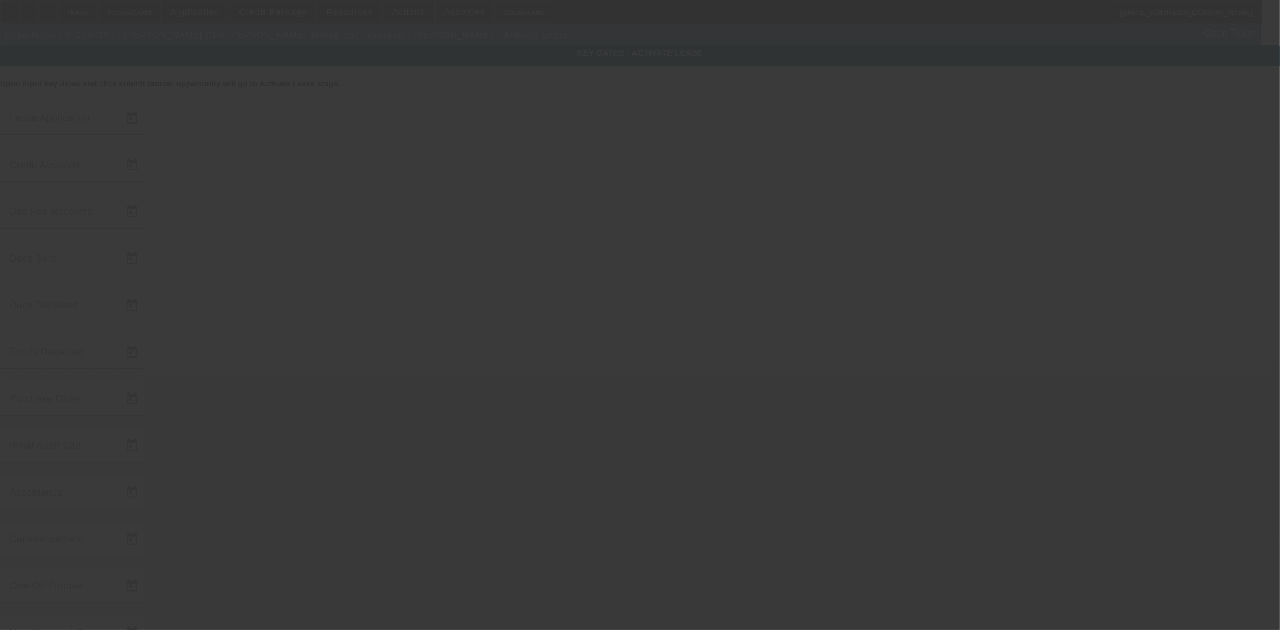
type input "[DATE]"
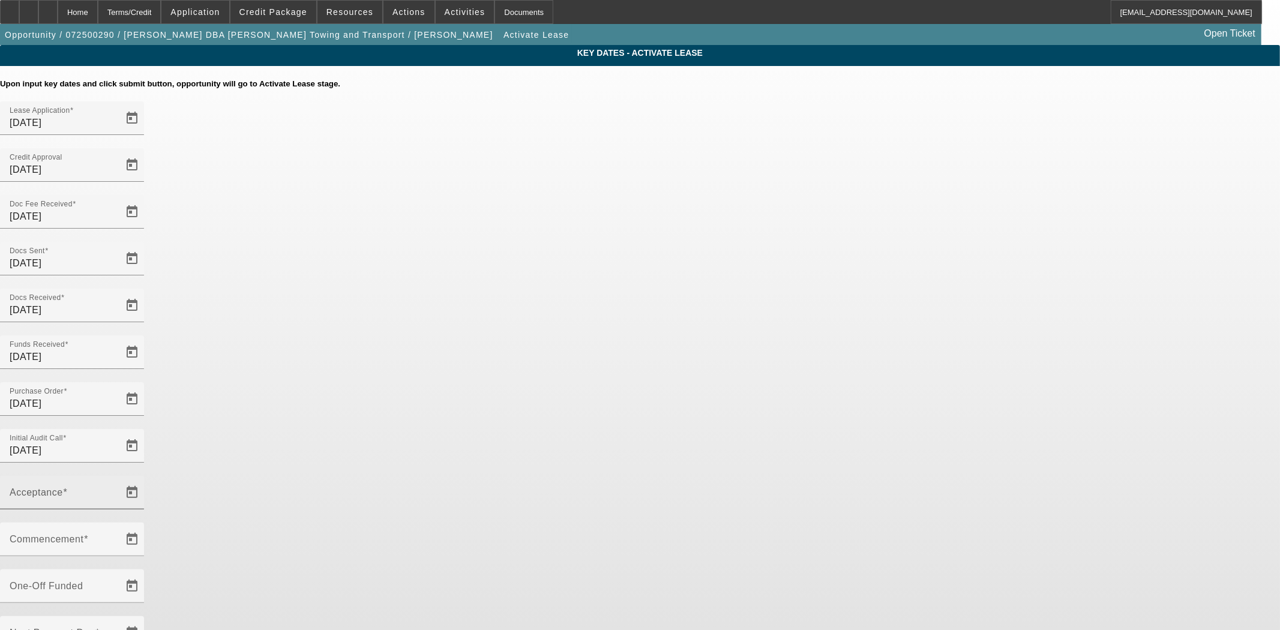
click at [118, 490] on input "Acceptance" at bounding box center [64, 497] width 108 height 14
type input "[DATE]"
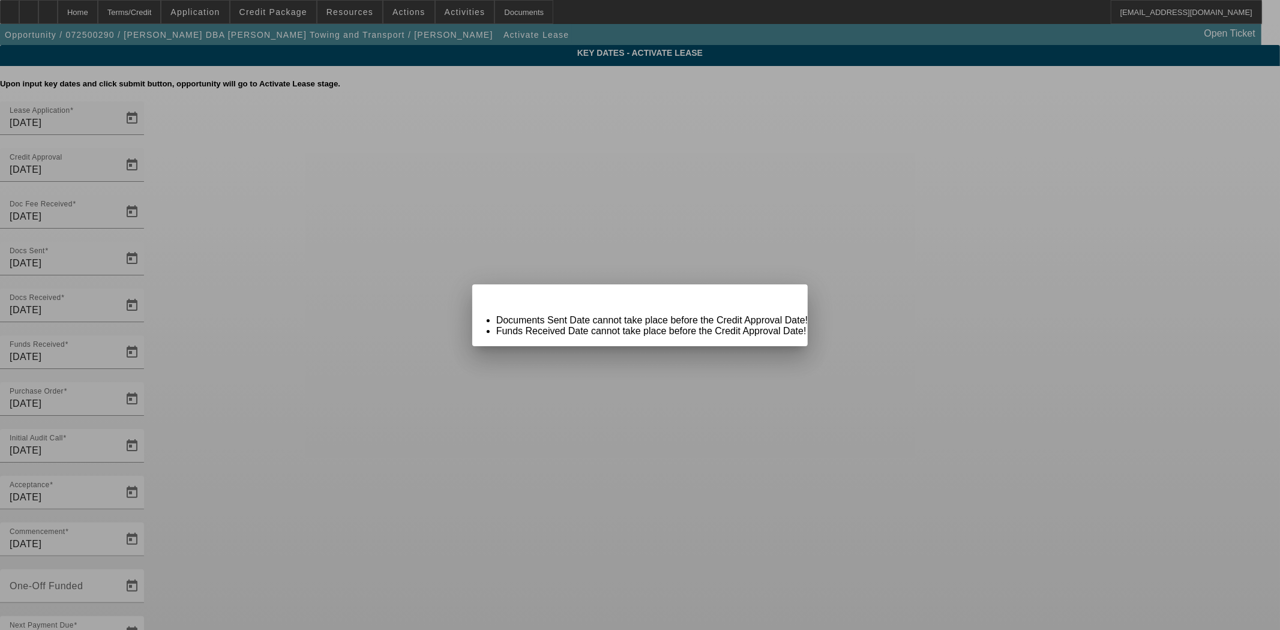
click at [784, 298] on span "Close" at bounding box center [792, 295] width 16 height 7
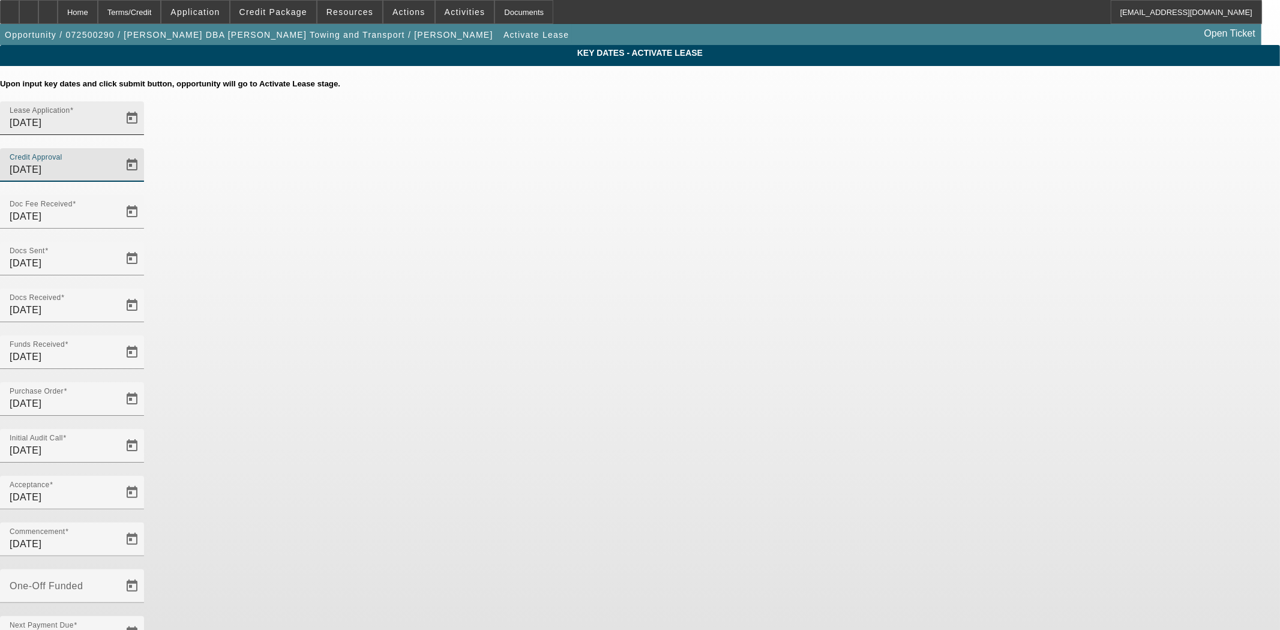
drag, startPoint x: 738, startPoint y: 144, endPoint x: 548, endPoint y: 129, distance: 190.1
click at [548, 129] on div "Lease Application [DATE] Credit Approval [DATE]" at bounding box center [640, 148] width 1280 height 94
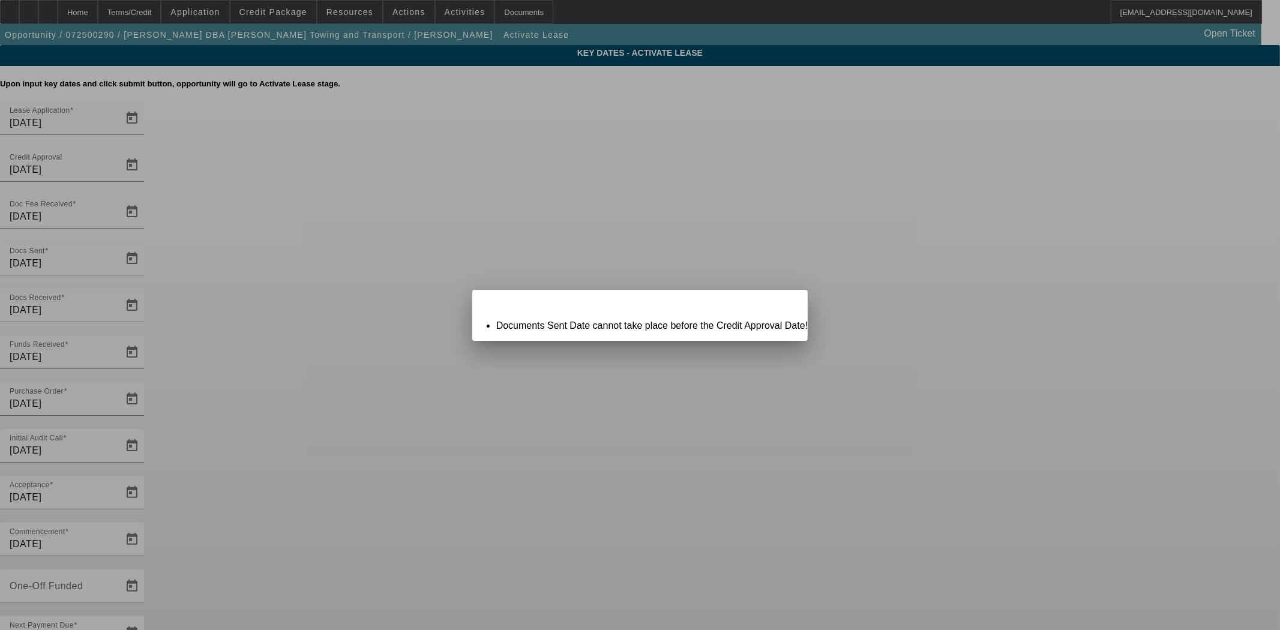
click at [781, 304] on icon at bounding box center [781, 300] width 0 height 7
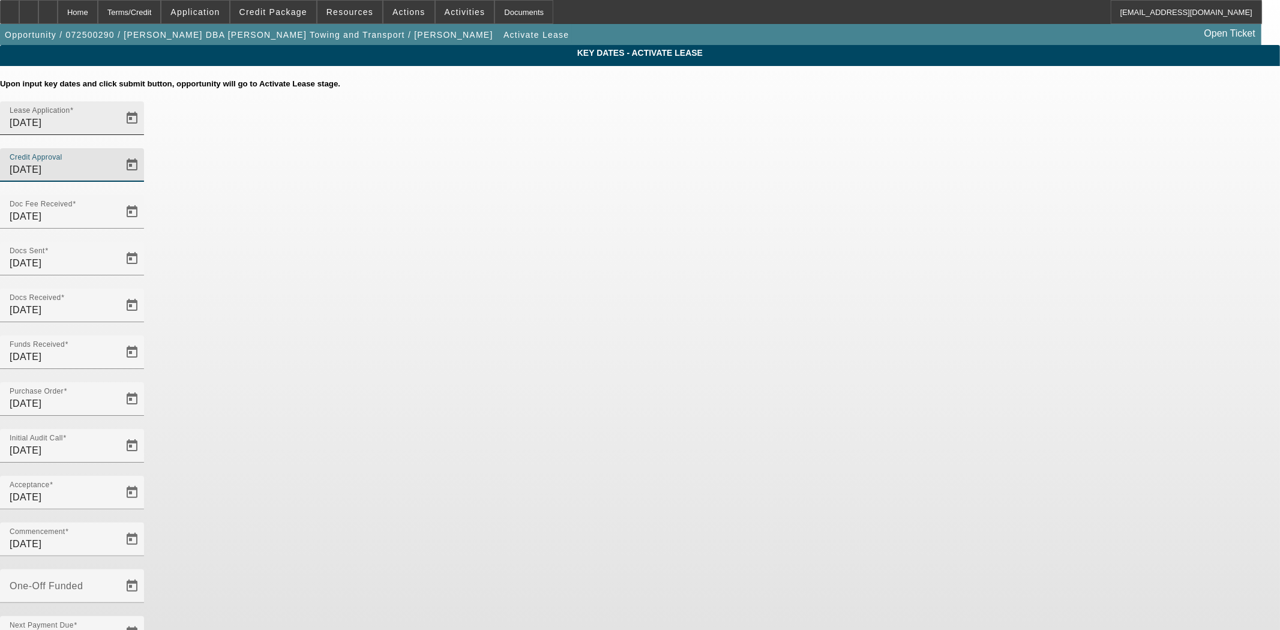
drag, startPoint x: 704, startPoint y: 141, endPoint x: 518, endPoint y: 144, distance: 186.6
click at [518, 144] on div "Lease Application [DATE] Credit Approval [DATE]" at bounding box center [640, 148] width 1280 height 94
type input "[DATE]"
click at [706, 497] on div "Upon input key dates and click submit button, opportunity will go to Activate L…" at bounding box center [640, 430] width 1280 height 702
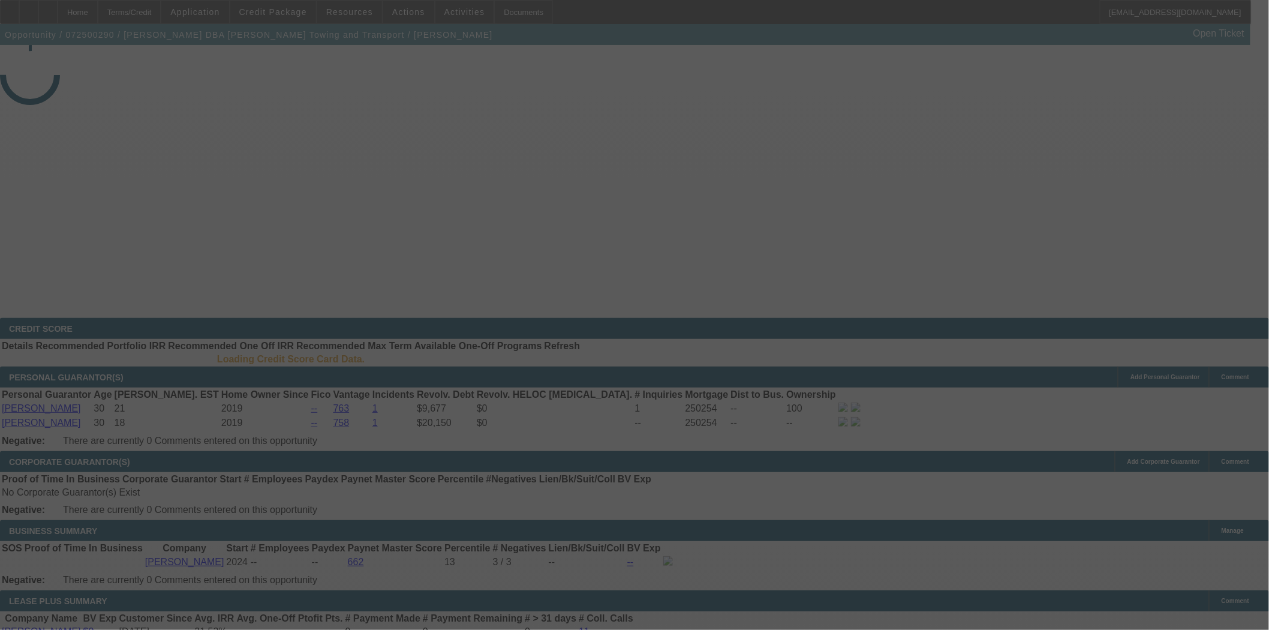
select select "4"
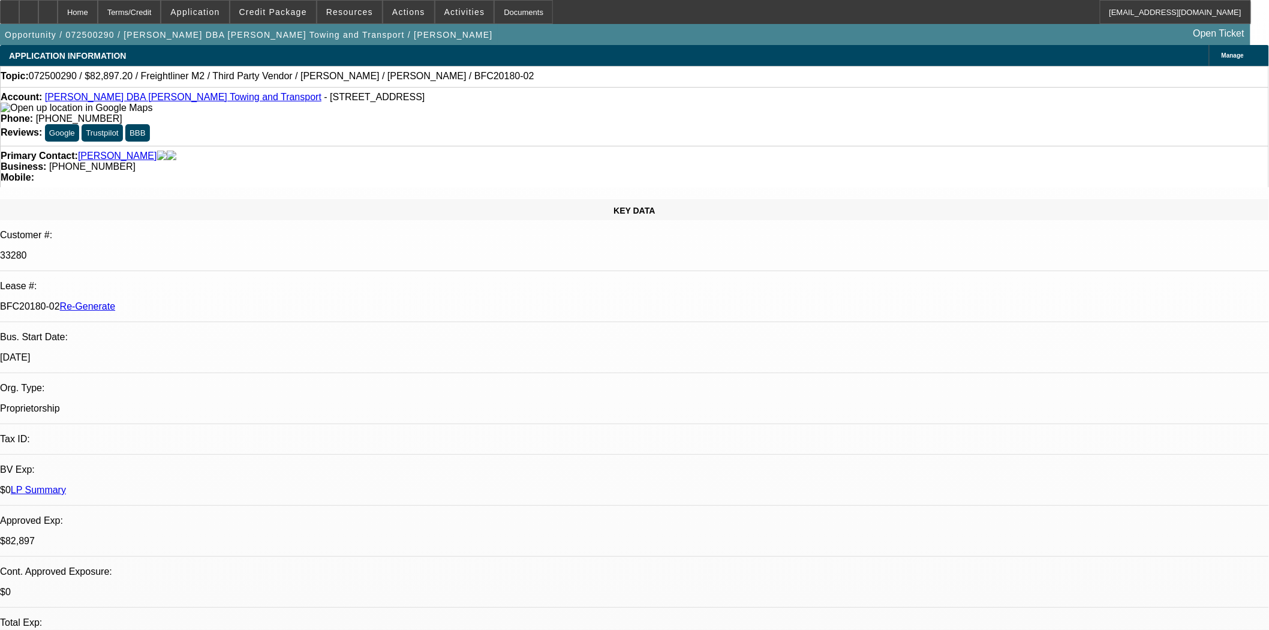
select select "0.1"
select select "0"
select select "6"
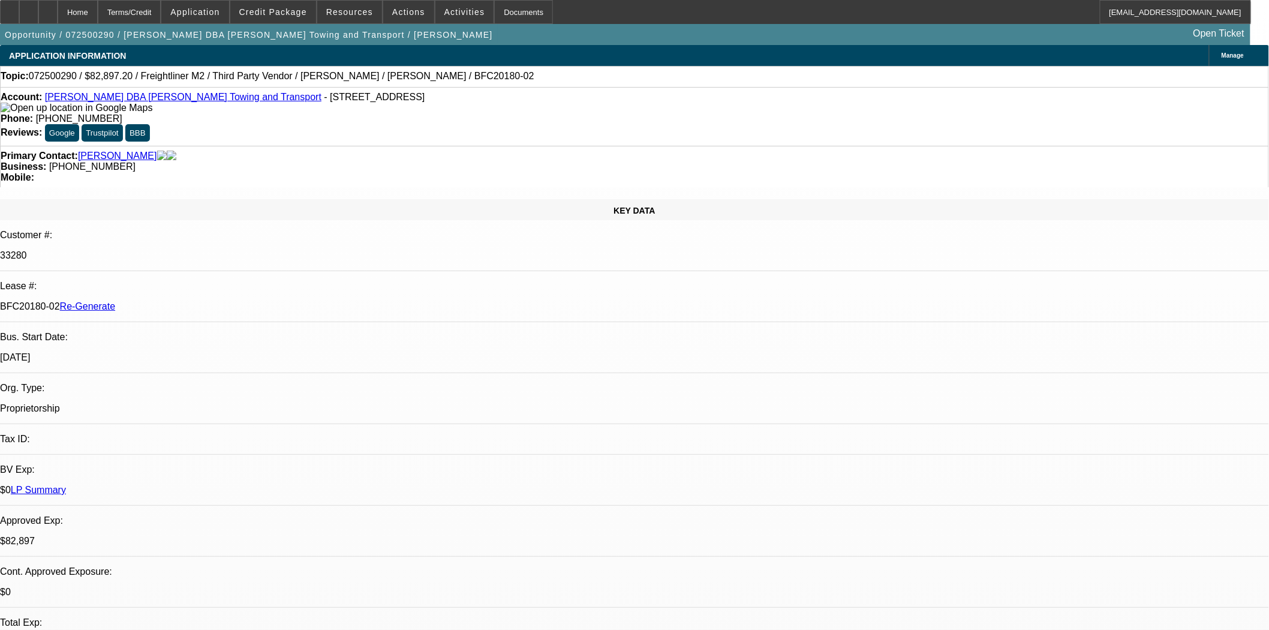
click at [955, 264] on button "reply_all Reply All" at bounding box center [959, 271] width 76 height 29
click at [494, 18] on div "Documents" at bounding box center [523, 12] width 59 height 24
click at [453, 10] on span "Activities" at bounding box center [464, 12] width 41 height 10
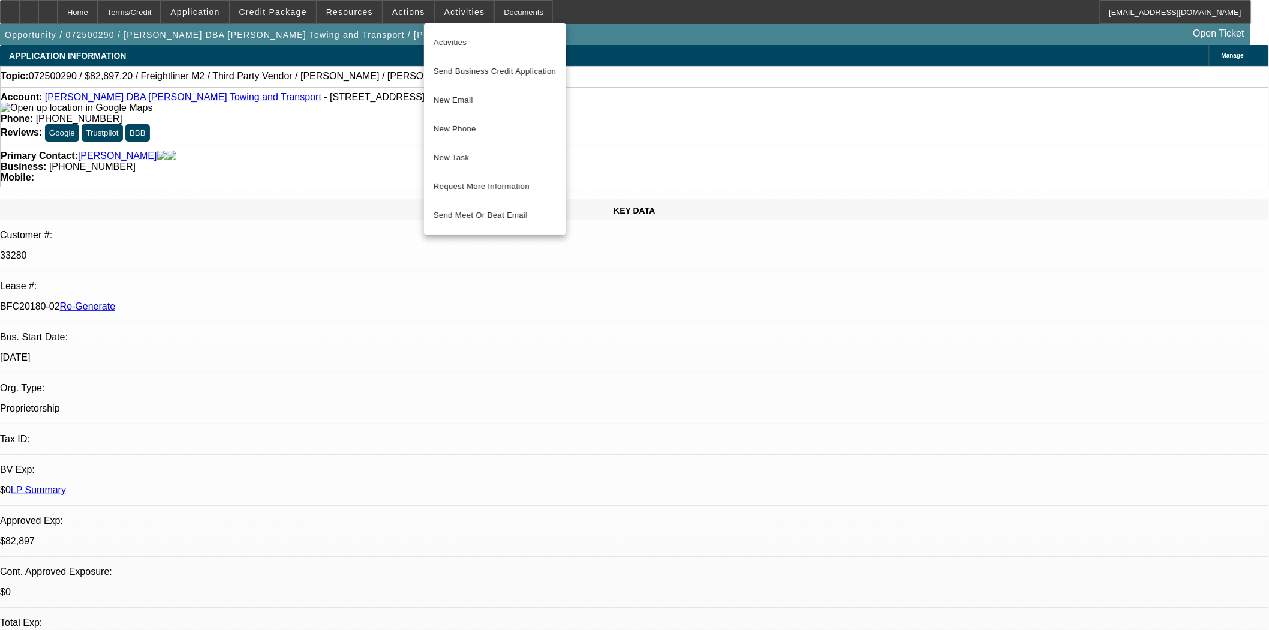
click at [456, 40] on span "Activities" at bounding box center [495, 42] width 123 height 14
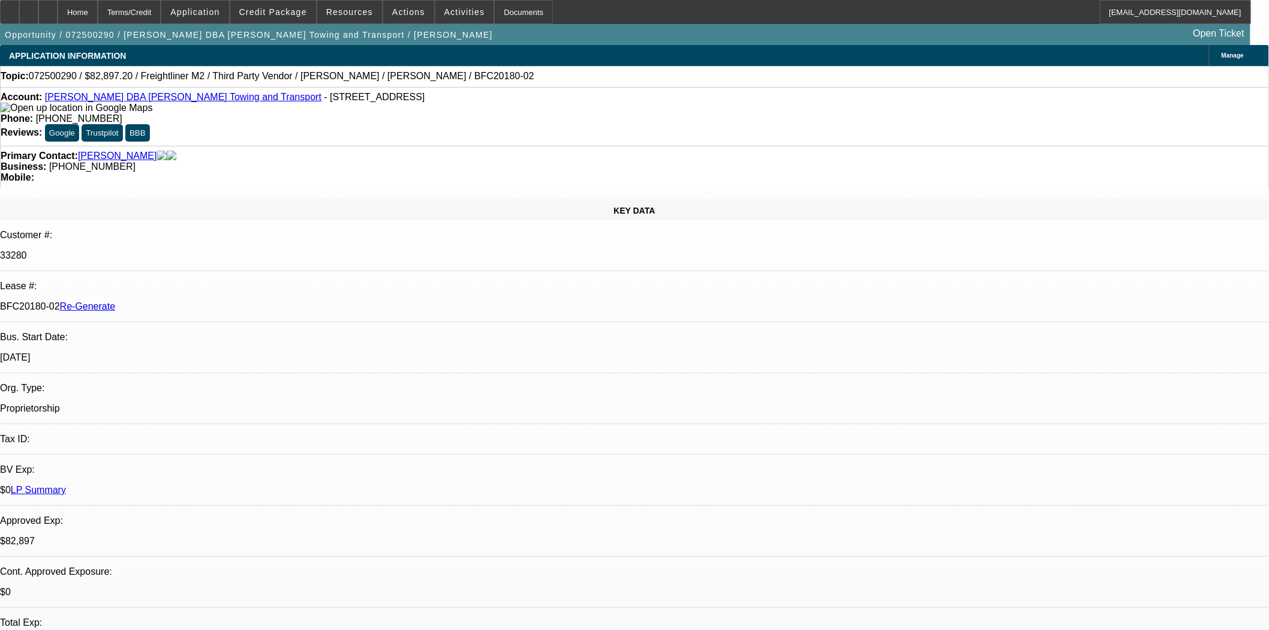
click at [277, 250] on div "33280" at bounding box center [634, 255] width 1269 height 11
click at [444, 10] on span "Activities" at bounding box center [464, 12] width 41 height 10
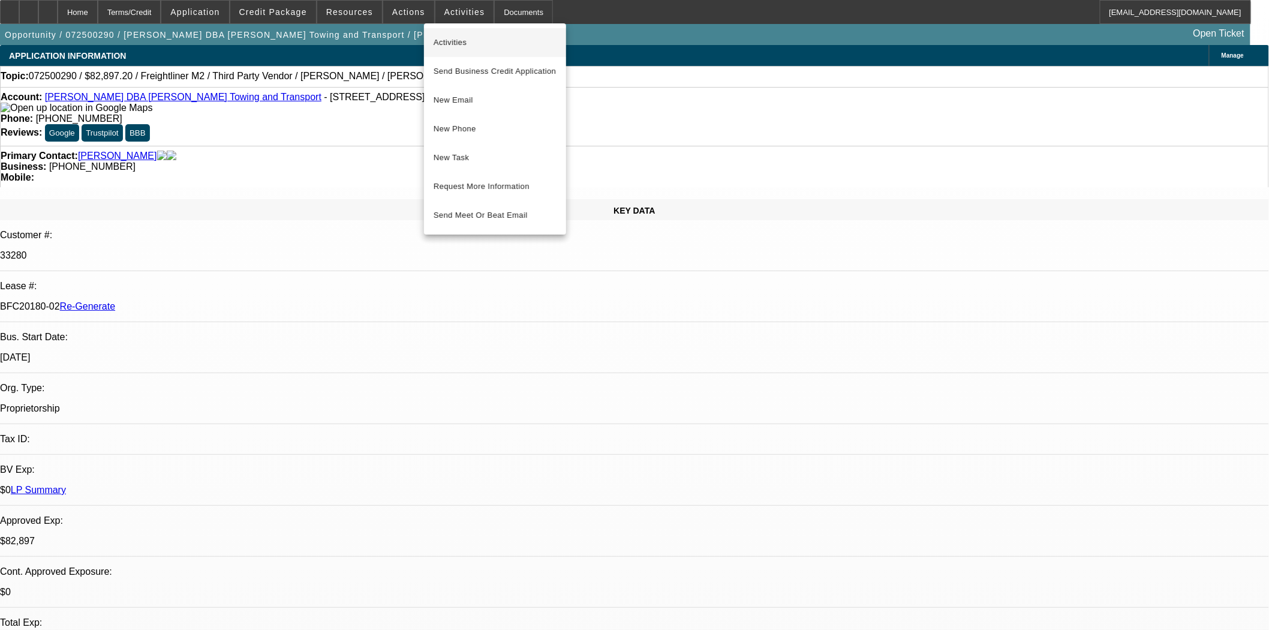
click at [458, 37] on span "Activities" at bounding box center [495, 42] width 123 height 14
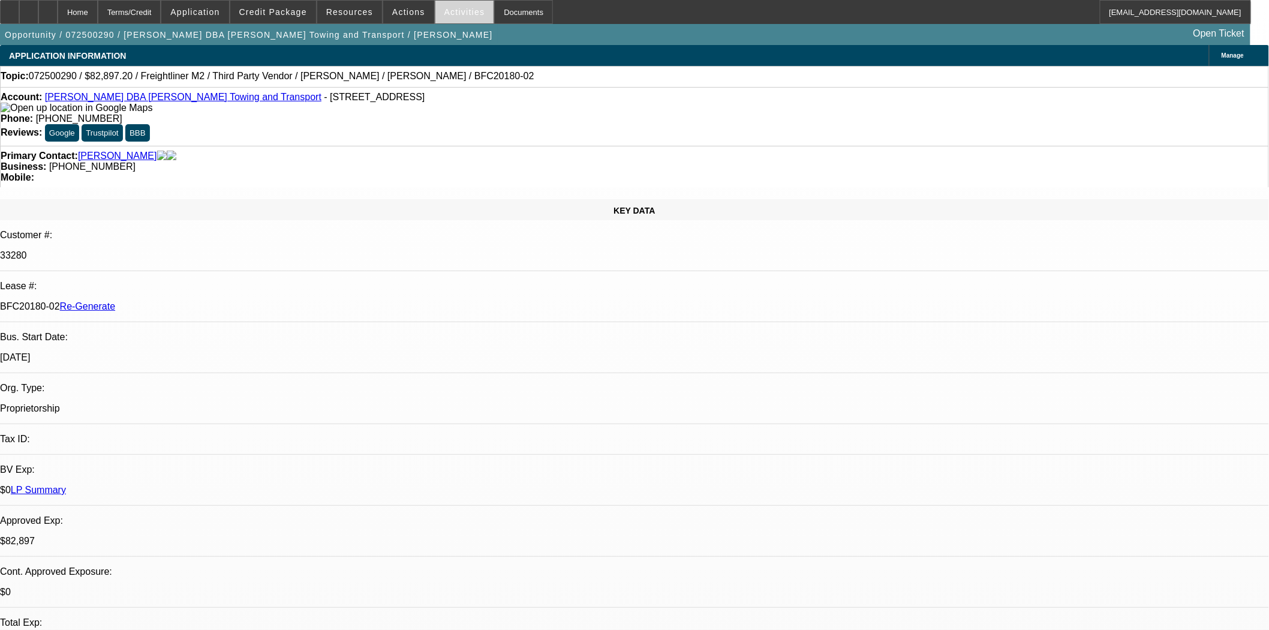
click at [458, 6] on span at bounding box center [465, 12] width 59 height 29
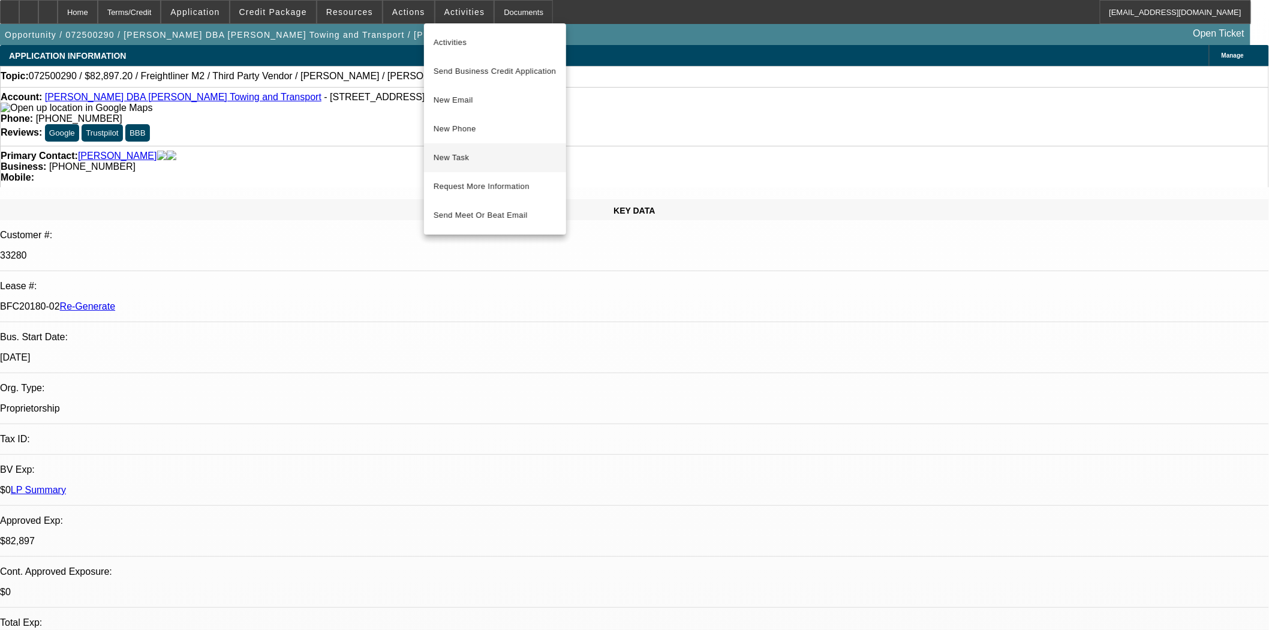
click at [458, 149] on button "New Task" at bounding box center [495, 157] width 142 height 29
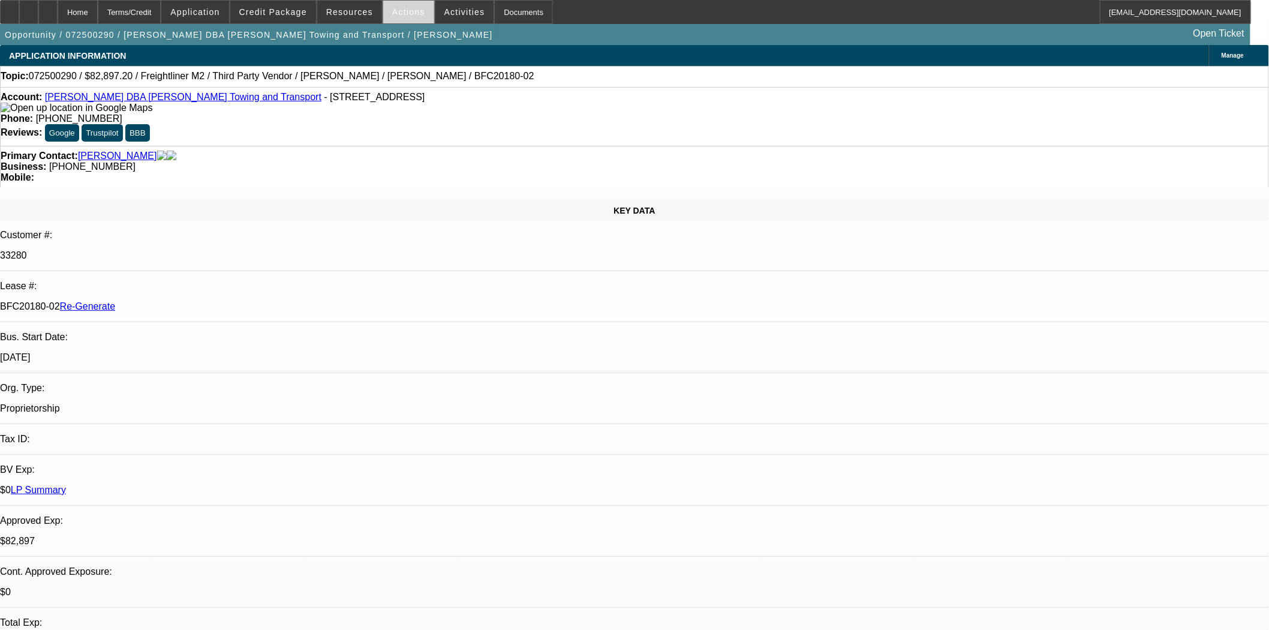
click at [398, 13] on span "Actions" at bounding box center [408, 12] width 33 height 10
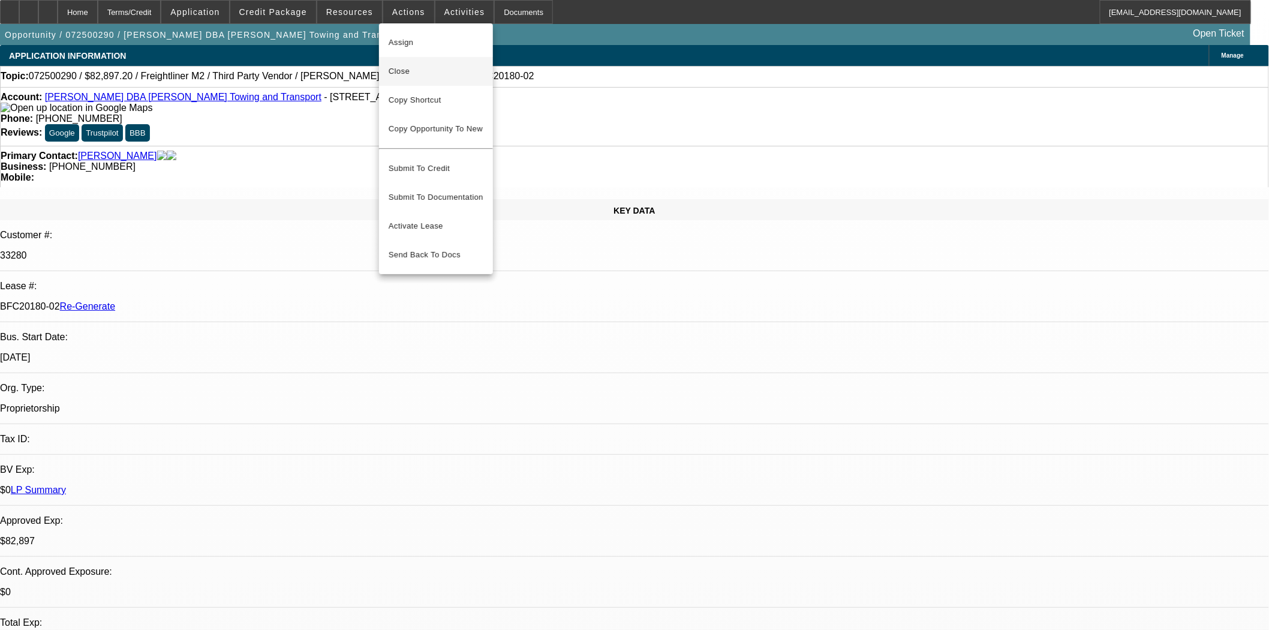
click at [415, 72] on span "Close" at bounding box center [436, 71] width 95 height 14
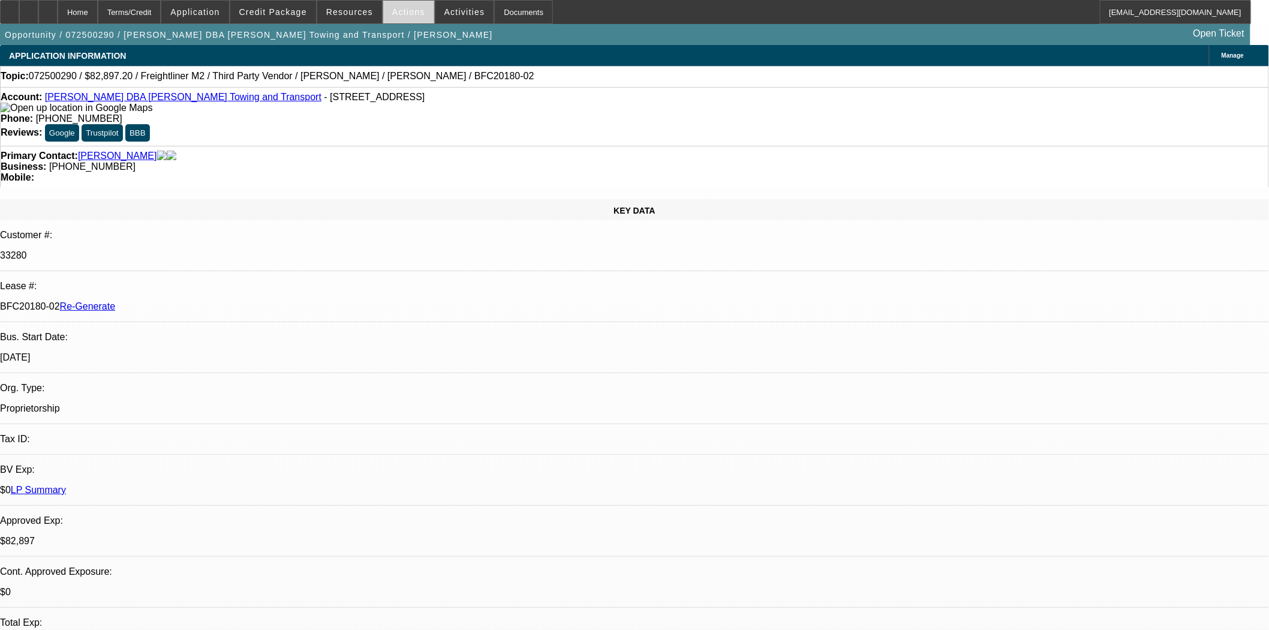
click at [408, 9] on span "Actions" at bounding box center [408, 12] width 33 height 10
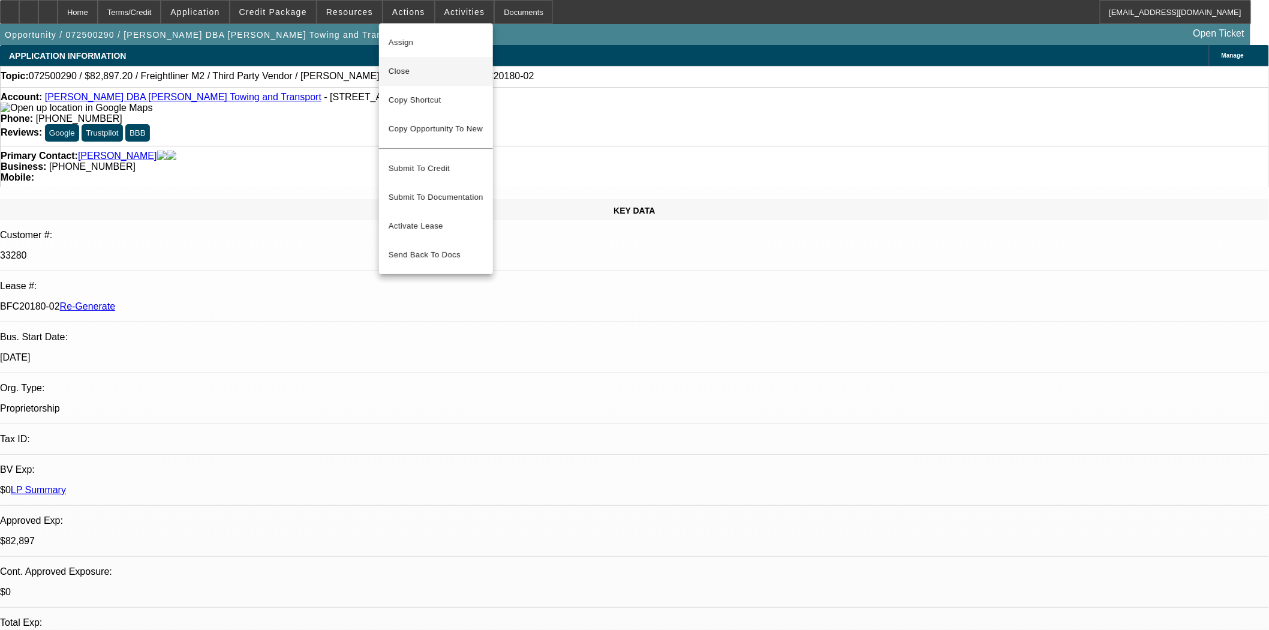
click at [397, 69] on span "Close" at bounding box center [436, 71] width 95 height 14
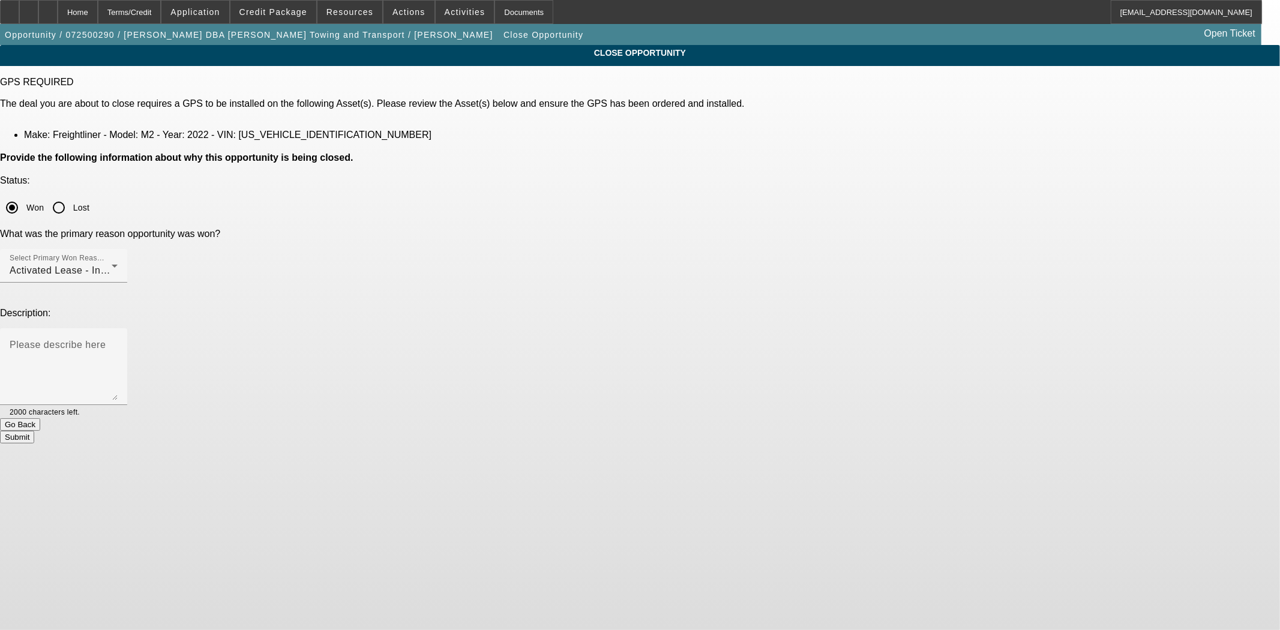
click at [34, 431] on button "Submit" at bounding box center [17, 437] width 34 height 13
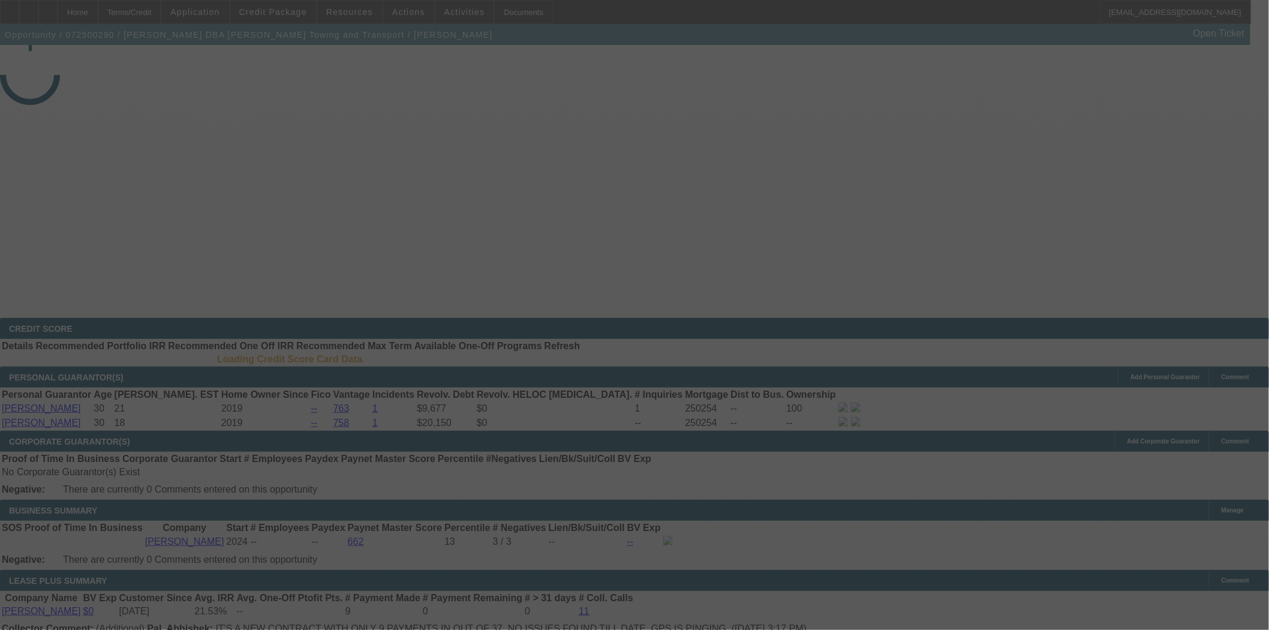
select select "4"
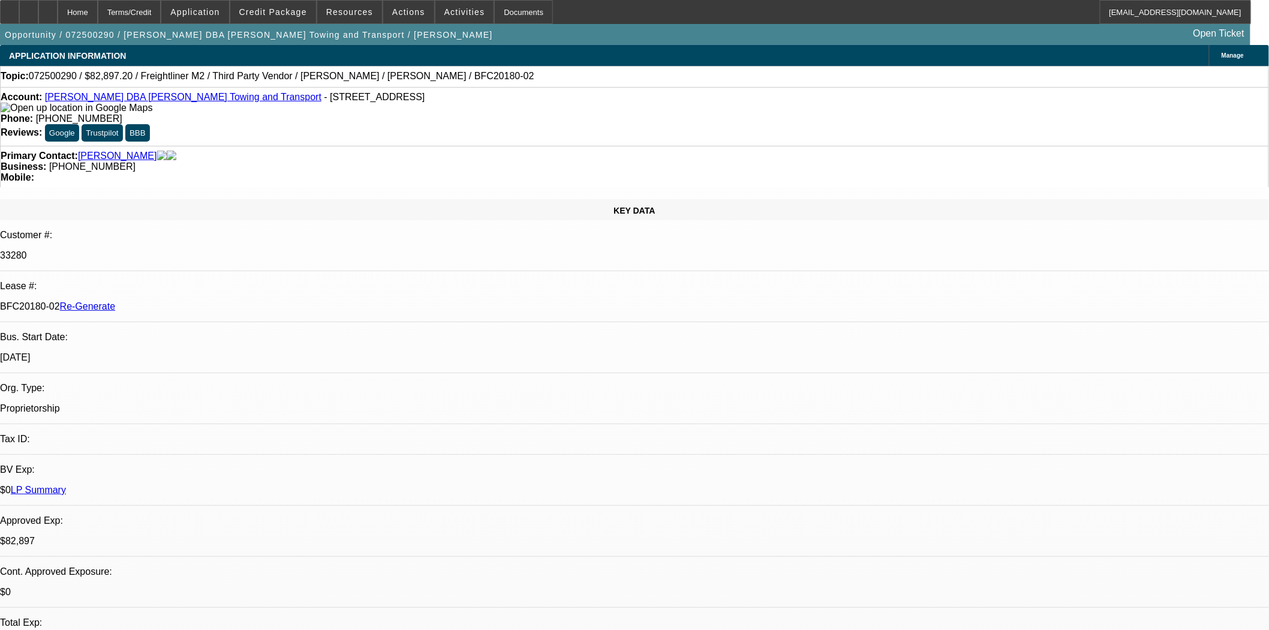
select select "0.1"
select select "0"
select select "6"
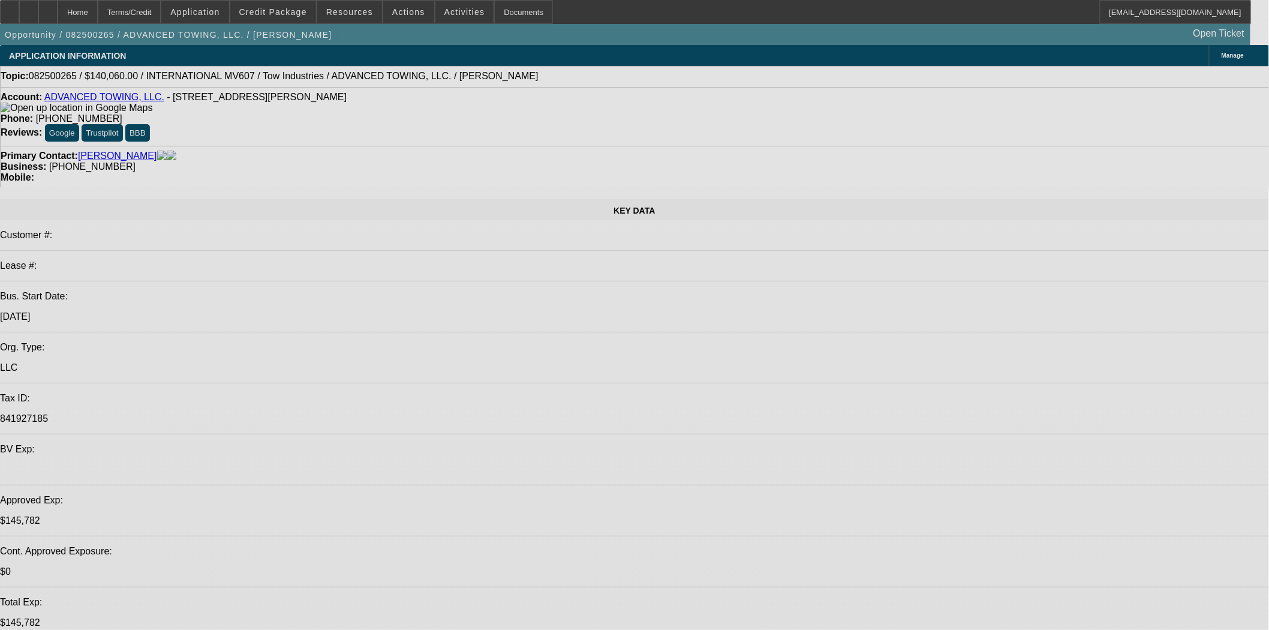
select select "0"
select select "2"
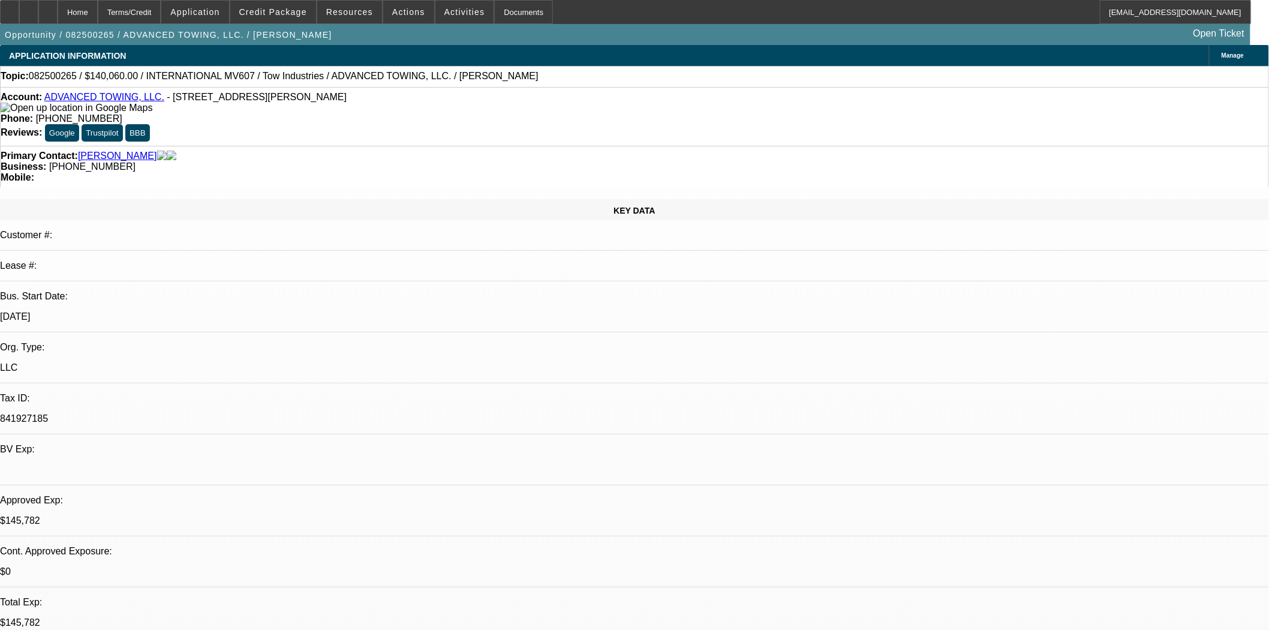
select select "2"
select select "0.1"
select select "4"
select select "0"
select select "2"
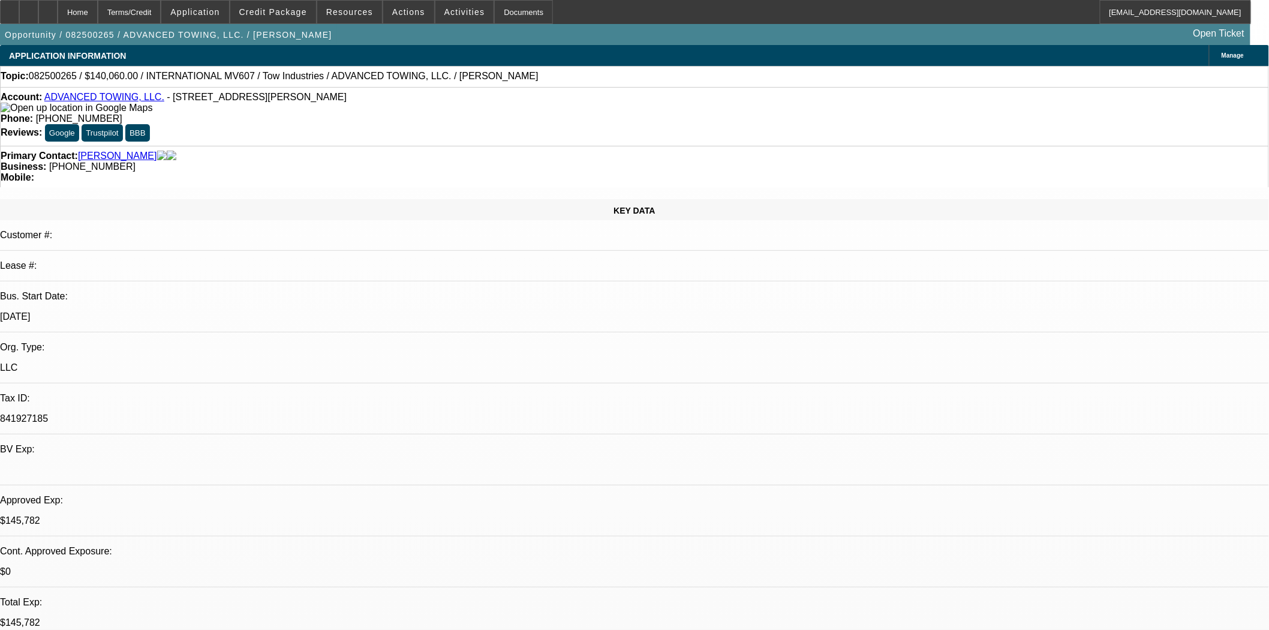
select select "2"
select select "0.1"
select select "4"
select select "0"
select select "2"
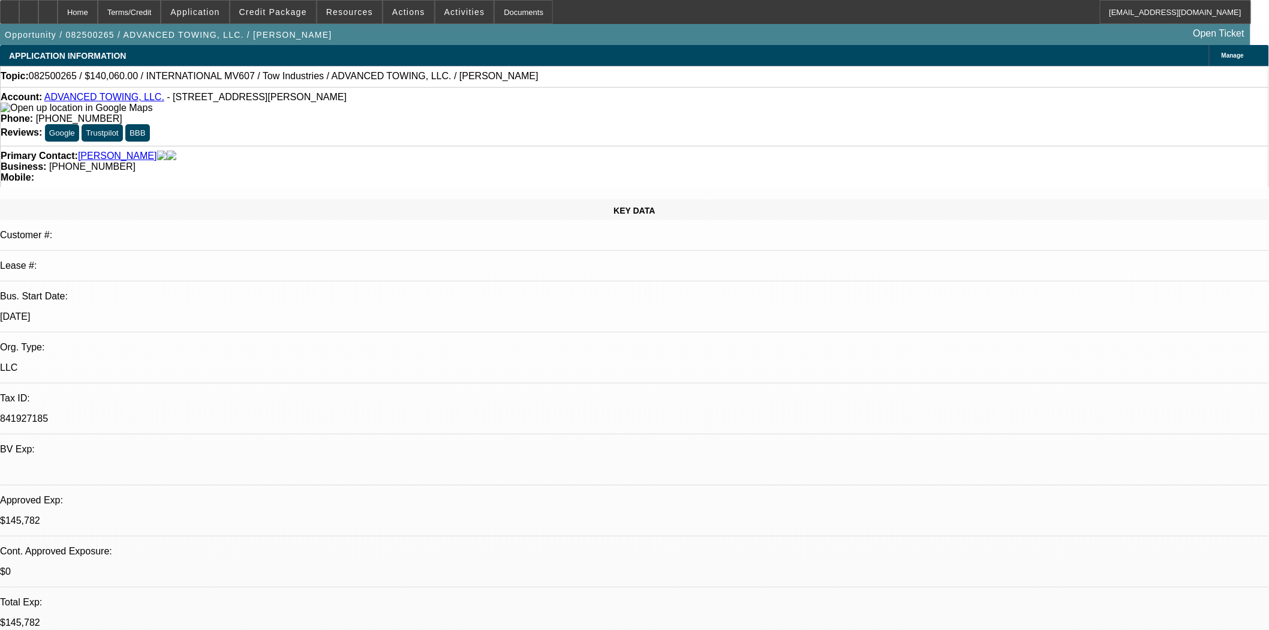
select select "0.1"
select select "4"
select select "0"
select select "2"
select select "0.1"
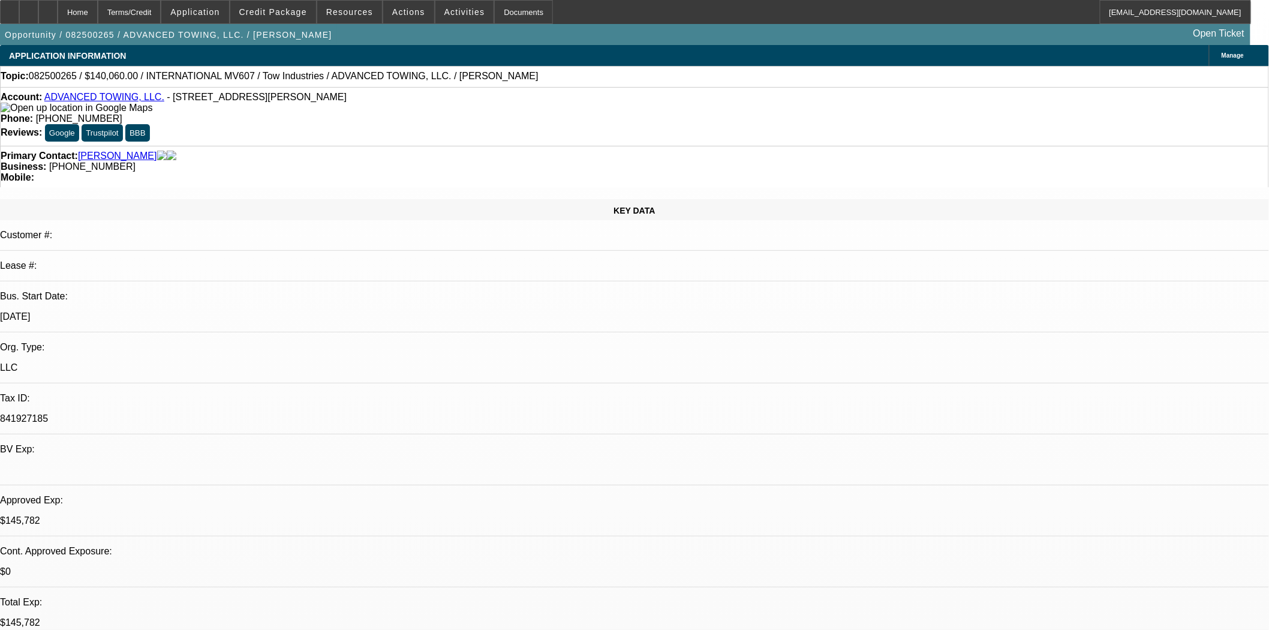
select select "4"
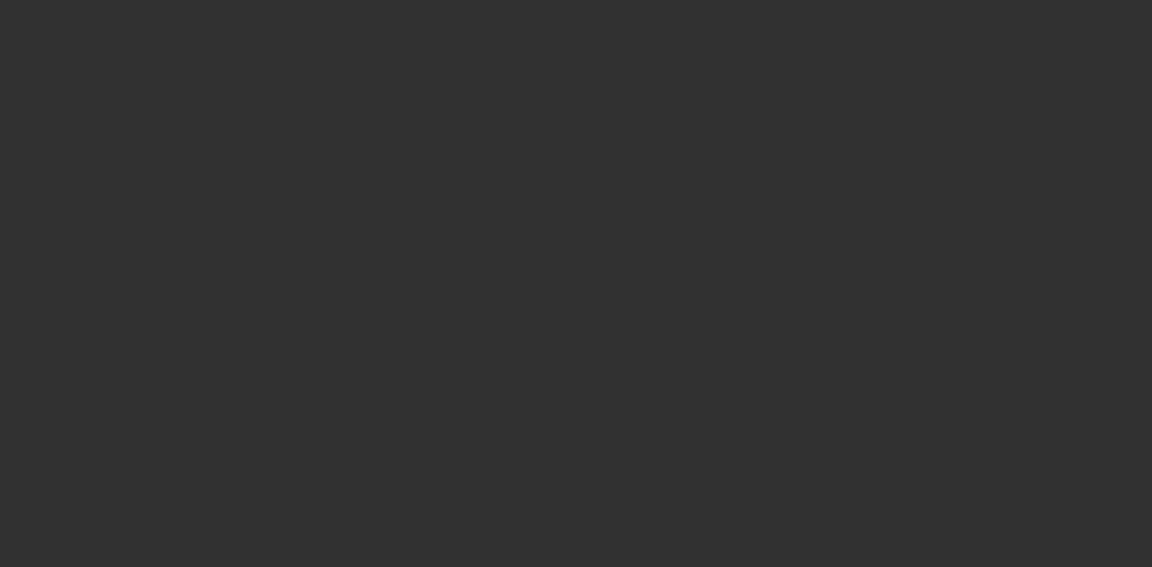
select select "4"
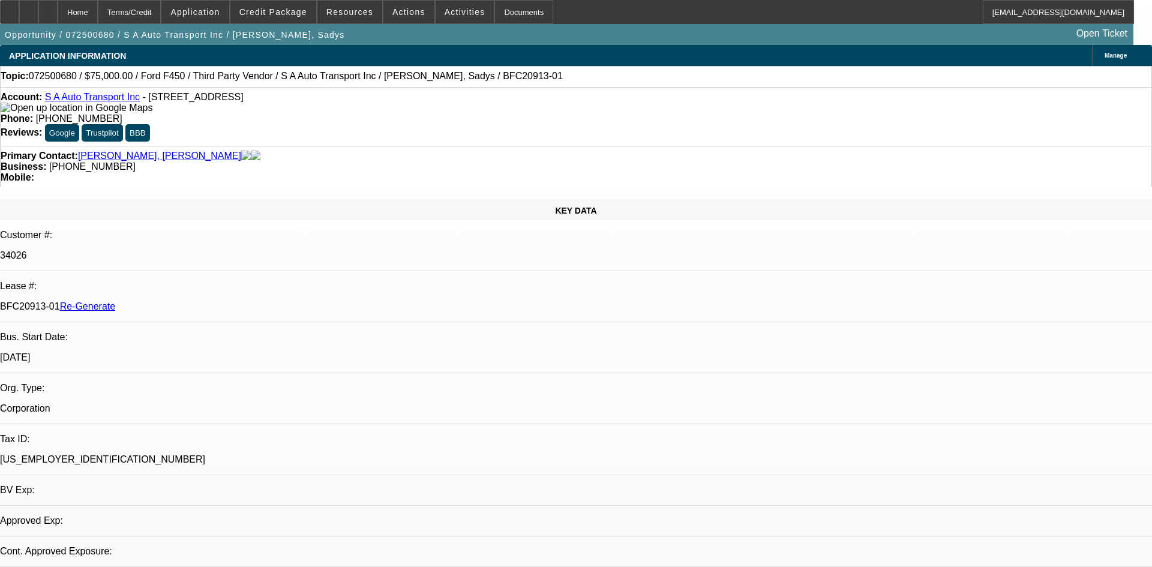
select select "0"
select select "2"
select select "0.1"
select select "4"
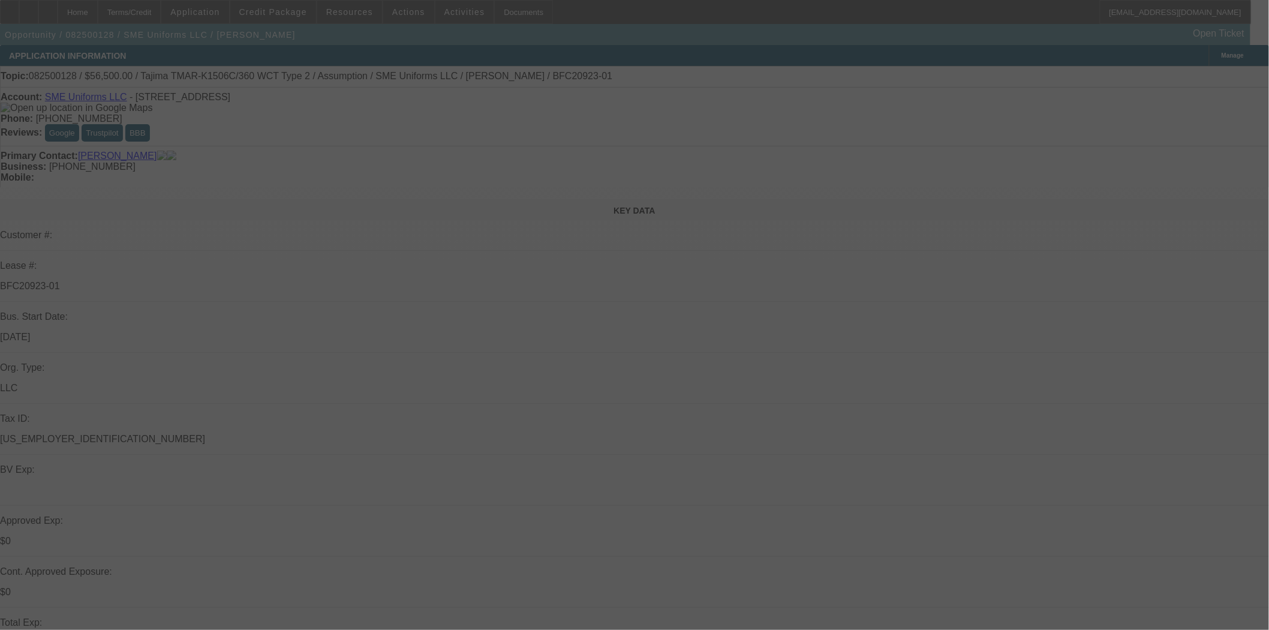
select select "0"
select select "2"
select select "0"
select select "6"
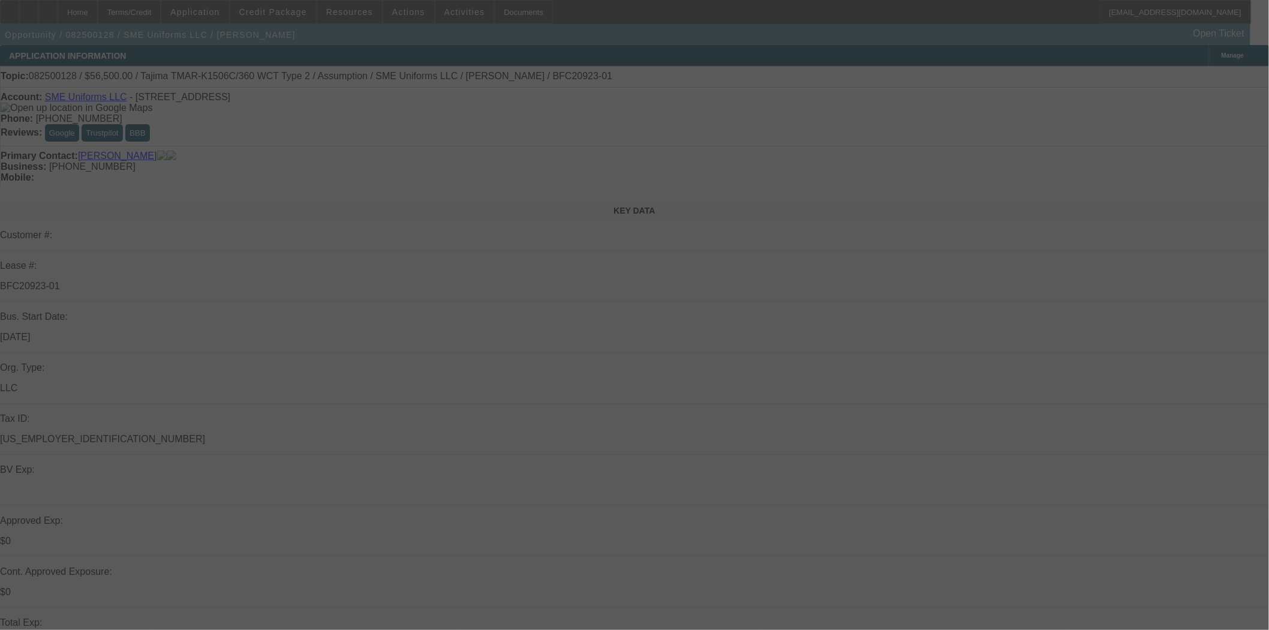
select select "0"
select select "2"
select select "0.1"
select select "4"
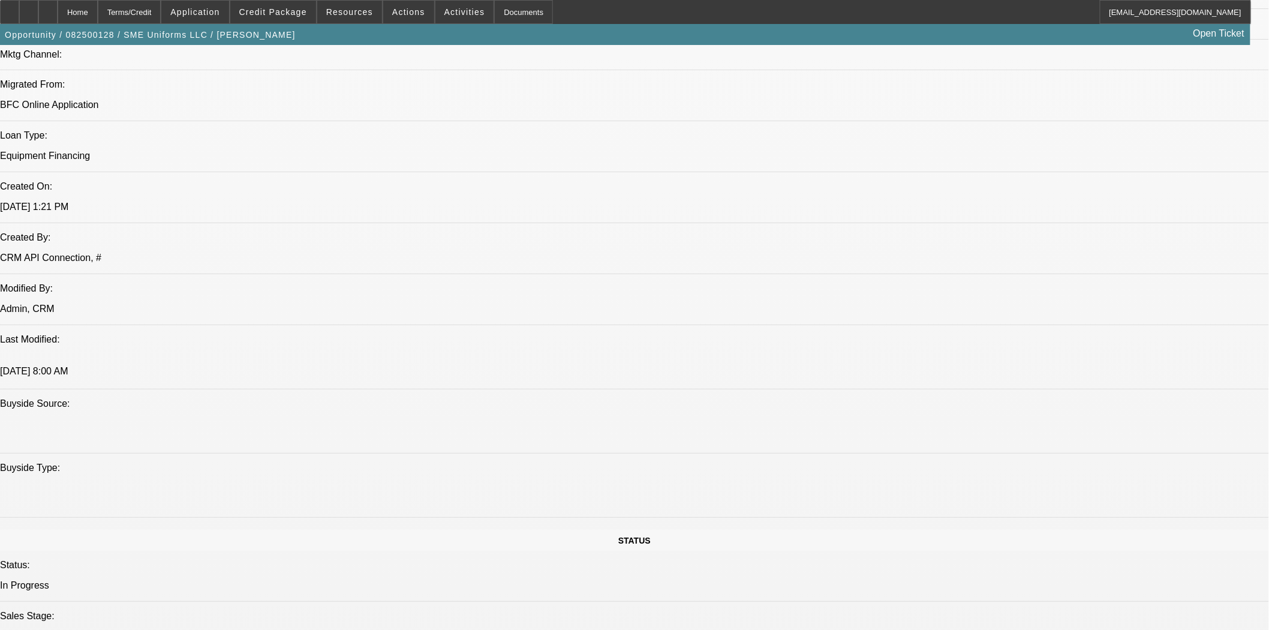
scroll to position [733, 0]
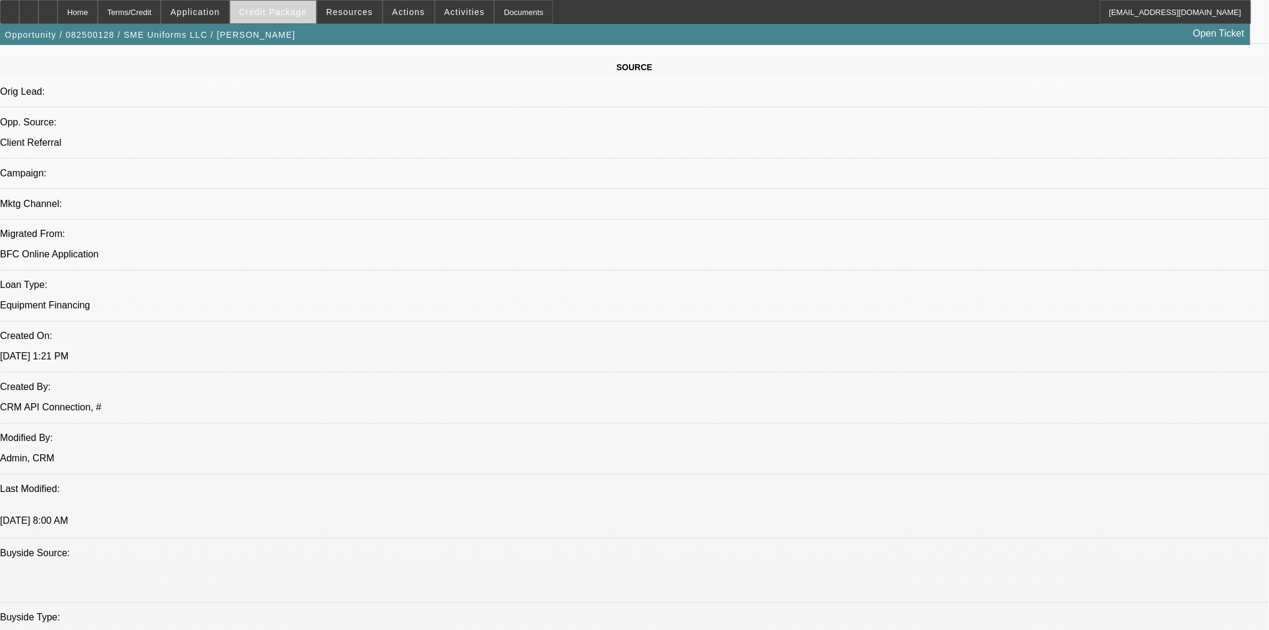
click at [283, 12] on span "Credit Package" at bounding box center [273, 12] width 68 height 10
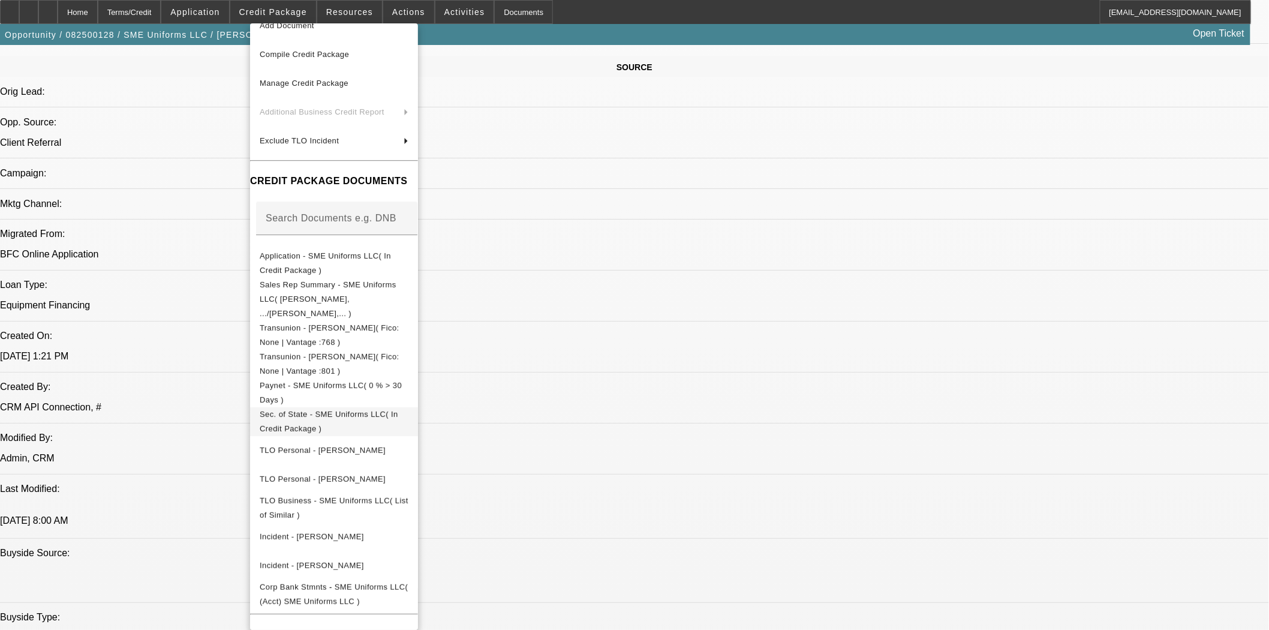
scroll to position [90, 0]
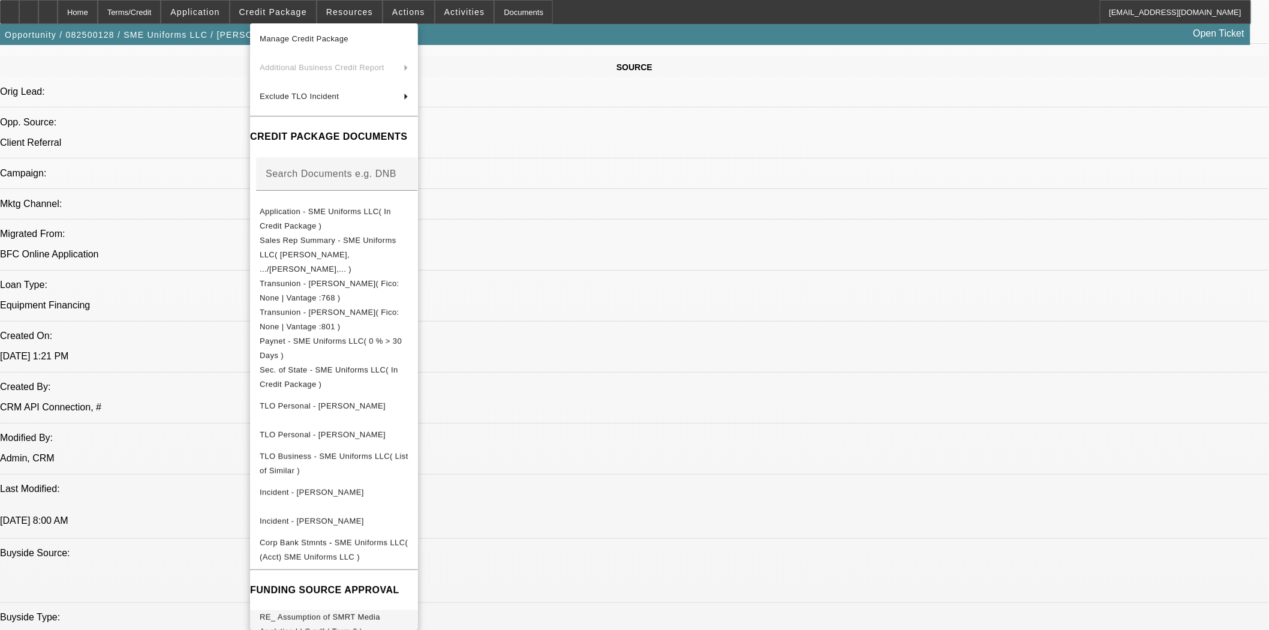
click at [409, 610] on span "RE_ Assumption of SMRT Media Analytics LLC.pdf ( Term 2 )" at bounding box center [334, 624] width 149 height 29
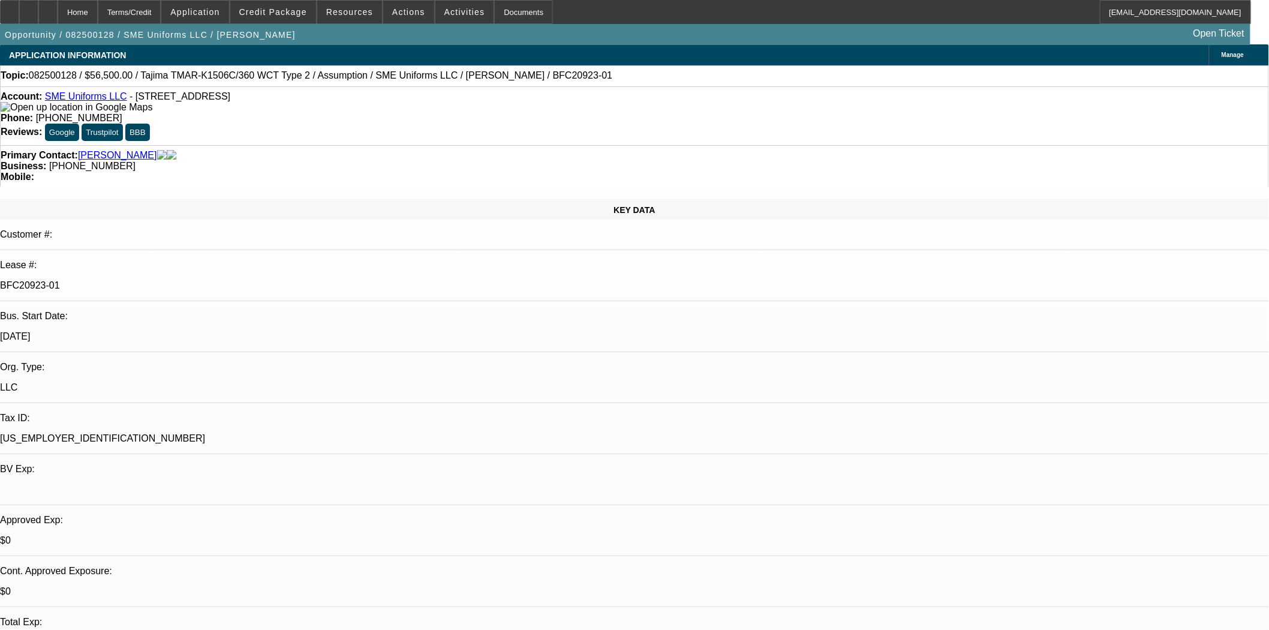
scroll to position [0, 0]
